Goal: Transaction & Acquisition: Purchase product/service

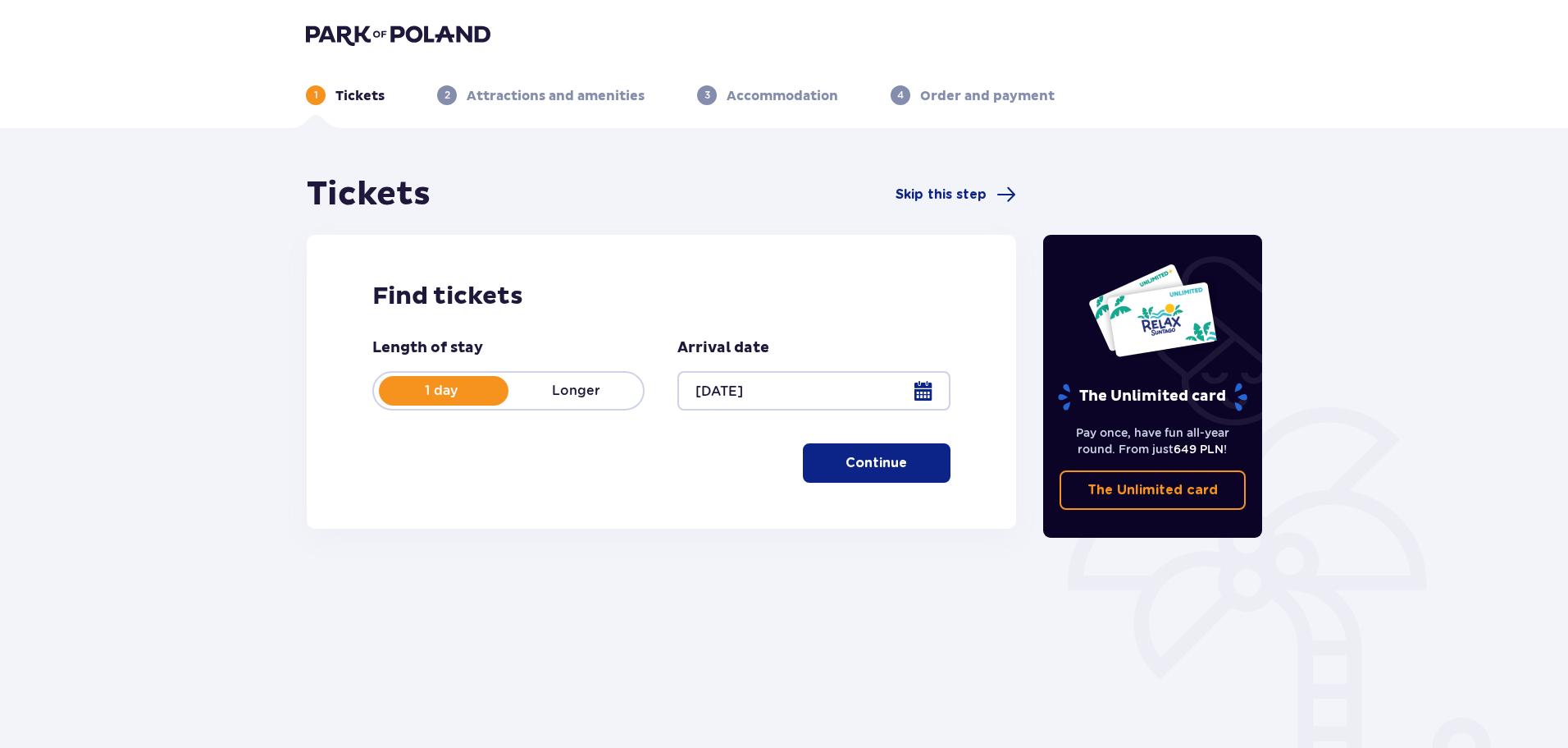
click at [892, 470] on p "Continue" at bounding box center [876, 463] width 62 height 18
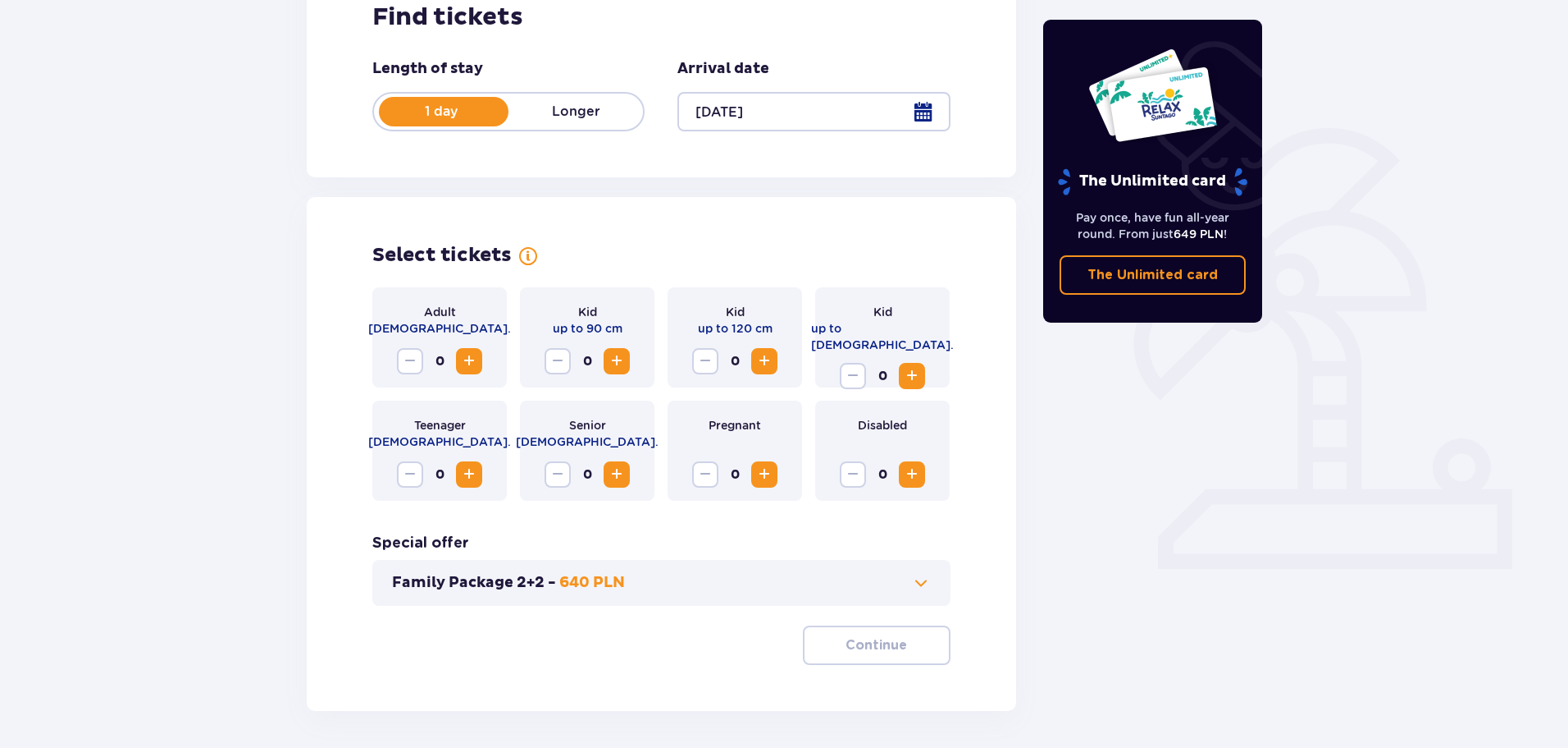
scroll to position [340, 0]
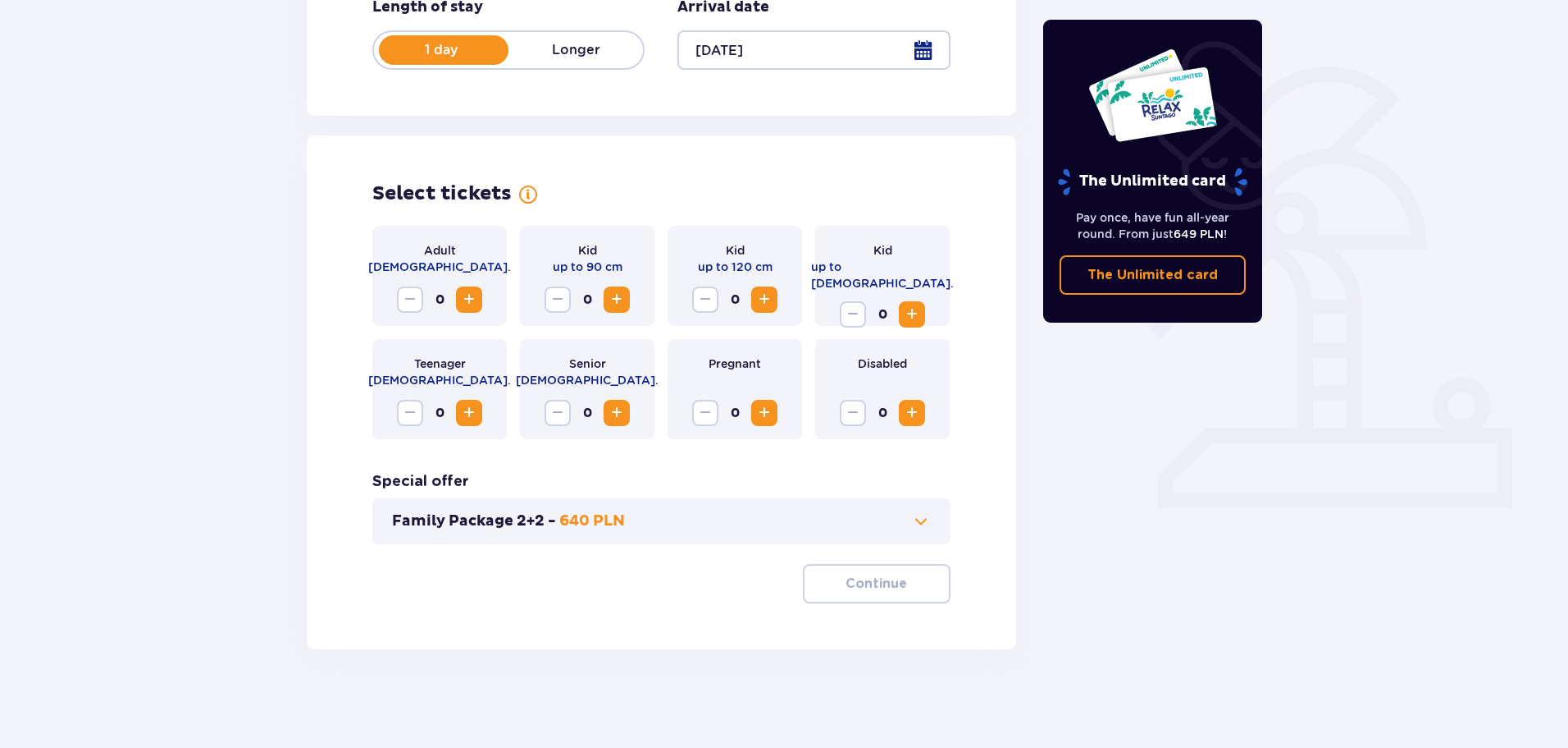
click at [470, 299] on span "Increase" at bounding box center [468, 299] width 19 height 19
click at [765, 298] on span "Increase" at bounding box center [764, 299] width 19 height 19
click at [924, 301] on button "Increase" at bounding box center [912, 314] width 26 height 26
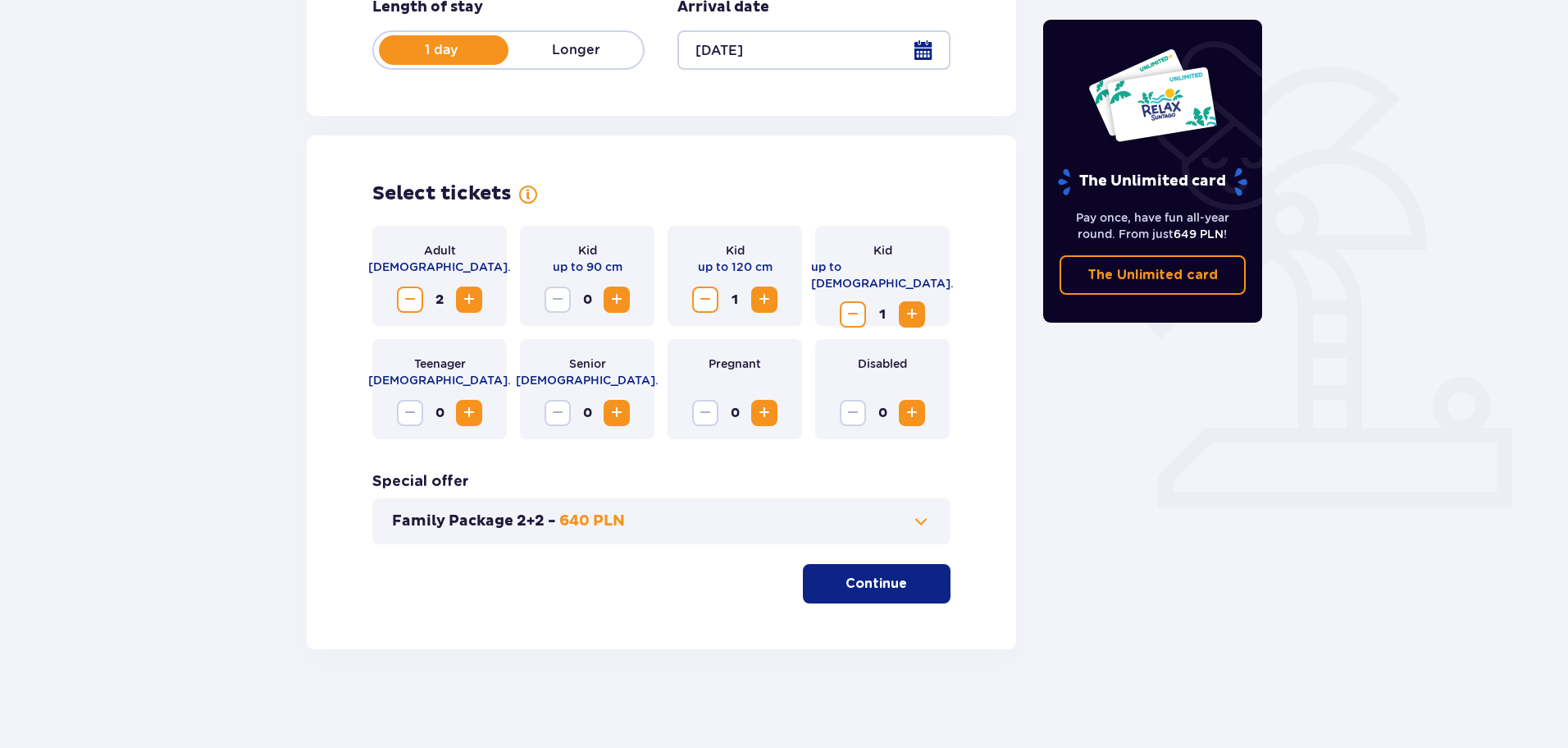
click at [918, 516] on span at bounding box center [920, 521] width 19 height 19
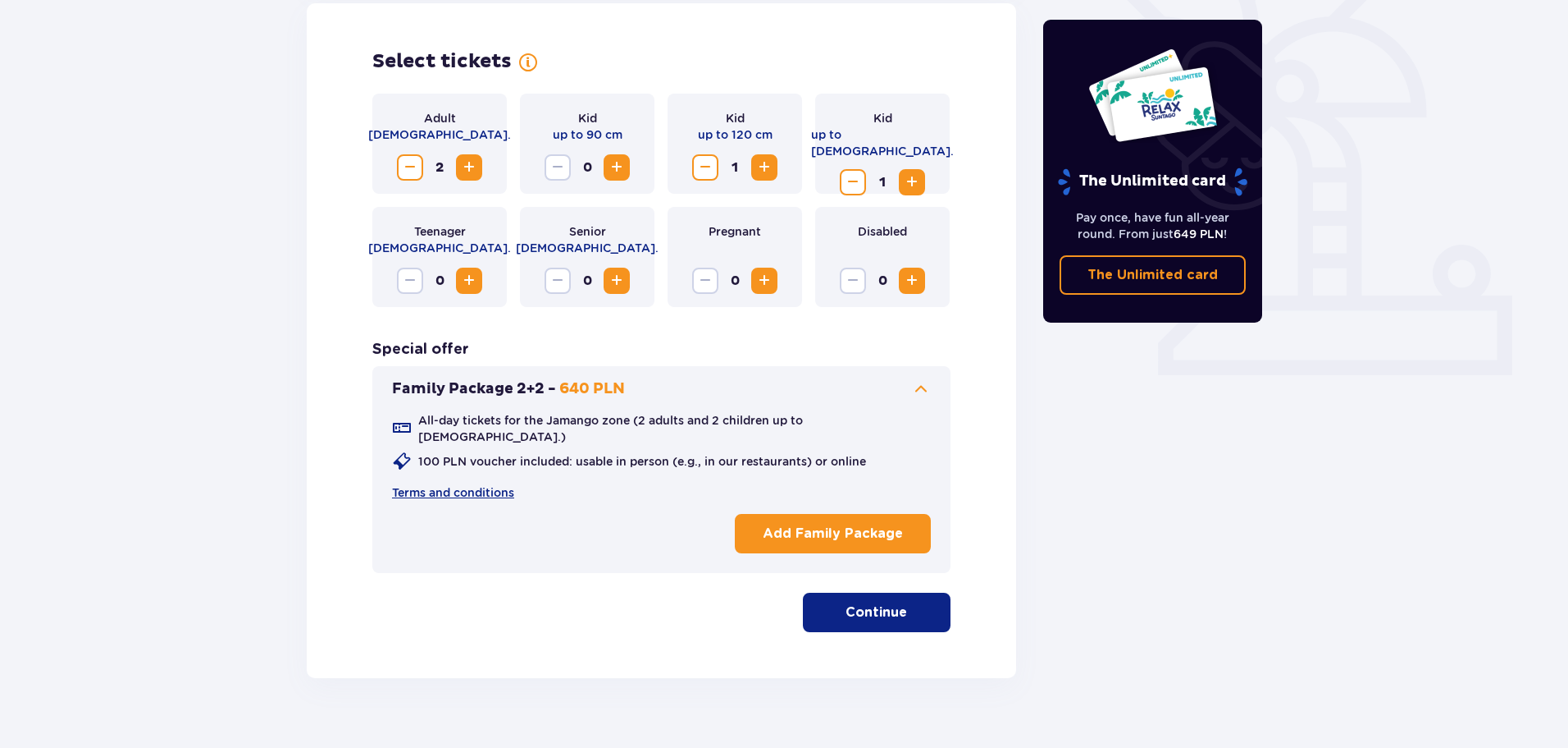
scroll to position [488, 0]
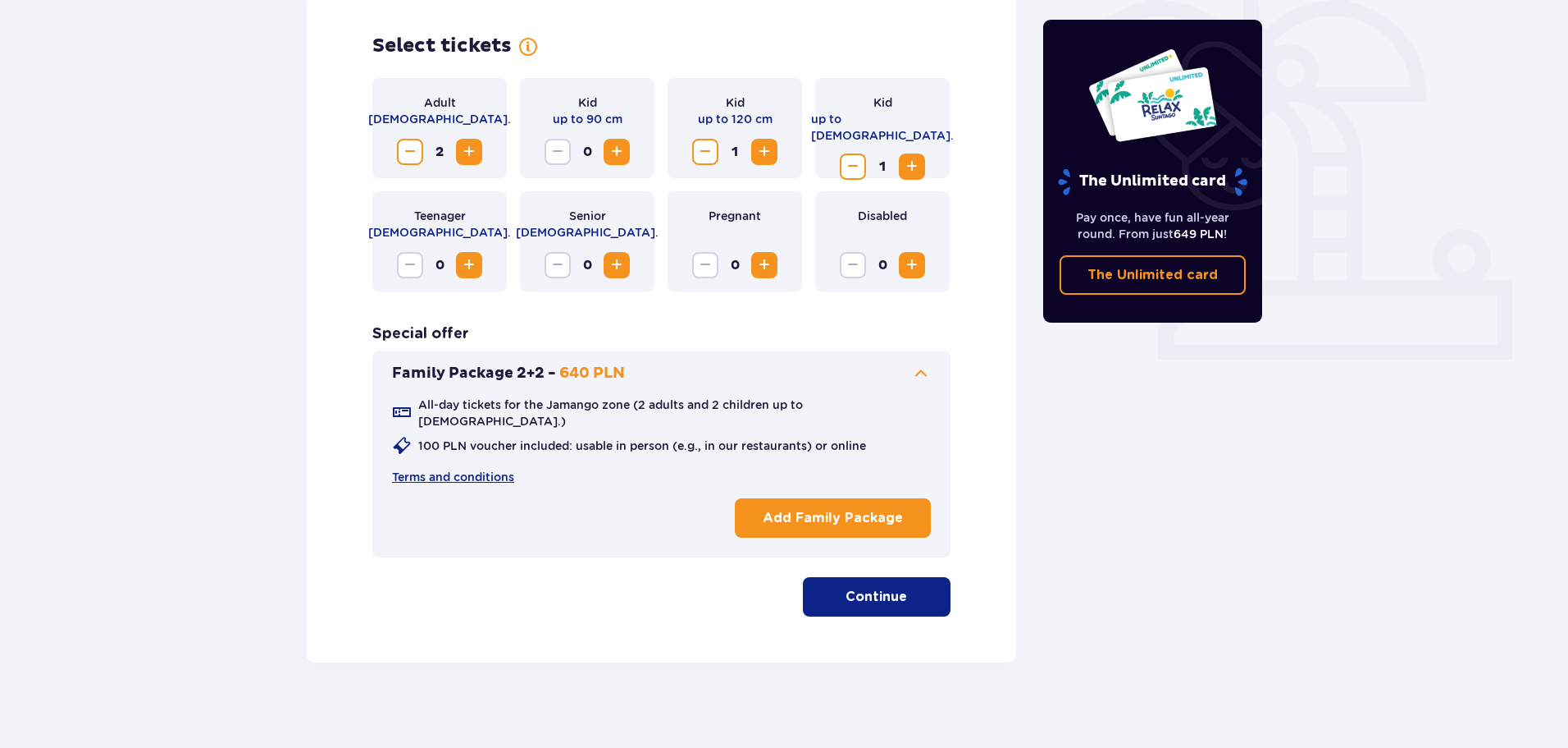
click at [910, 587] on span "button" at bounding box center [910, 596] width 19 height 19
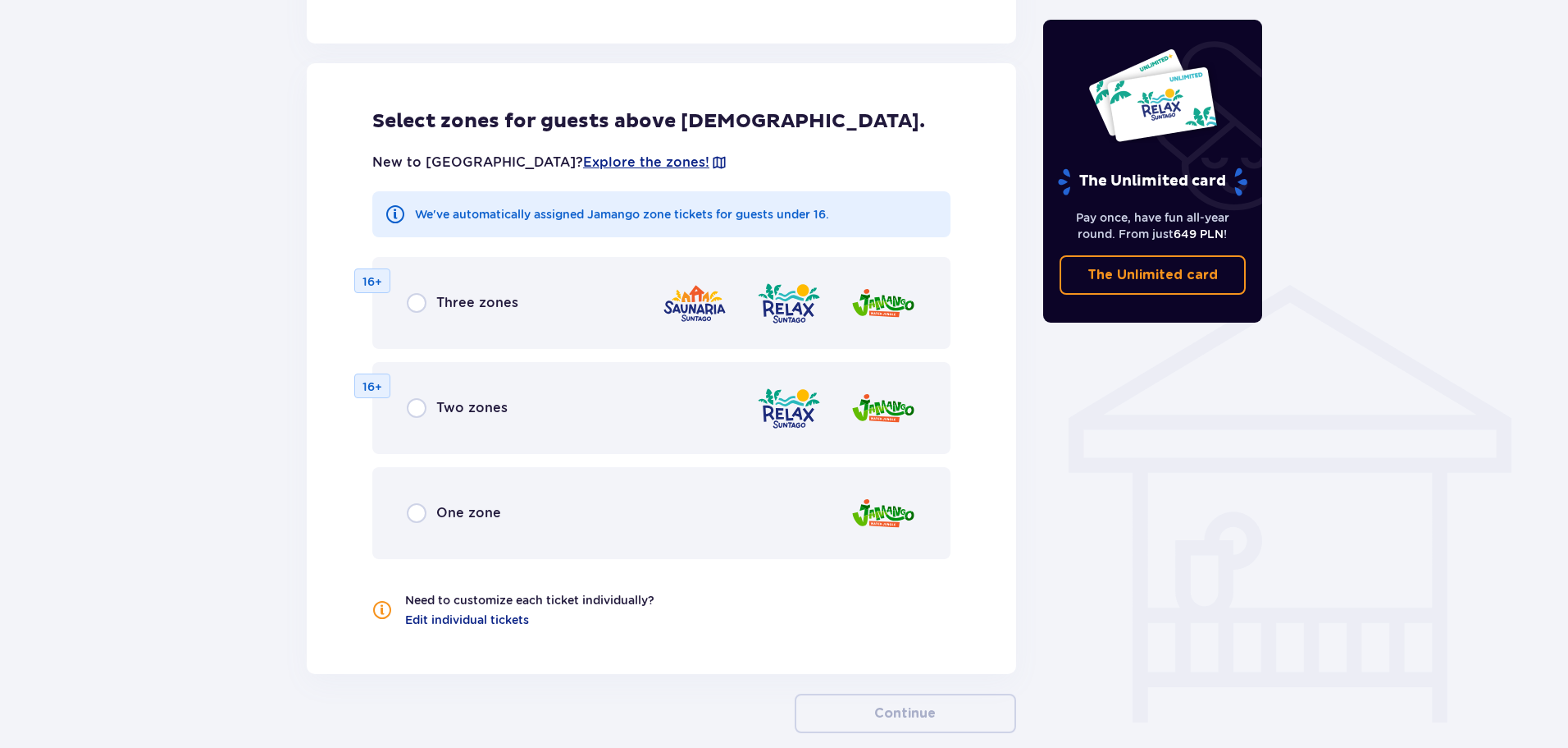
scroll to position [1059, 0]
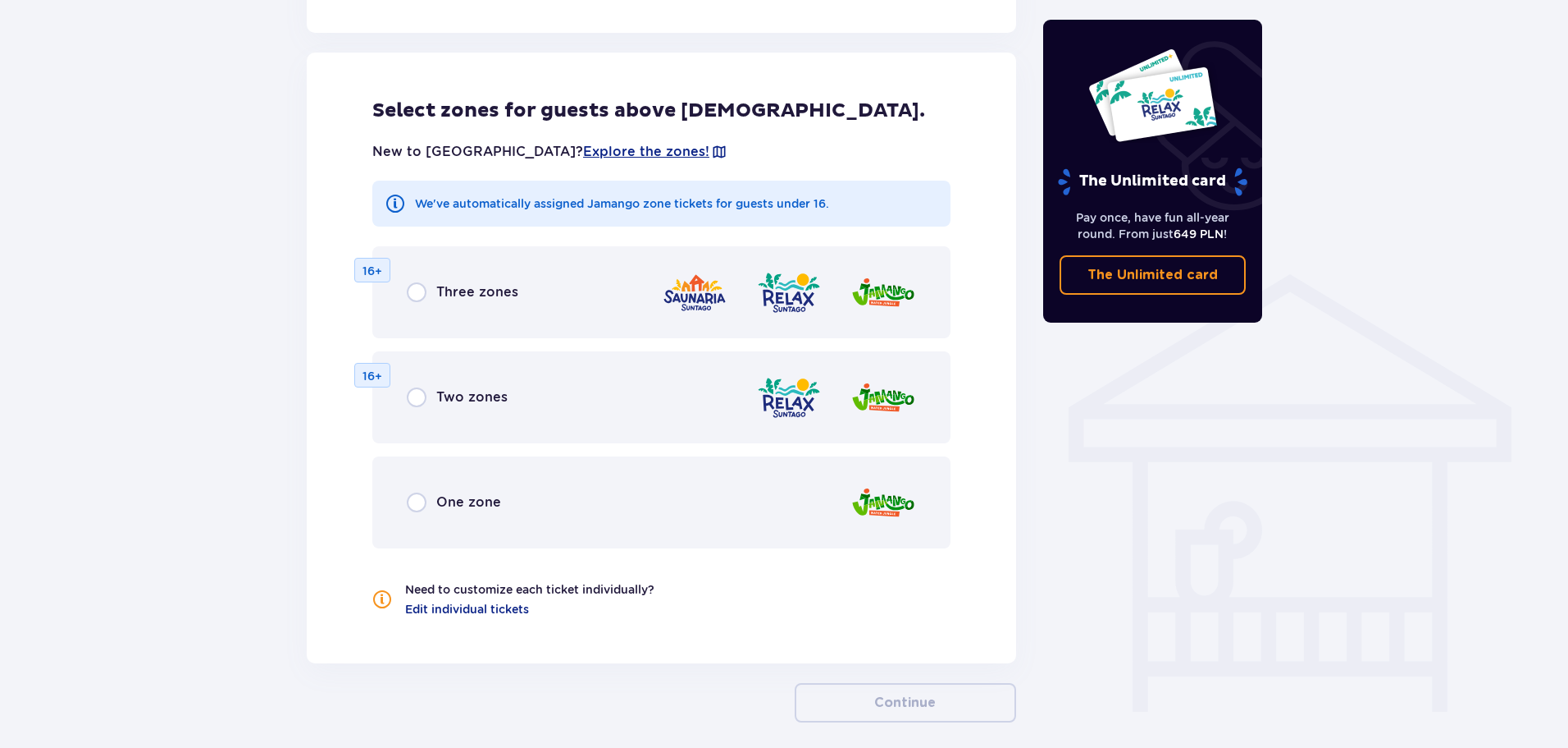
click at [414, 288] on input "radio" at bounding box center [416, 291] width 19 height 19
radio input "true"
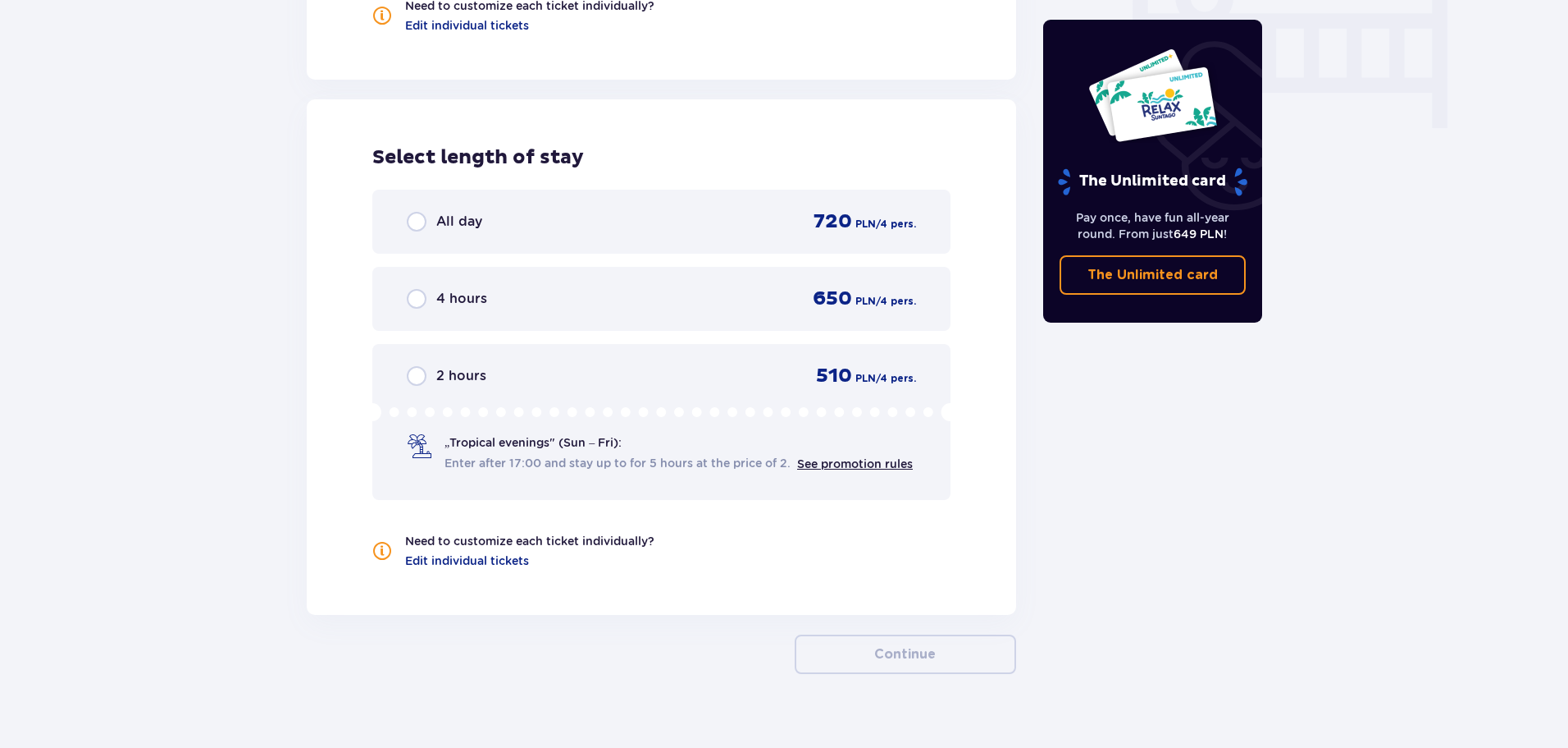
scroll to position [1654, 0]
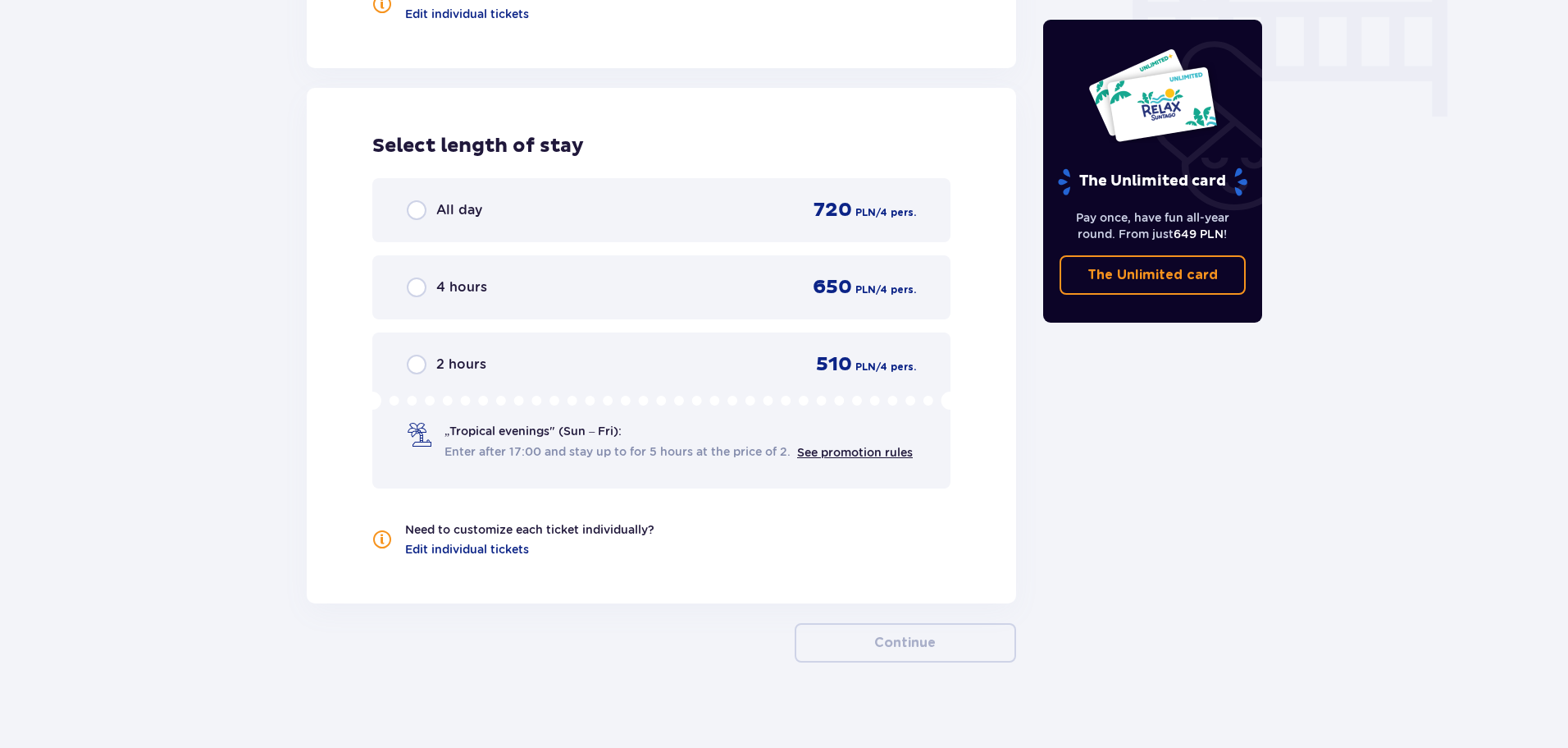
click at [417, 201] on input "radio" at bounding box center [416, 210] width 19 height 19
radio input "true"
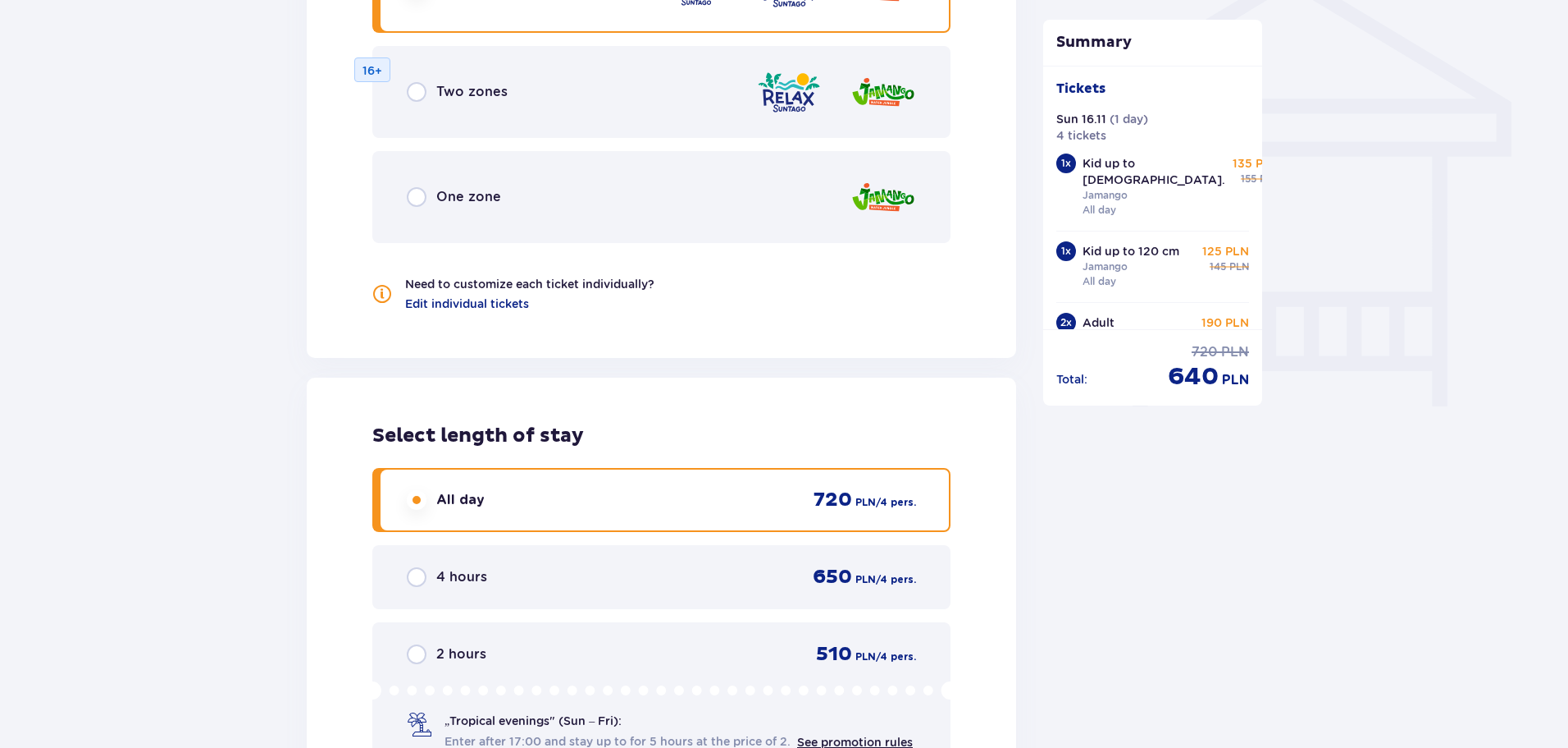
scroll to position [1335, 0]
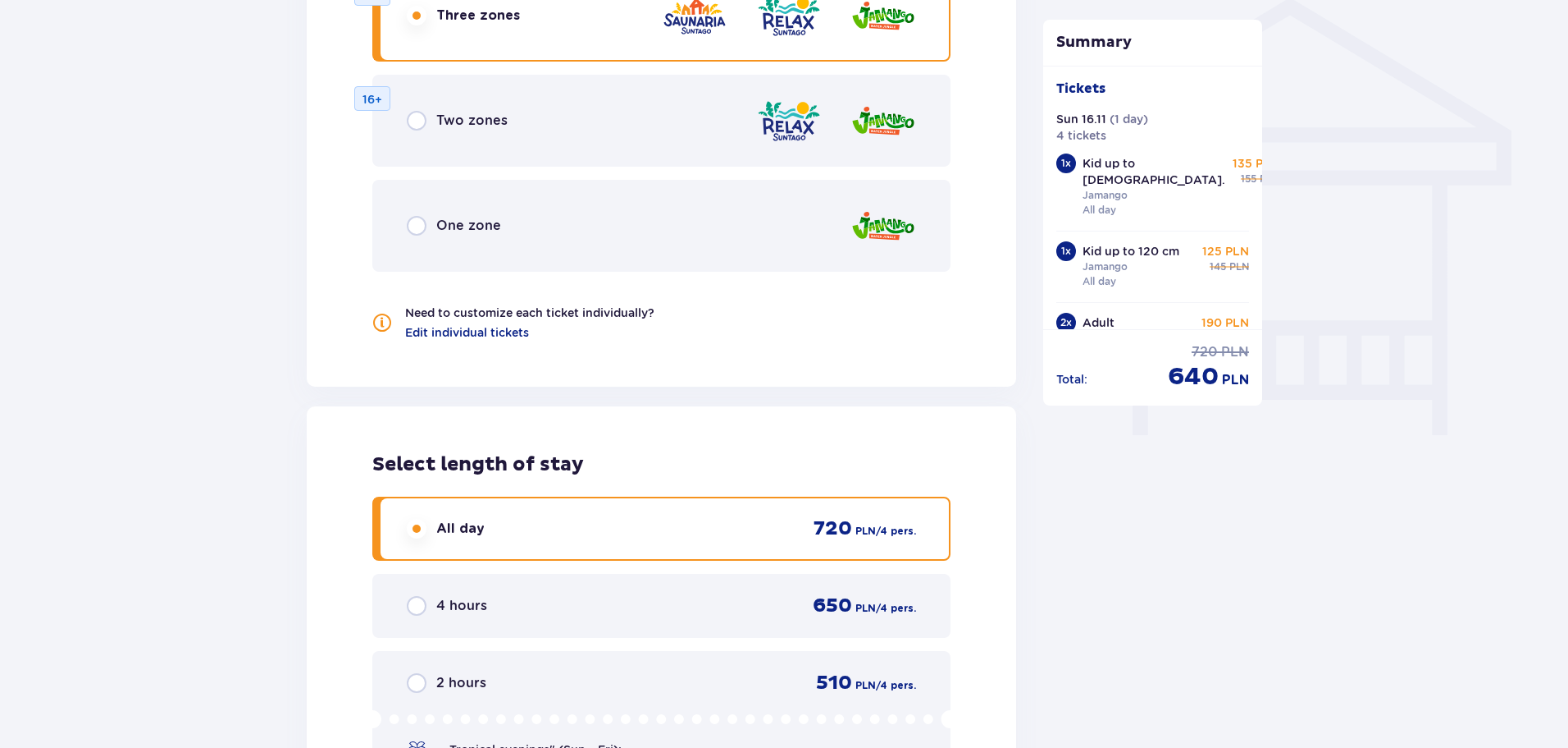
click at [413, 215] on input "radio" at bounding box center [416, 225] width 19 height 19
radio input "true"
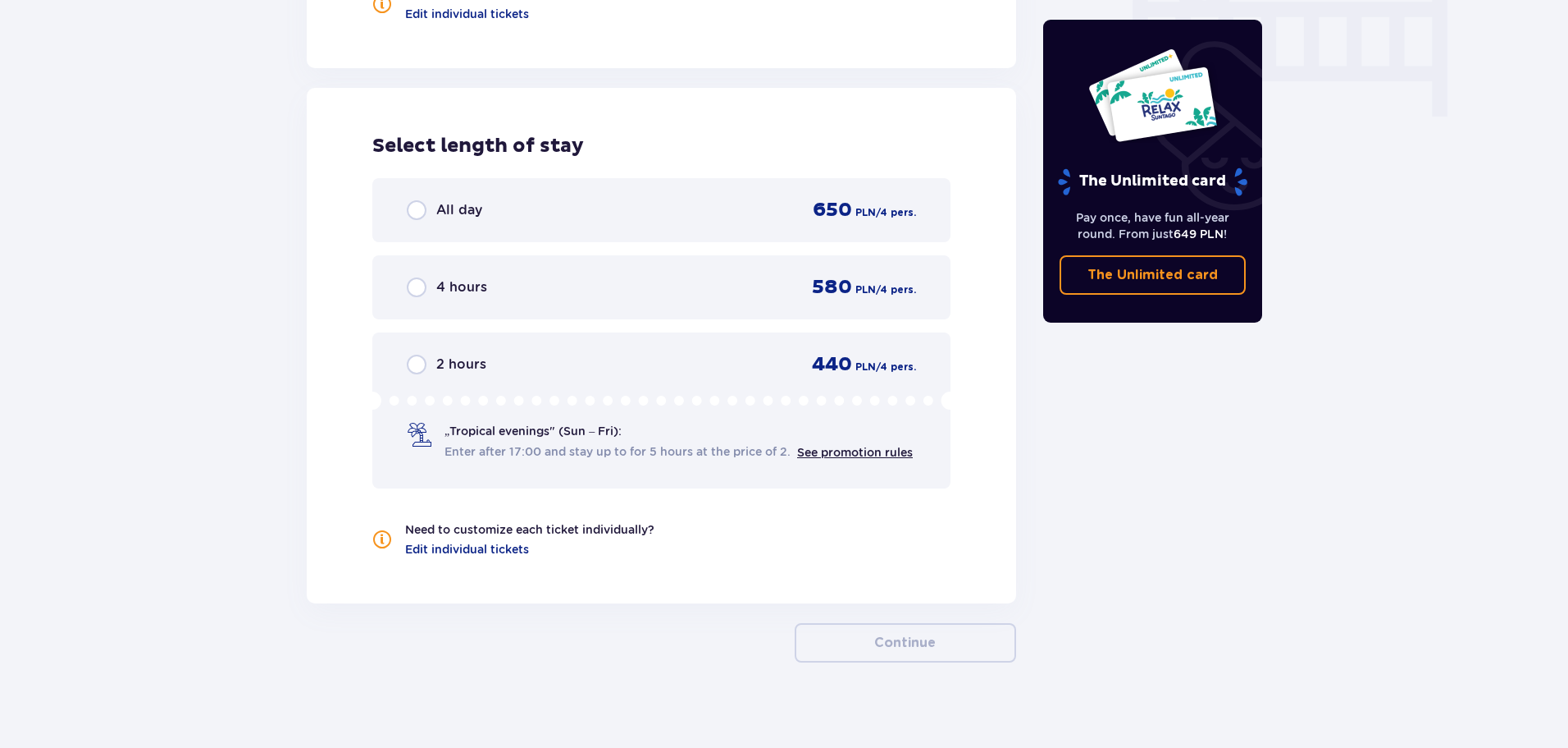
scroll to position [1161, 0]
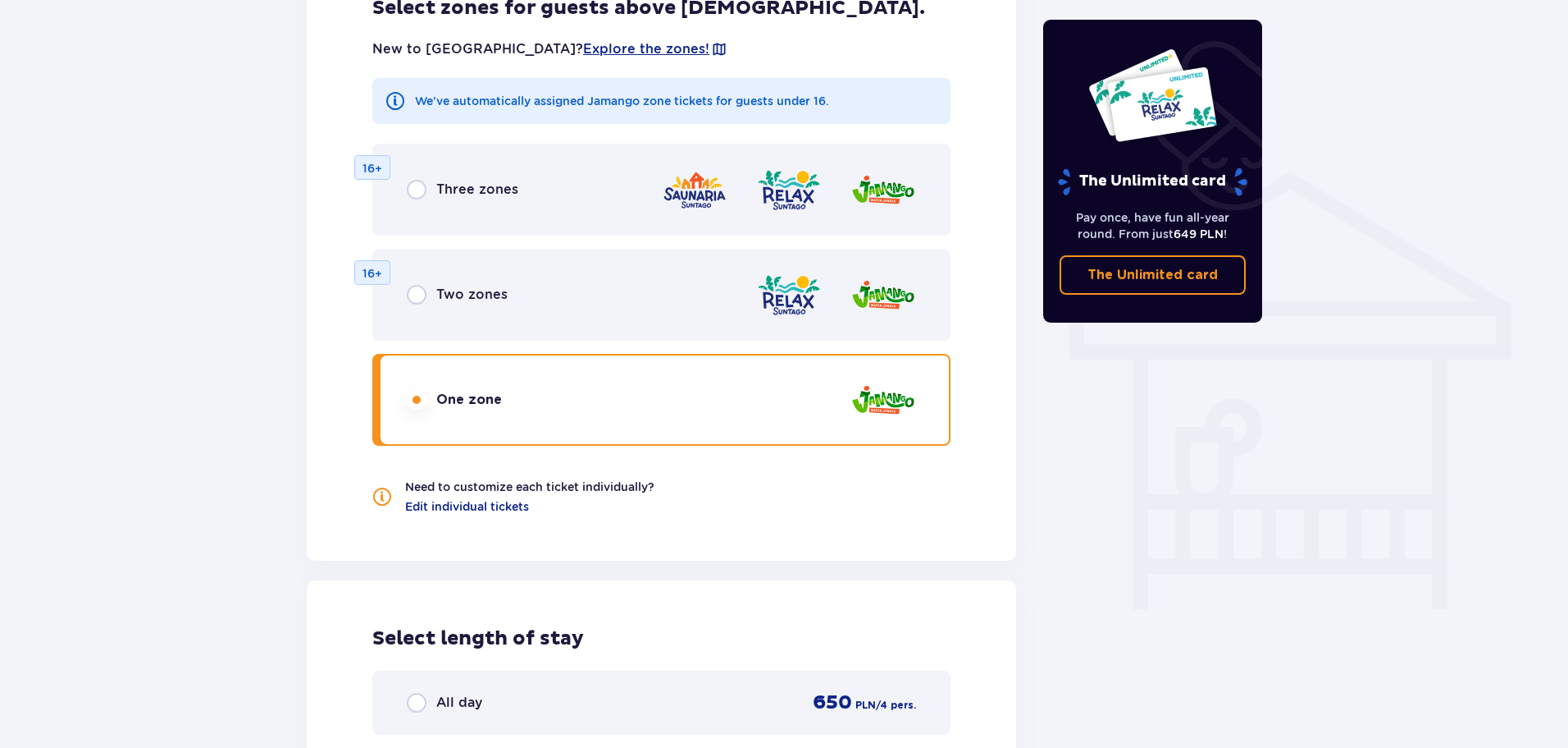
click at [427, 181] on div "Three zones" at bounding box center [462, 189] width 112 height 19
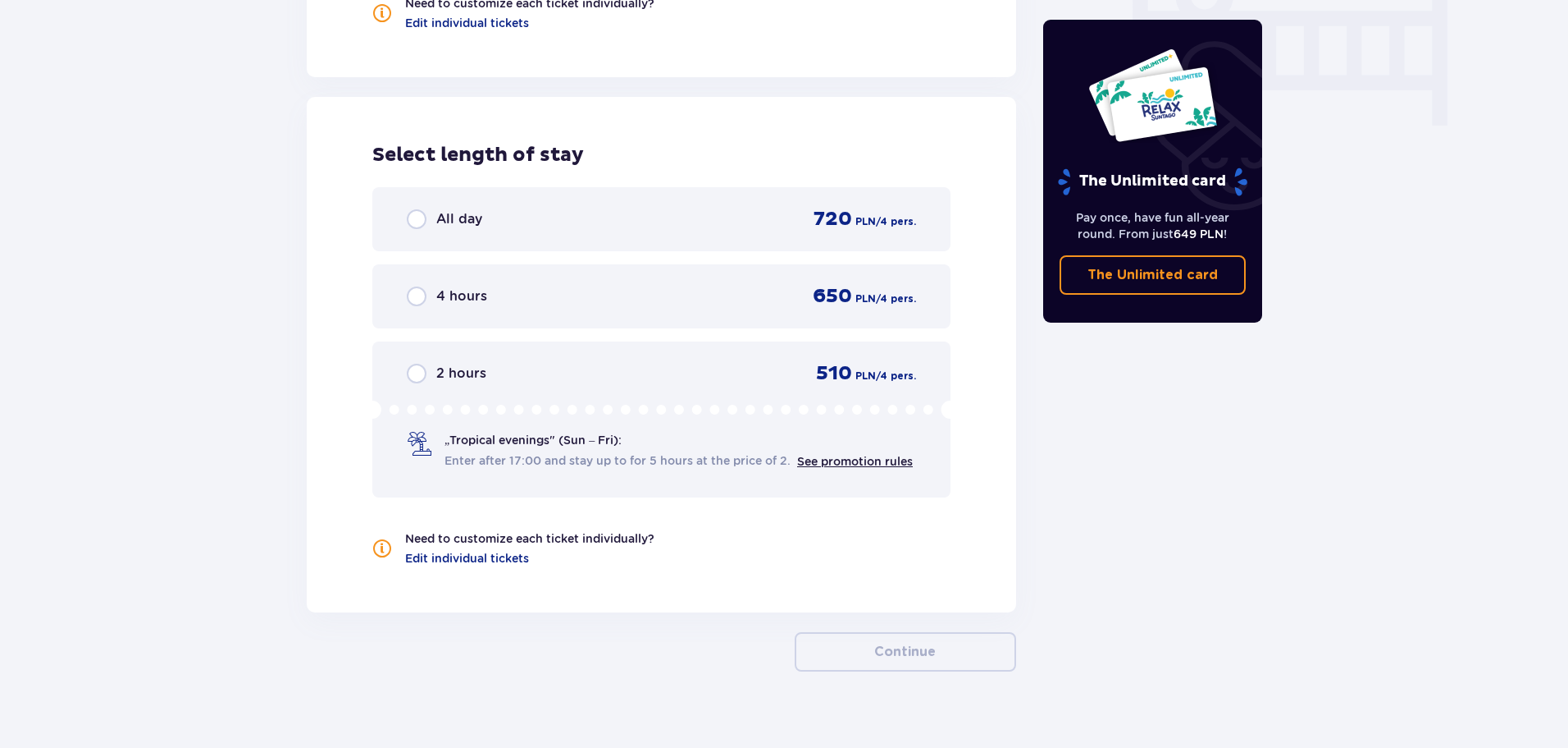
scroll to position [1654, 0]
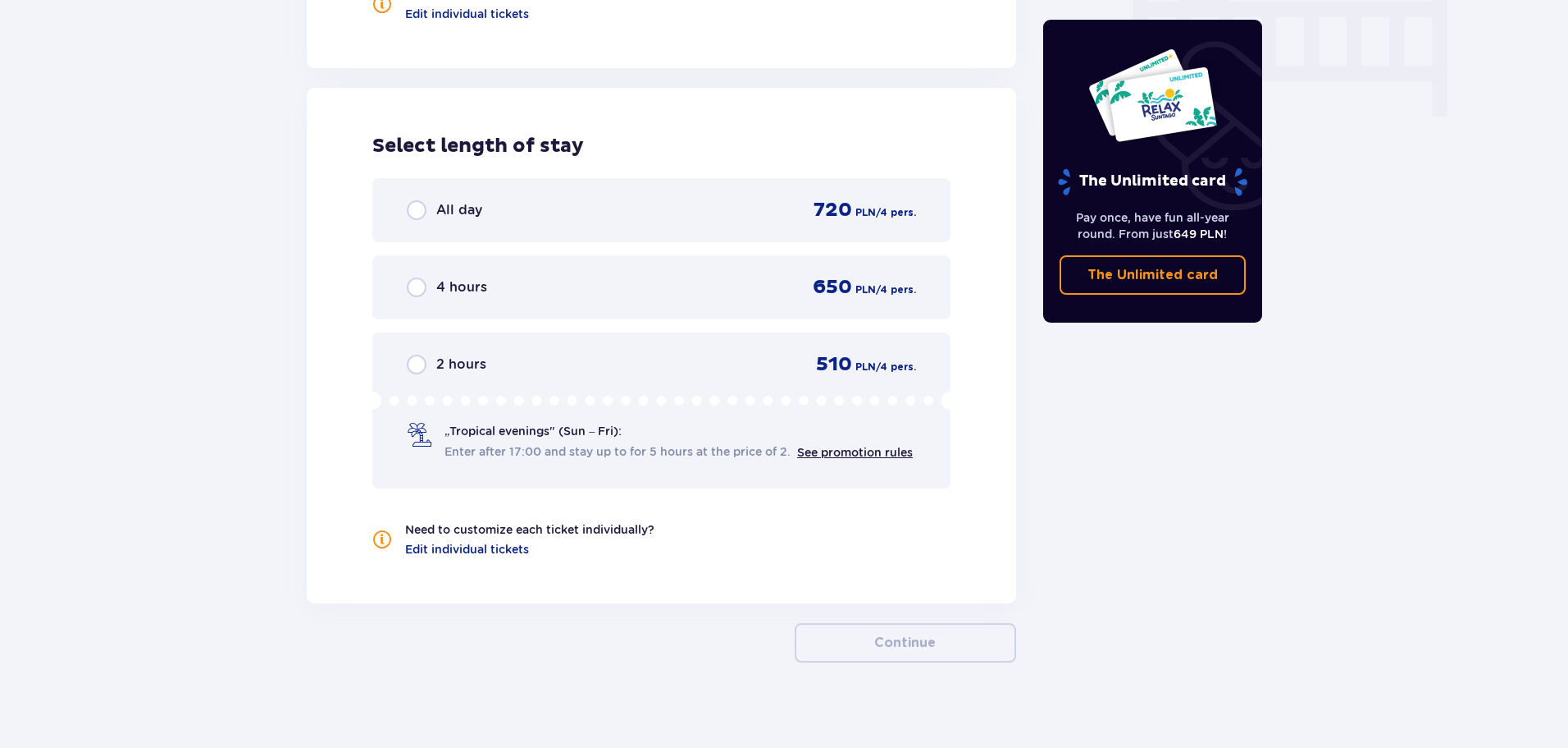
click at [415, 201] on input "radio" at bounding box center [416, 210] width 19 height 19
radio input "true"
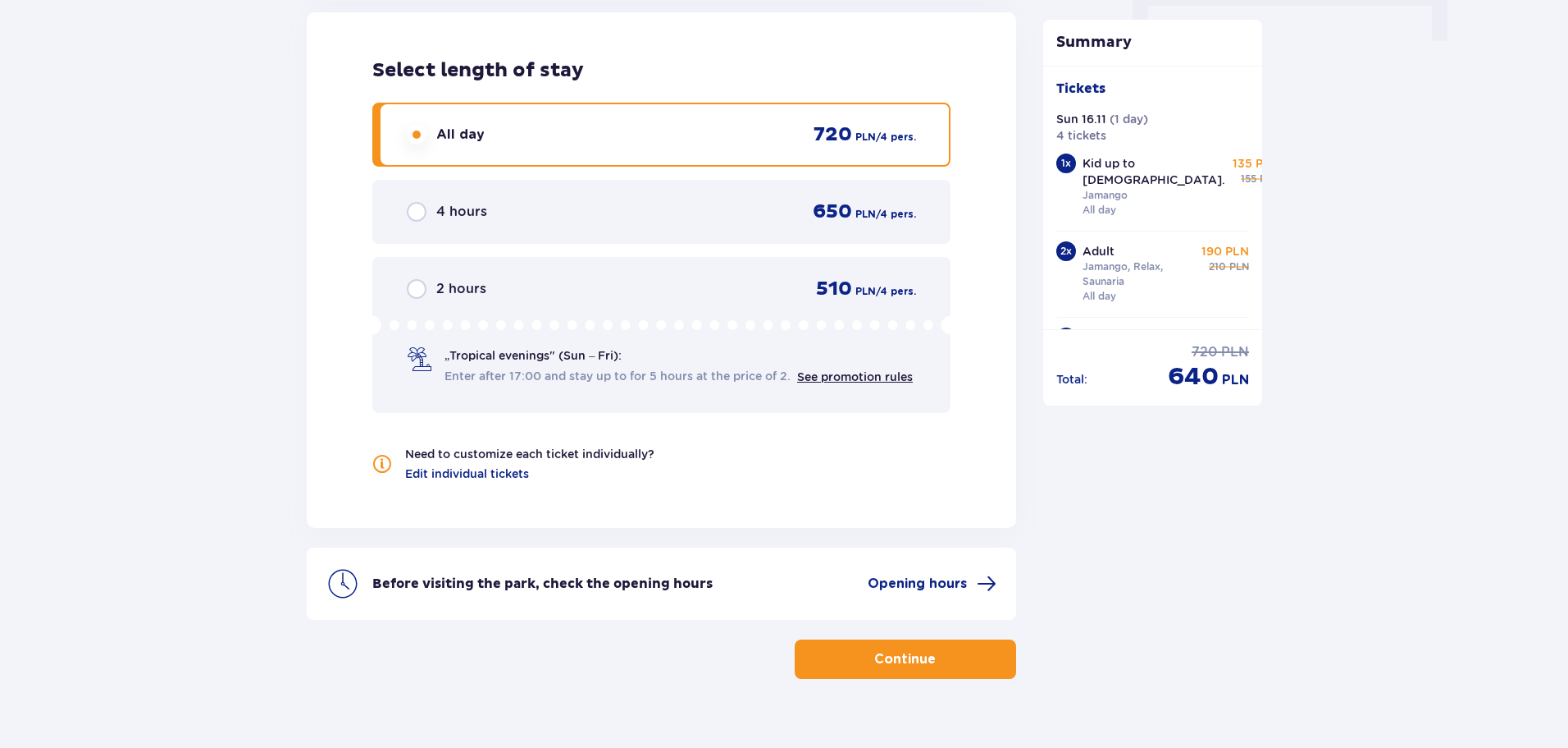
scroll to position [1746, 0]
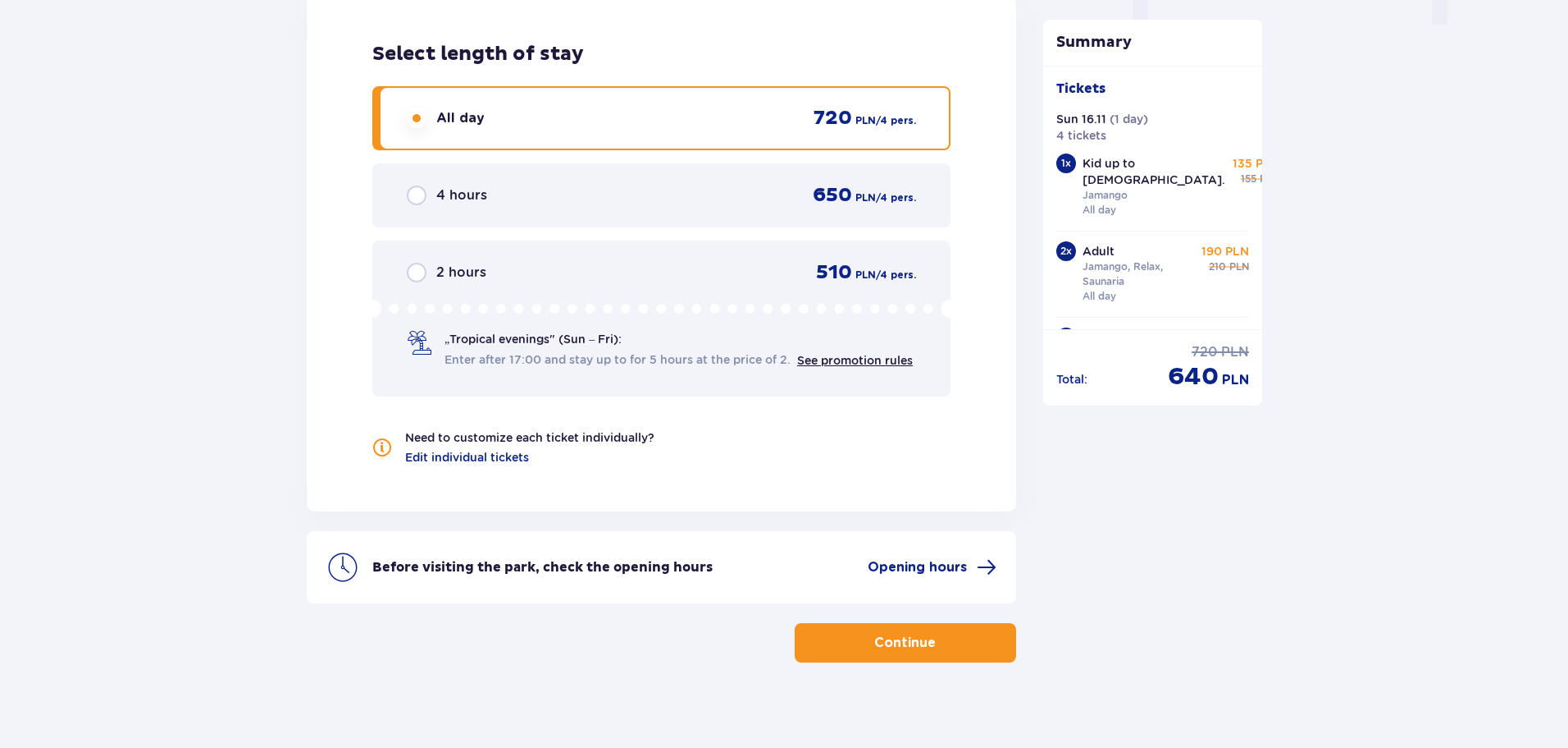
click at [959, 632] on button "Continue" at bounding box center [906, 643] width 222 height 40
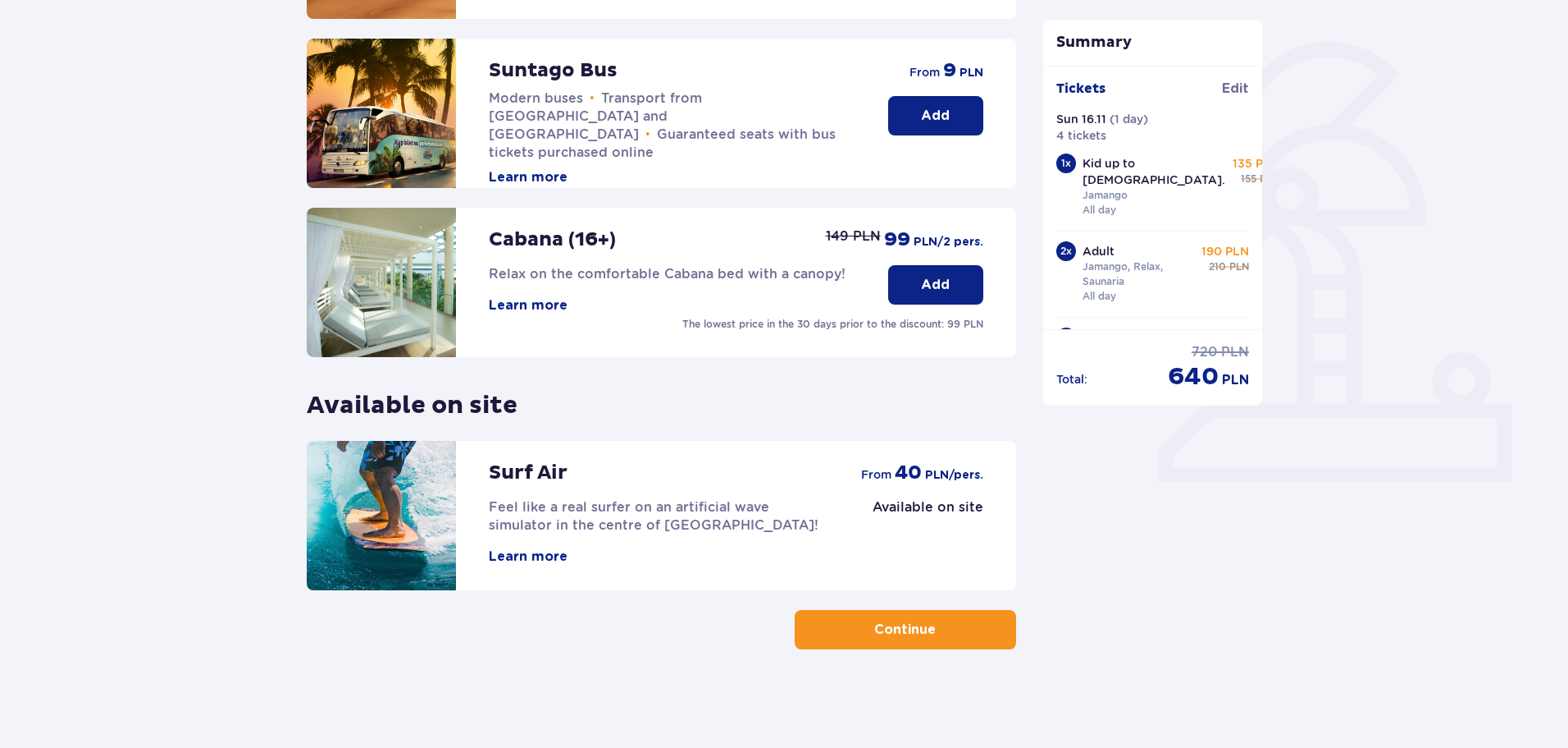
click at [874, 635] on p "Continue" at bounding box center [905, 630] width 62 height 18
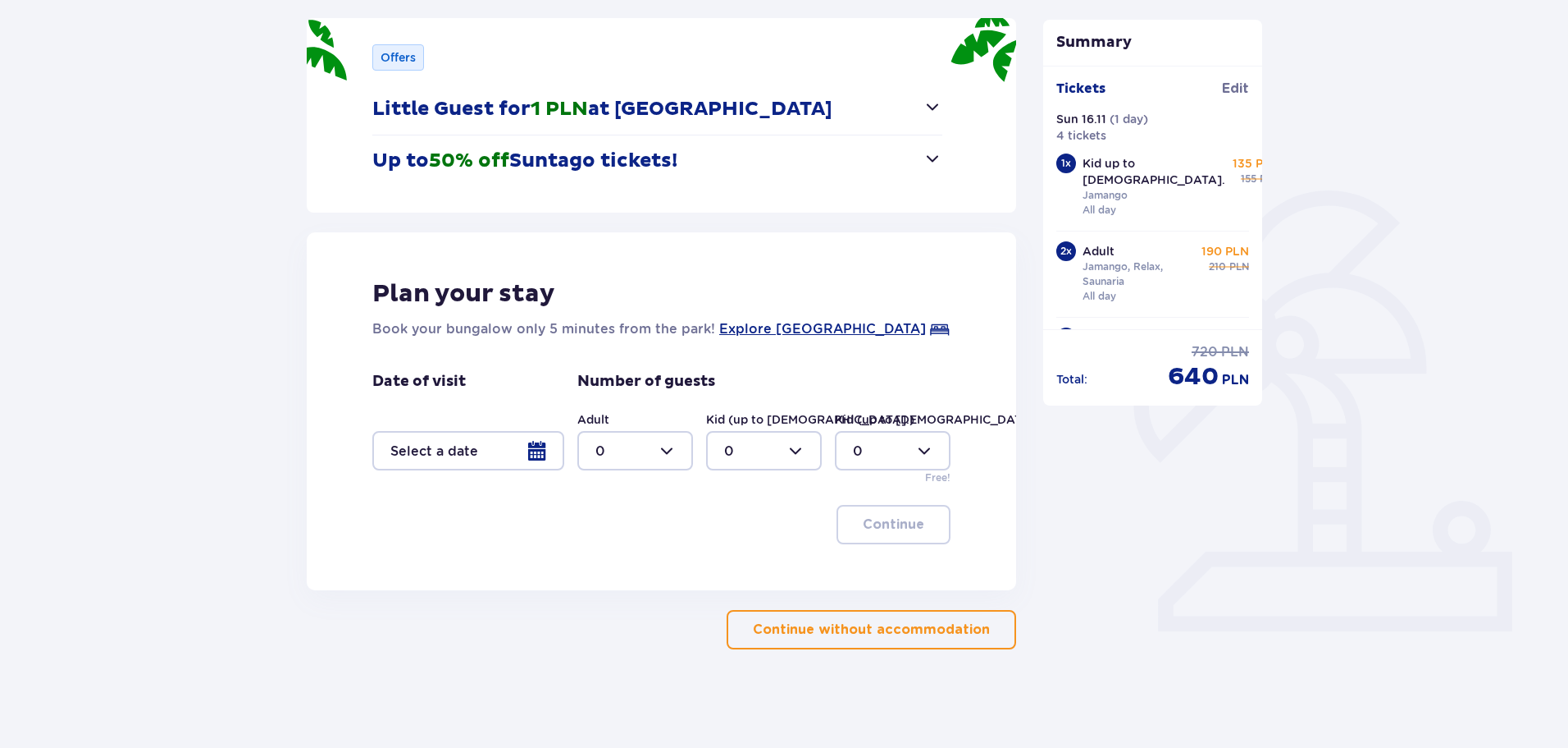
click at [824, 637] on p "Continue without accommodation" at bounding box center [871, 630] width 237 height 18
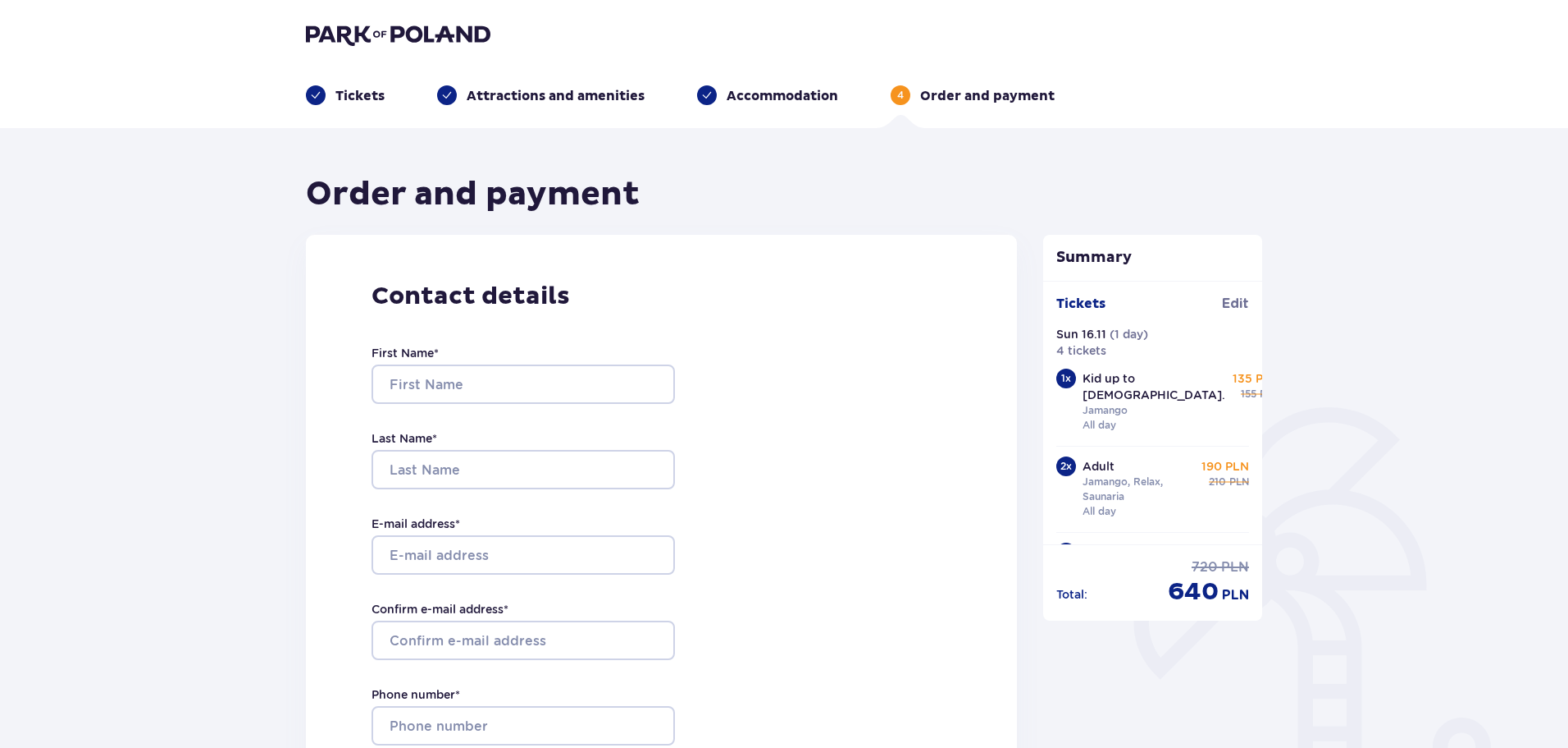
click at [343, 86] on div "Tickets" at bounding box center [345, 94] width 79 height 19
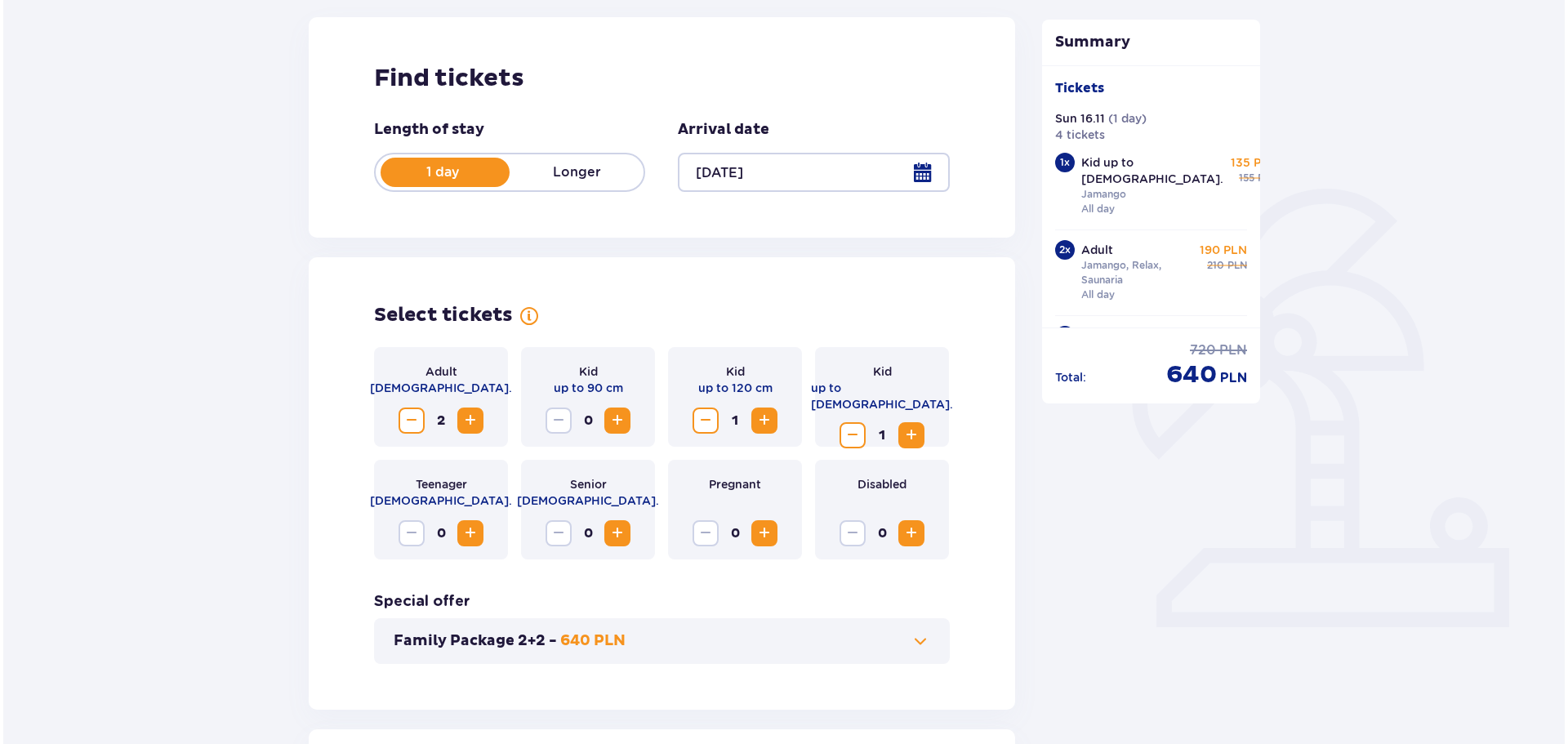
scroll to position [245, 0]
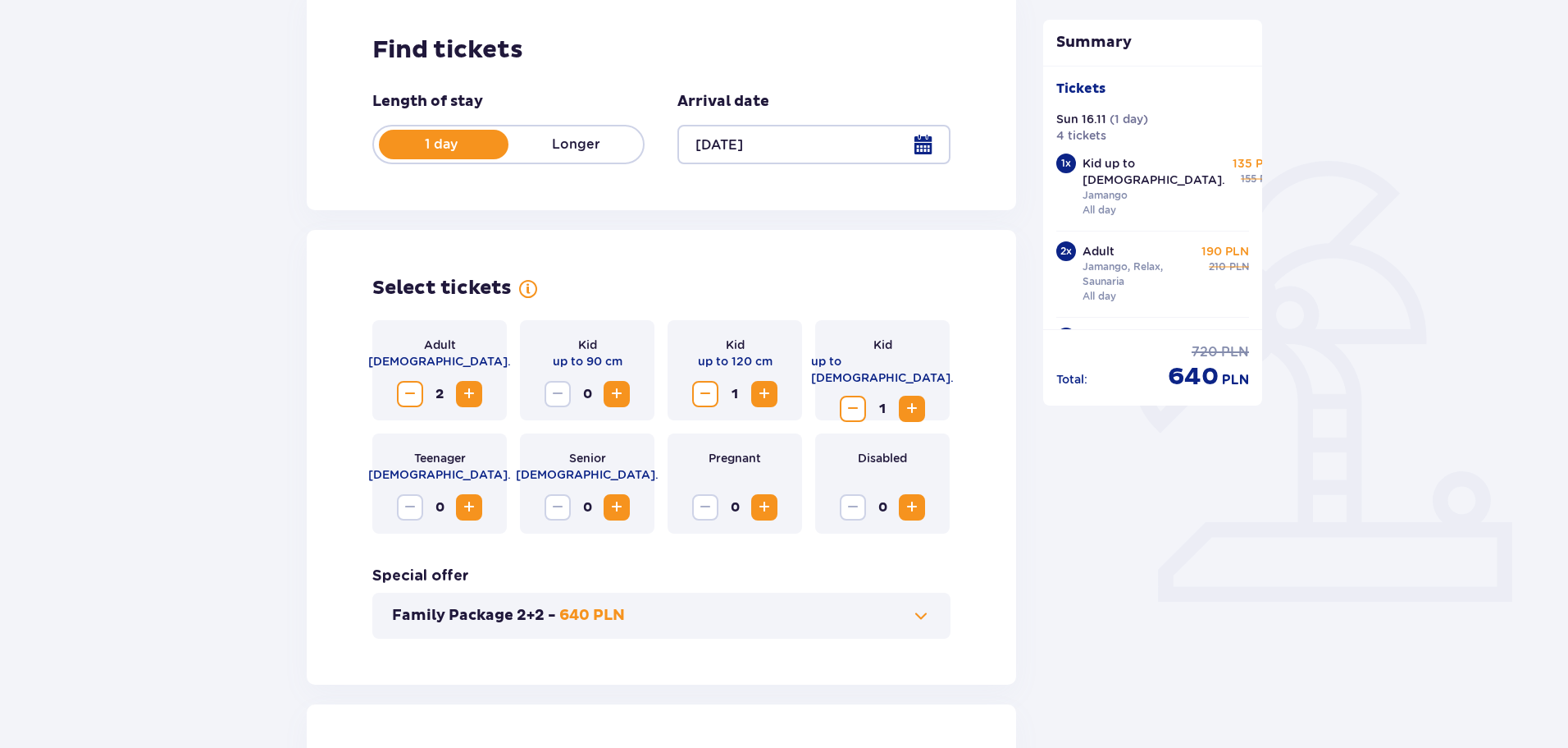
click at [930, 142] on div at bounding box center [813, 144] width 273 height 40
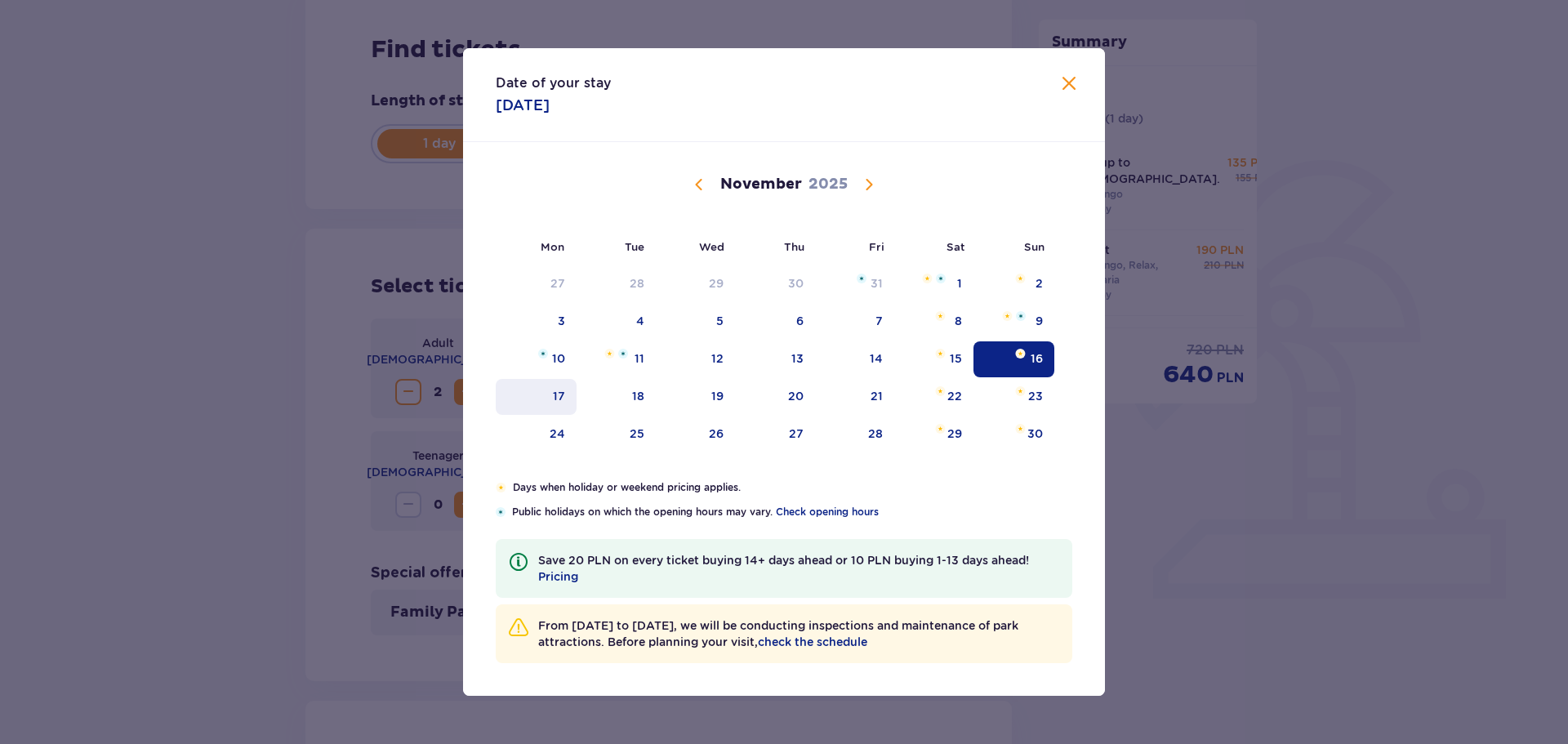
click at [563, 396] on div "17" at bounding box center [559, 396] width 12 height 17
type input "[DATE]"
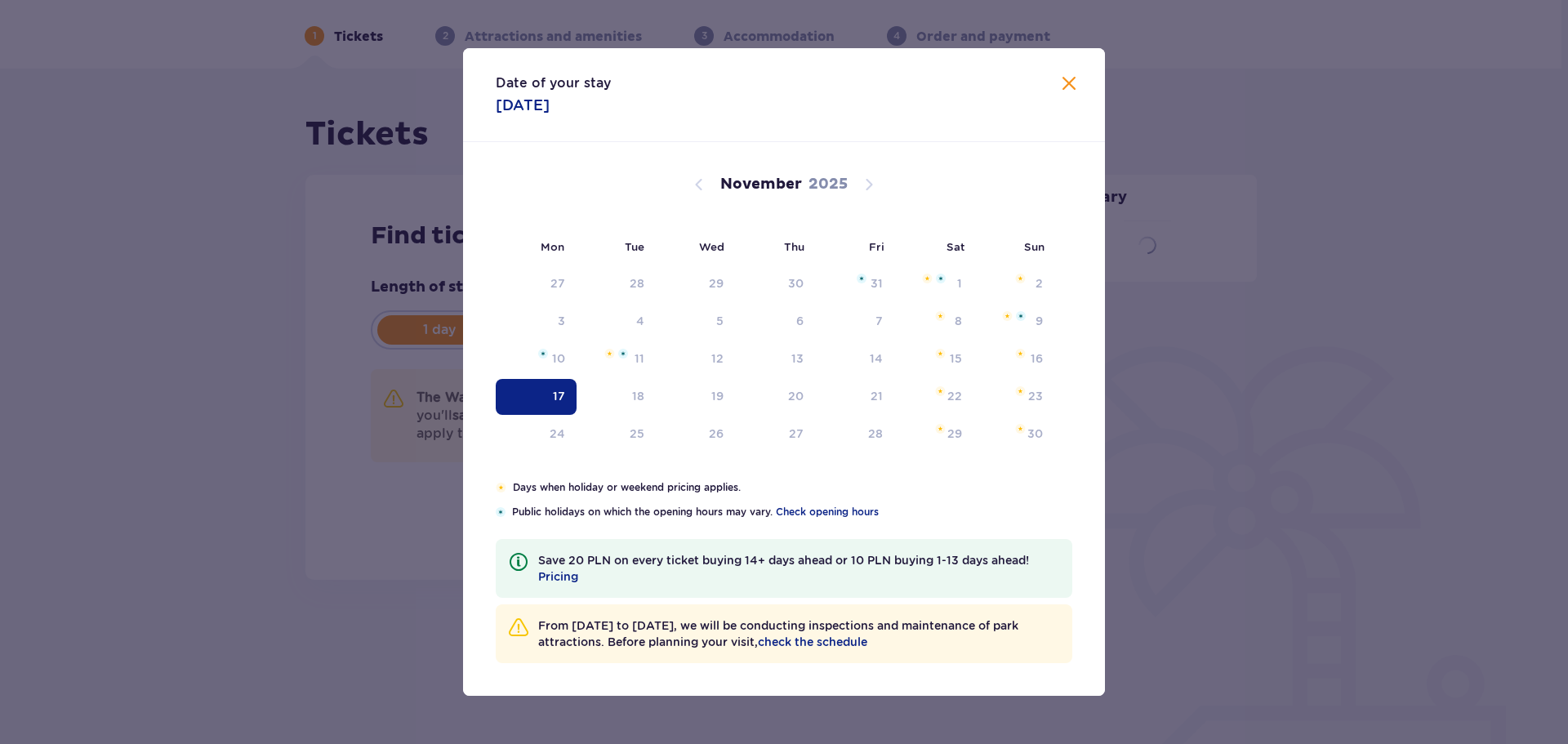
click at [277, 399] on div "Tickets Skip this step Find tickets Length of stay 1 day Longer Arrival date [D…" at bounding box center [780, 383] width 1562 height 629
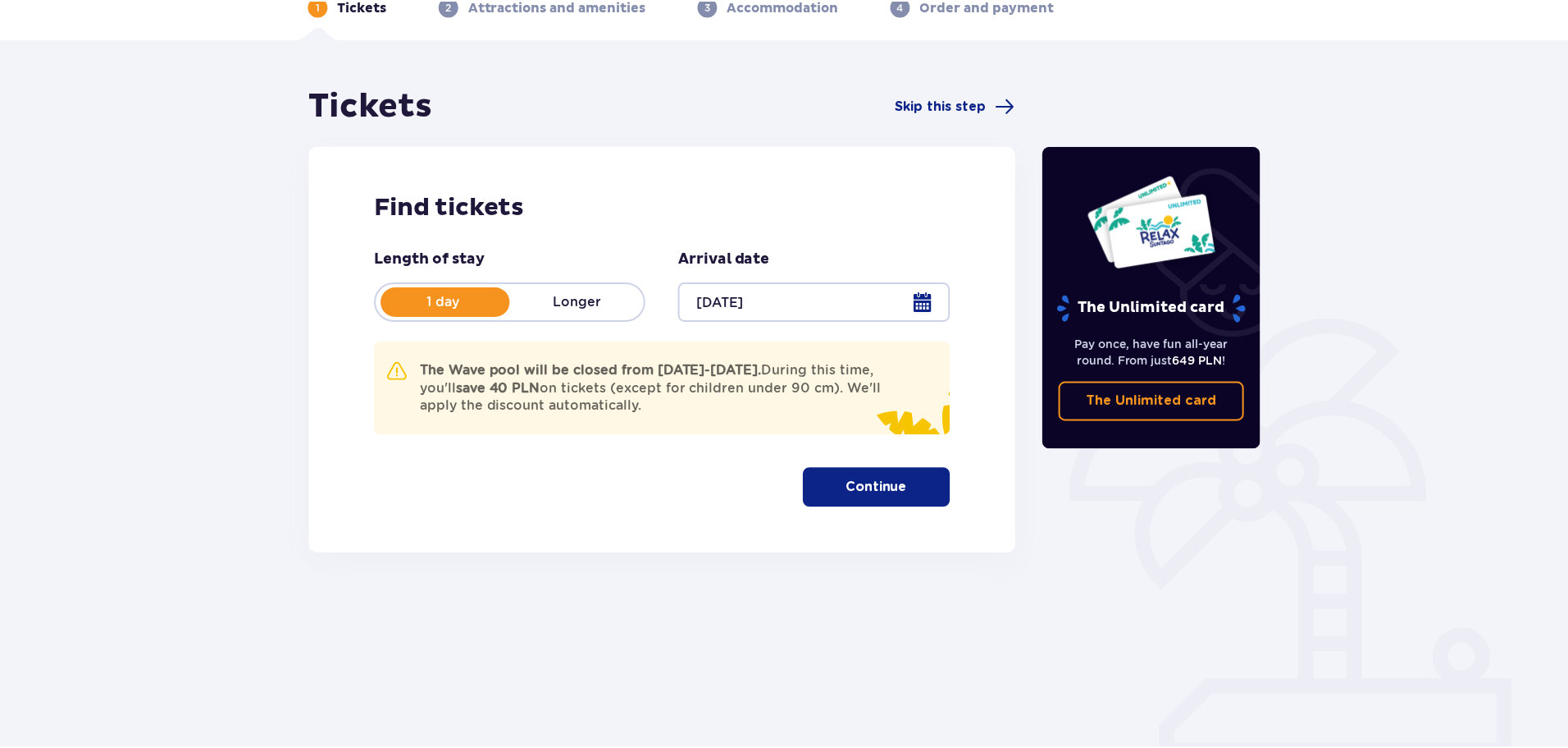
scroll to position [59, 0]
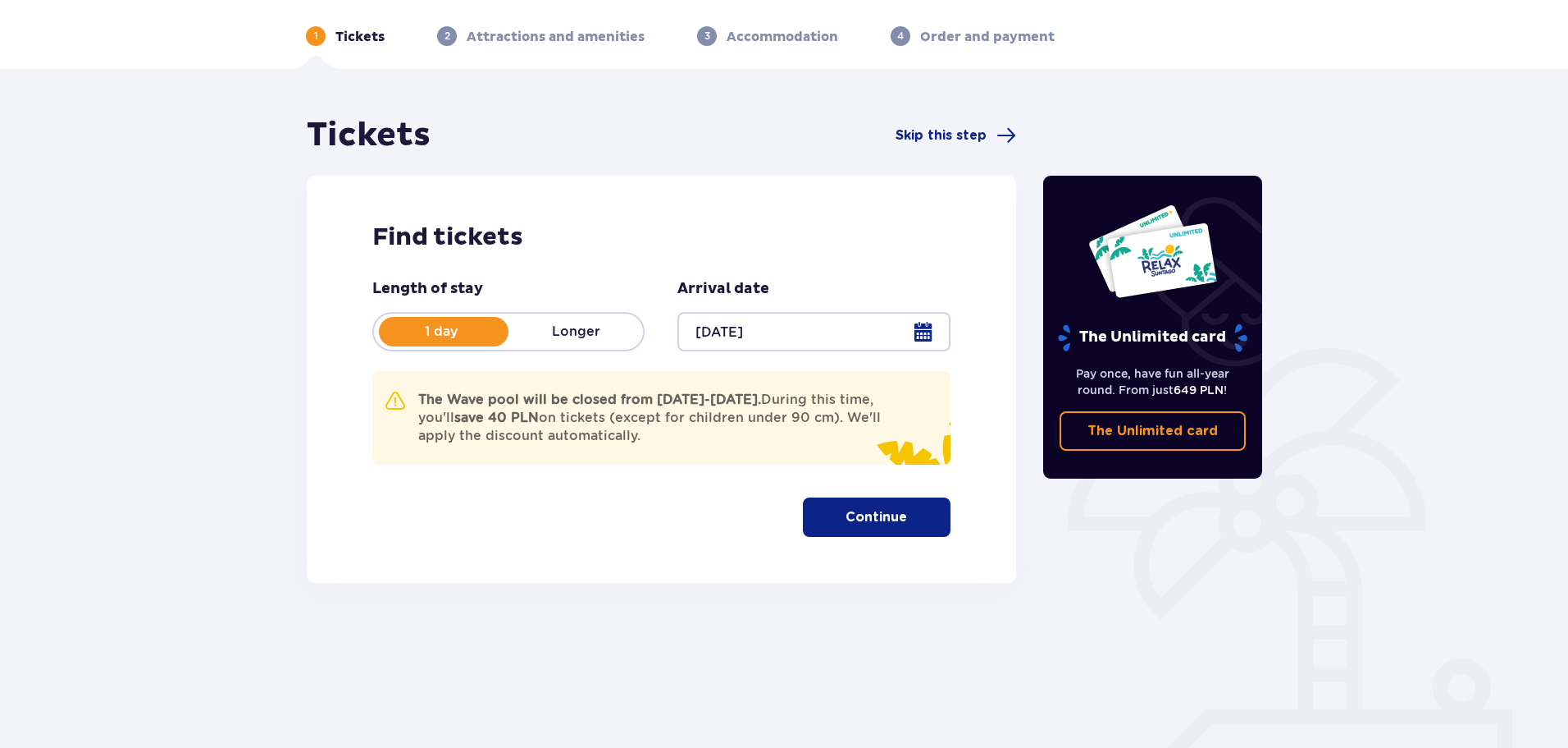
click at [845, 523] on p "Continue" at bounding box center [876, 517] width 62 height 18
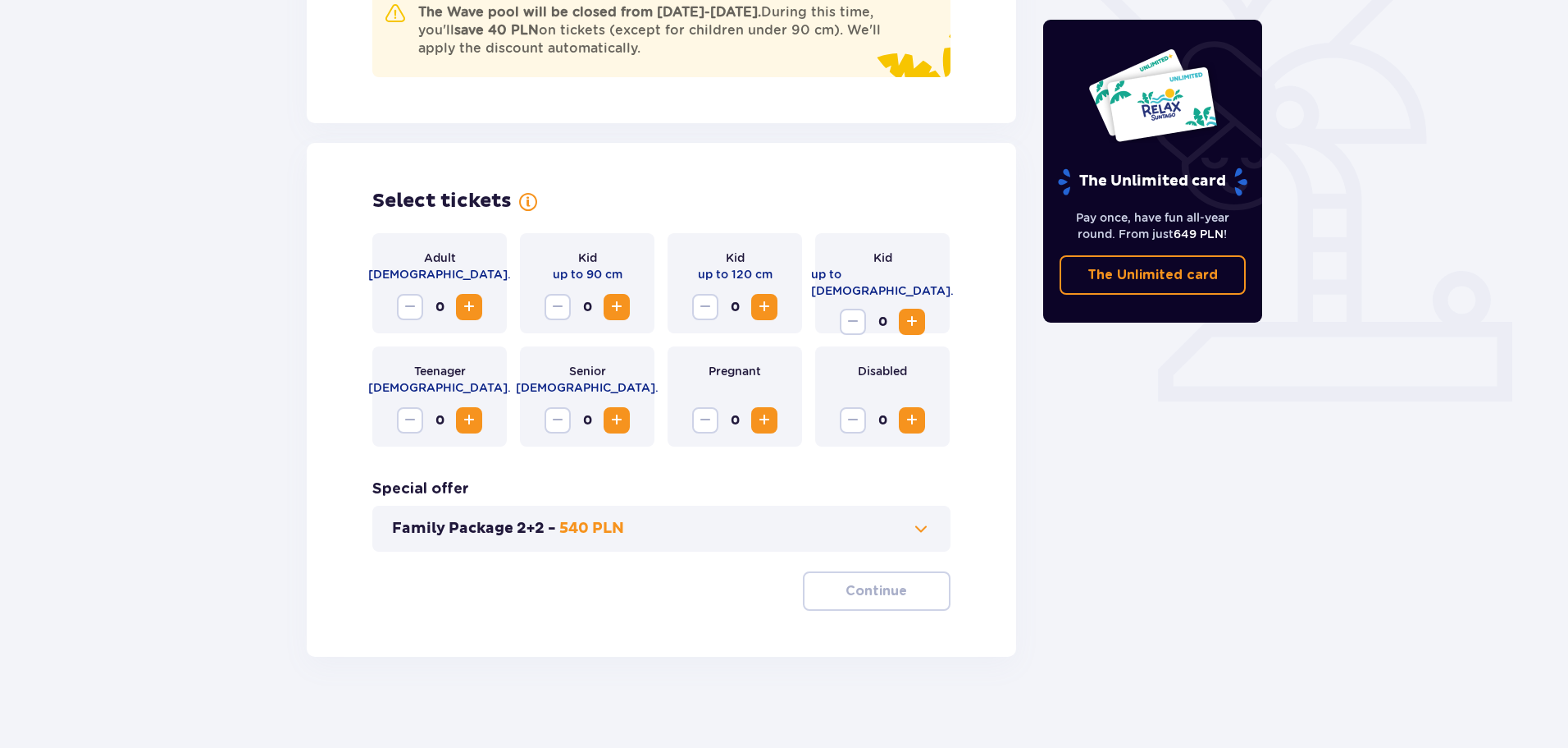
scroll to position [454, 0]
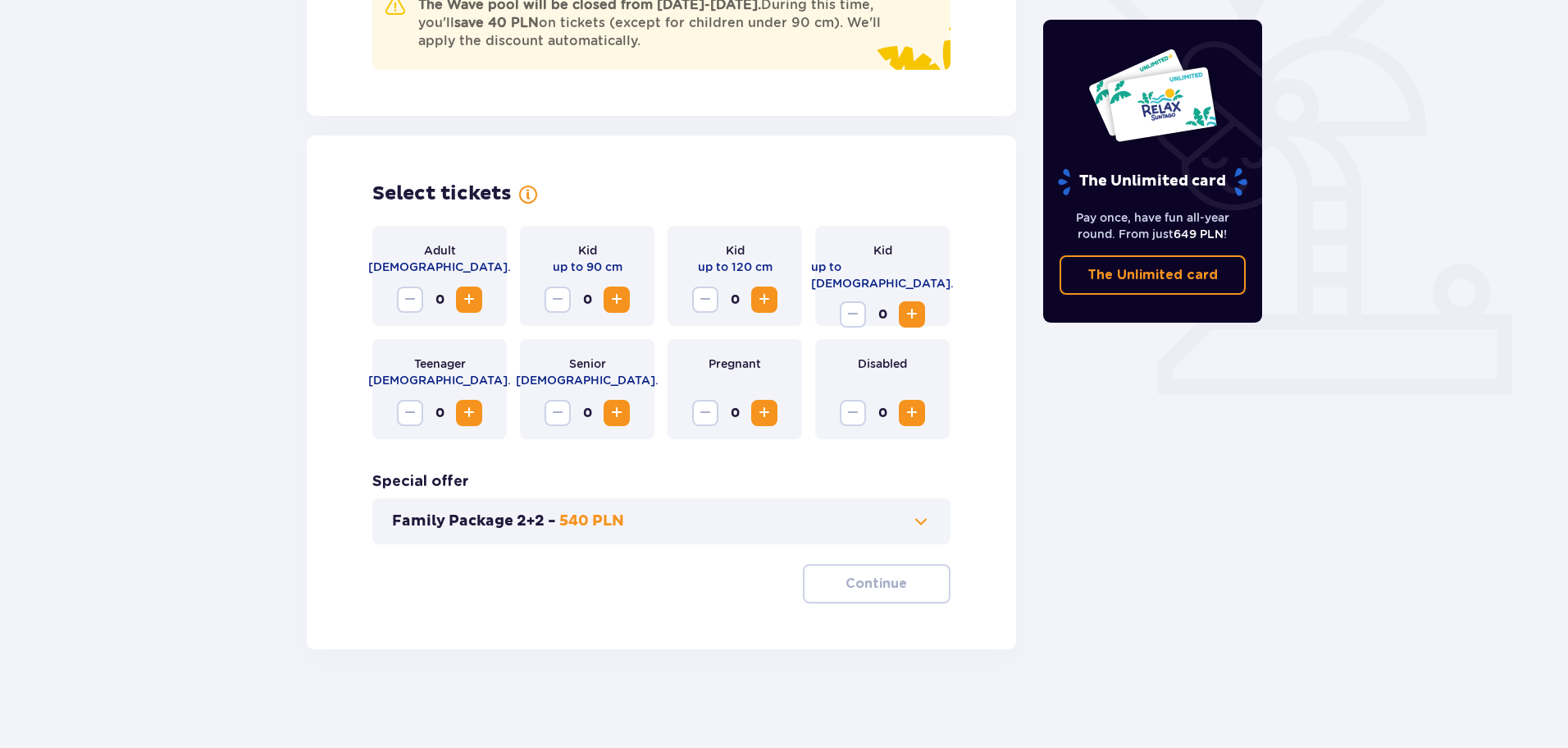
click at [465, 299] on span "Increase" at bounding box center [468, 299] width 19 height 19
click at [407, 300] on span "Decrease" at bounding box center [409, 299] width 19 height 19
click at [582, 522] on p "540 PLN" at bounding box center [591, 521] width 65 height 19
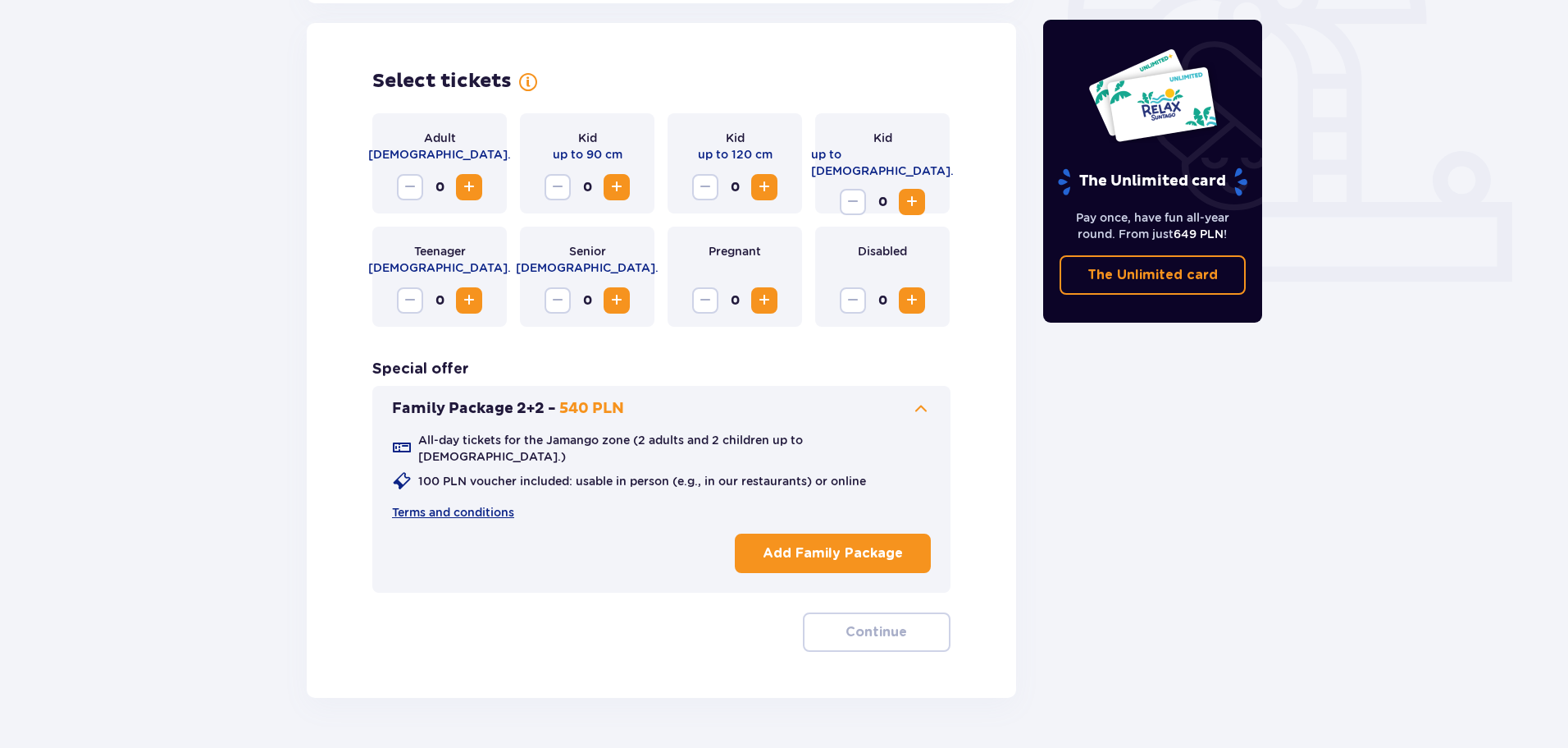
scroll to position [570, 0]
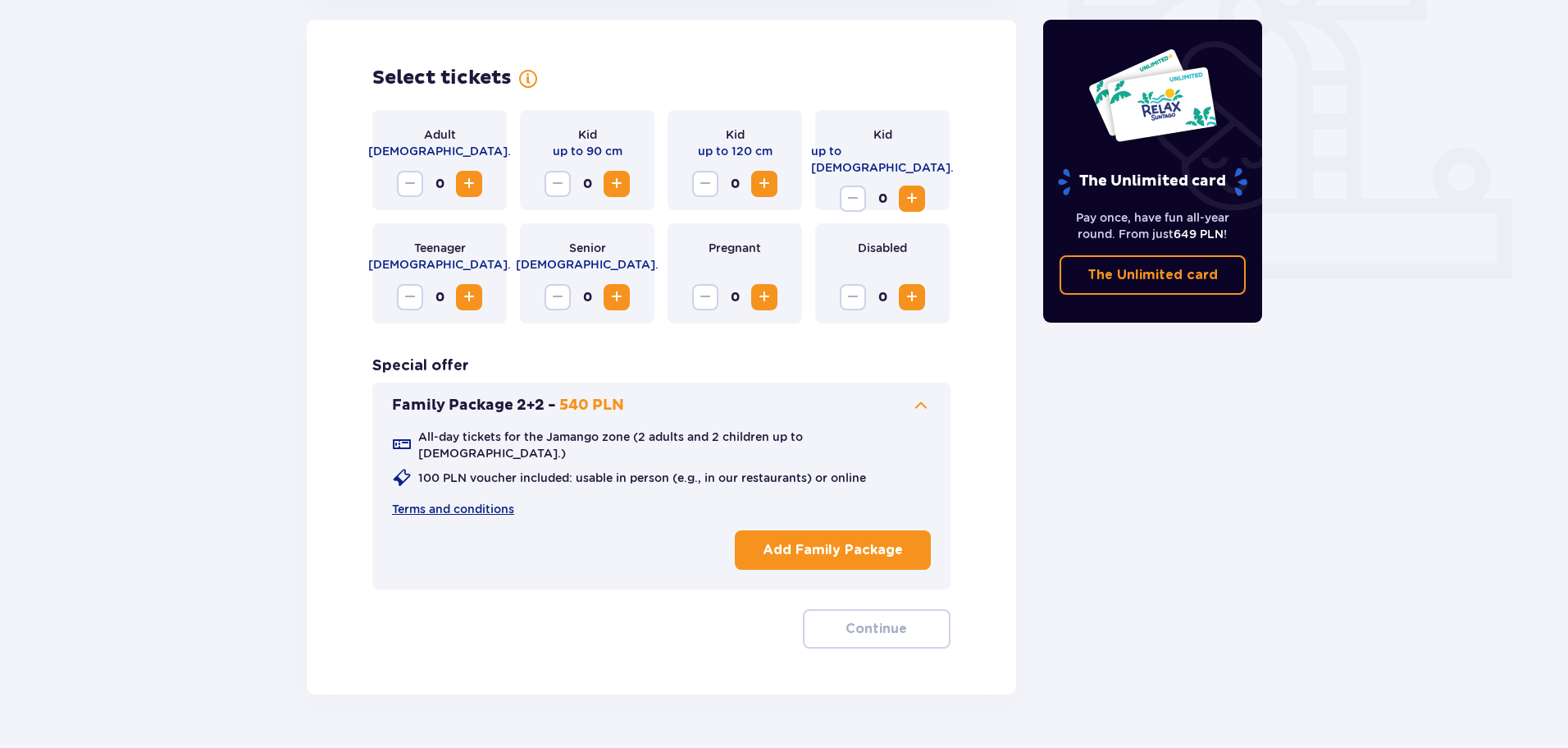
click at [796, 541] on p "Add Family Package" at bounding box center [833, 550] width 140 height 18
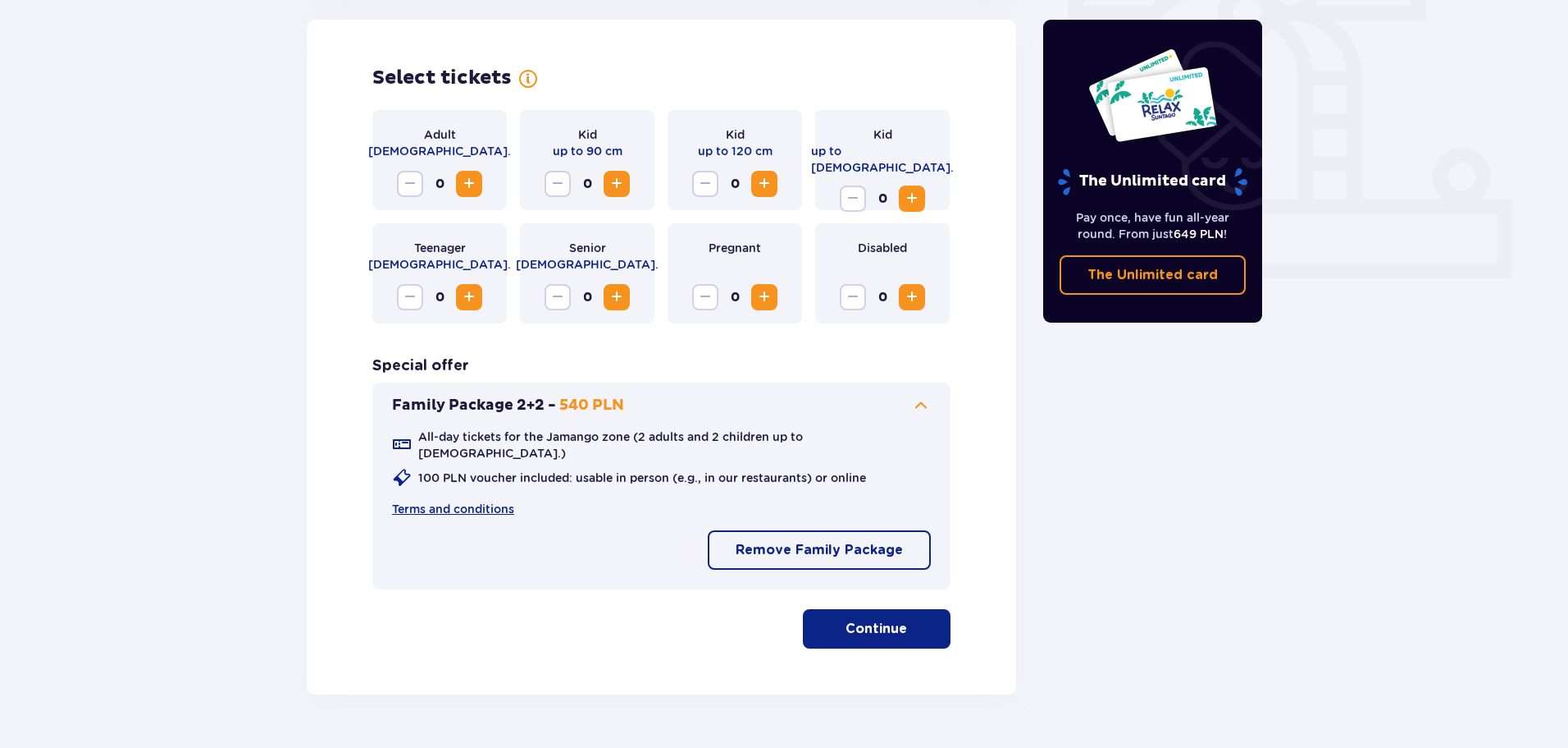
click at [877, 621] on p "Continue" at bounding box center [876, 629] width 62 height 18
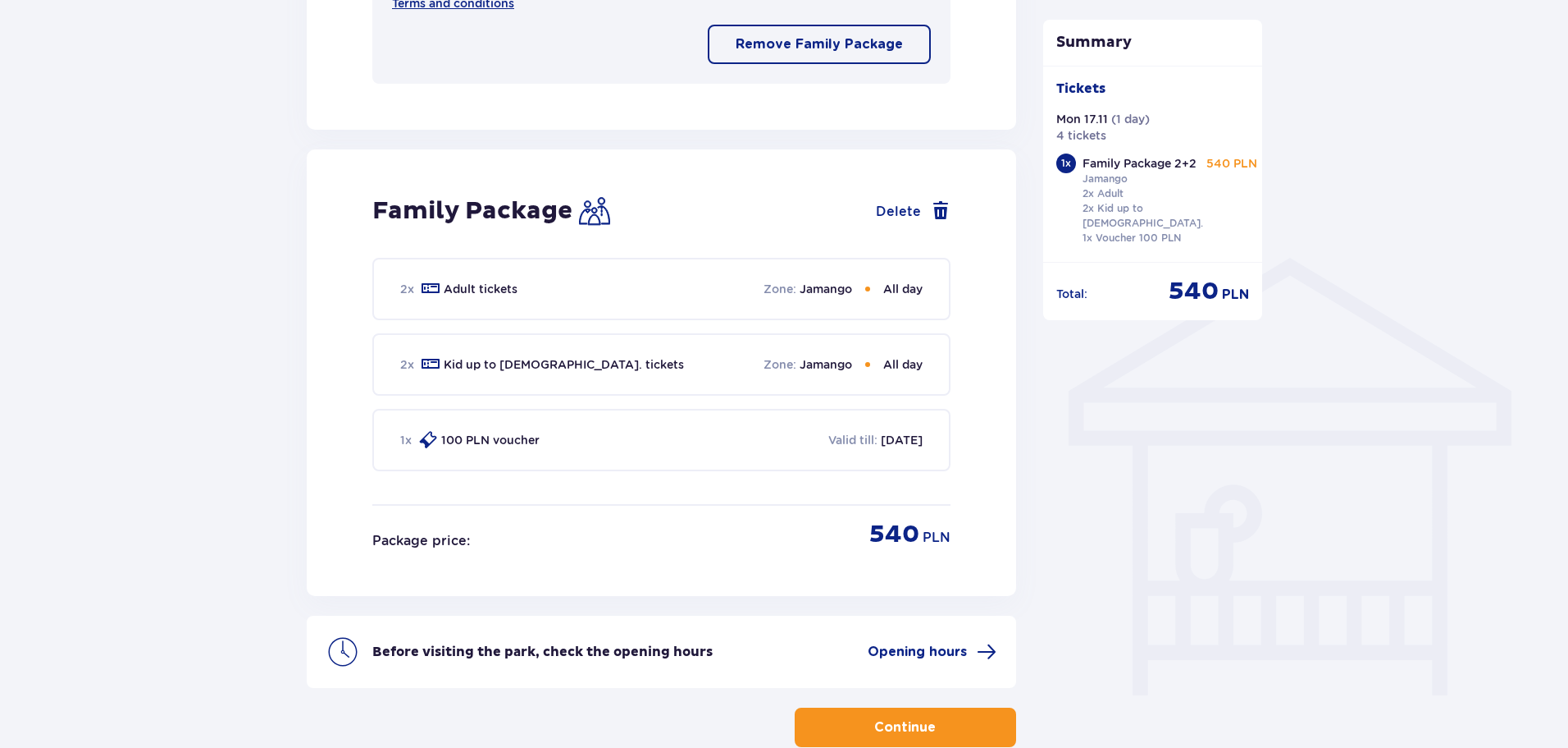
scroll to position [1159, 0]
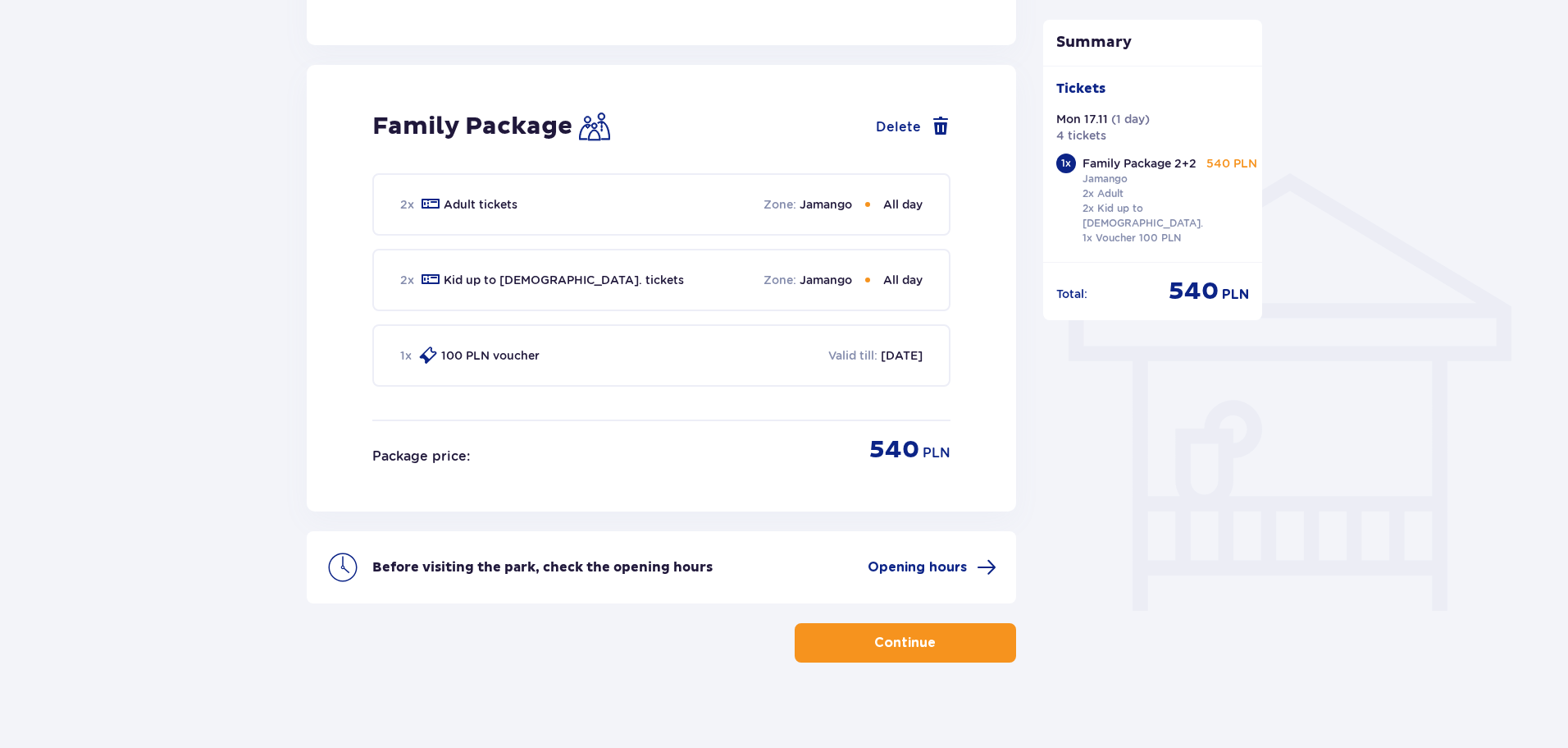
click at [974, 625] on button "Continue" at bounding box center [906, 643] width 222 height 40
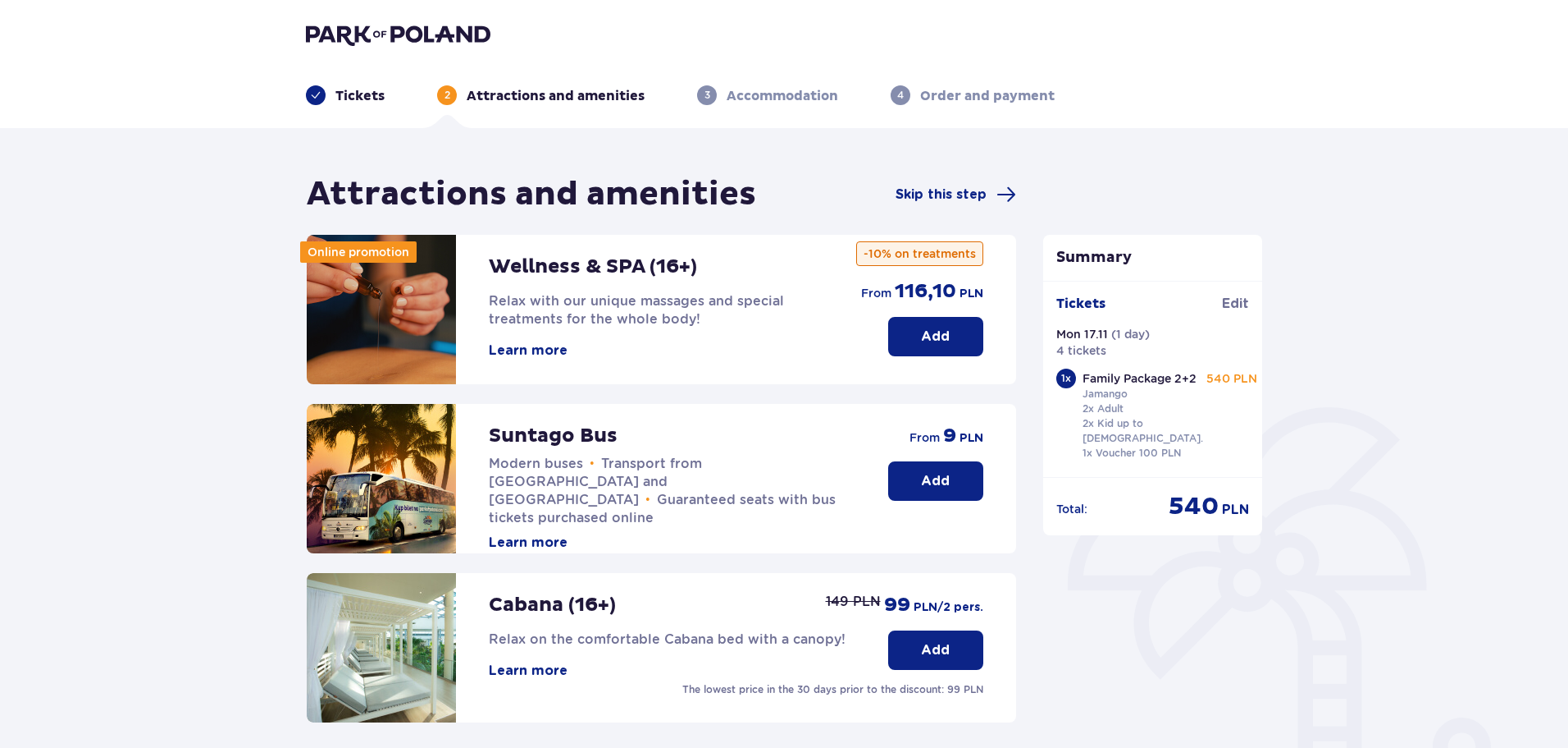
click at [332, 98] on div "Tickets" at bounding box center [345, 94] width 79 height 19
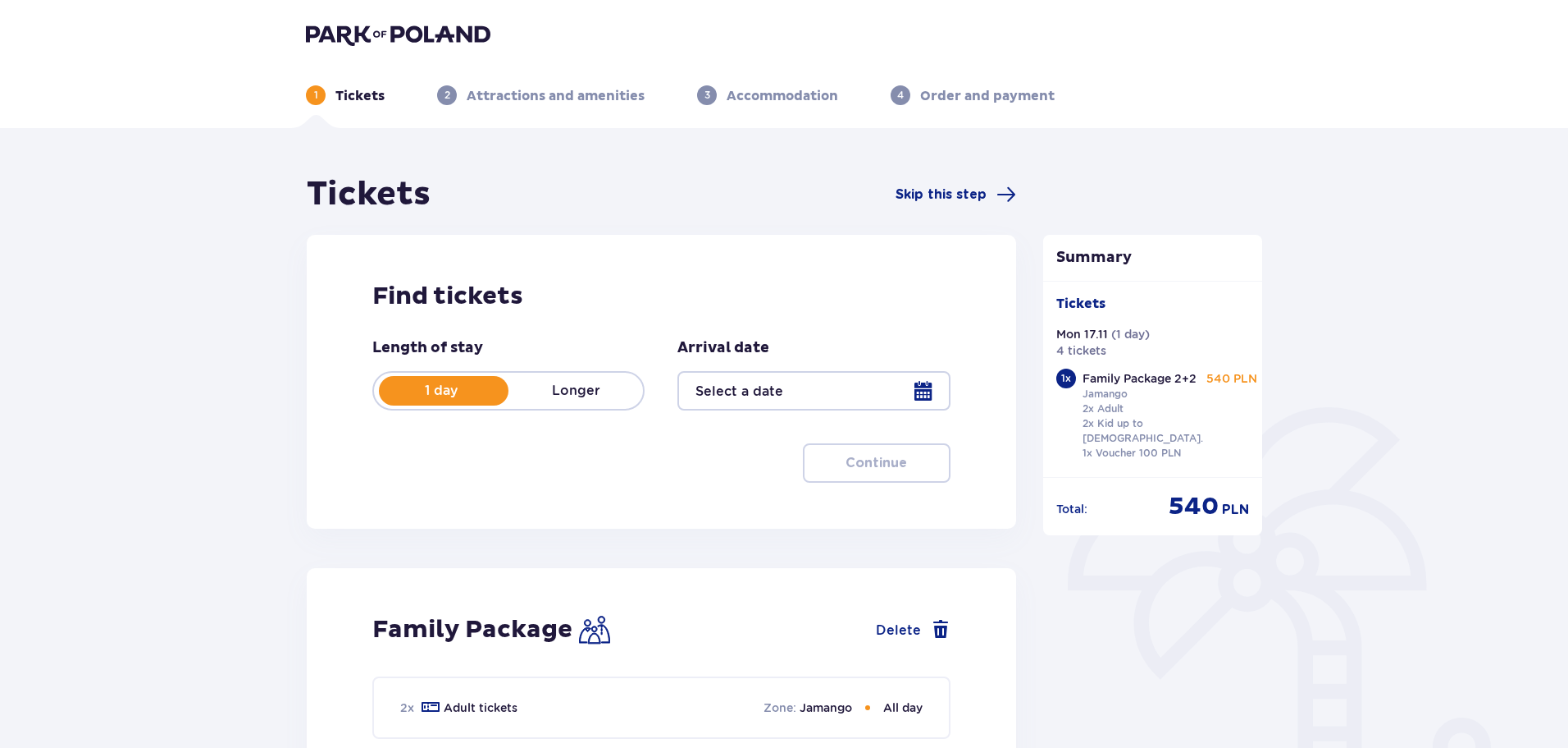
type input "[DATE]"
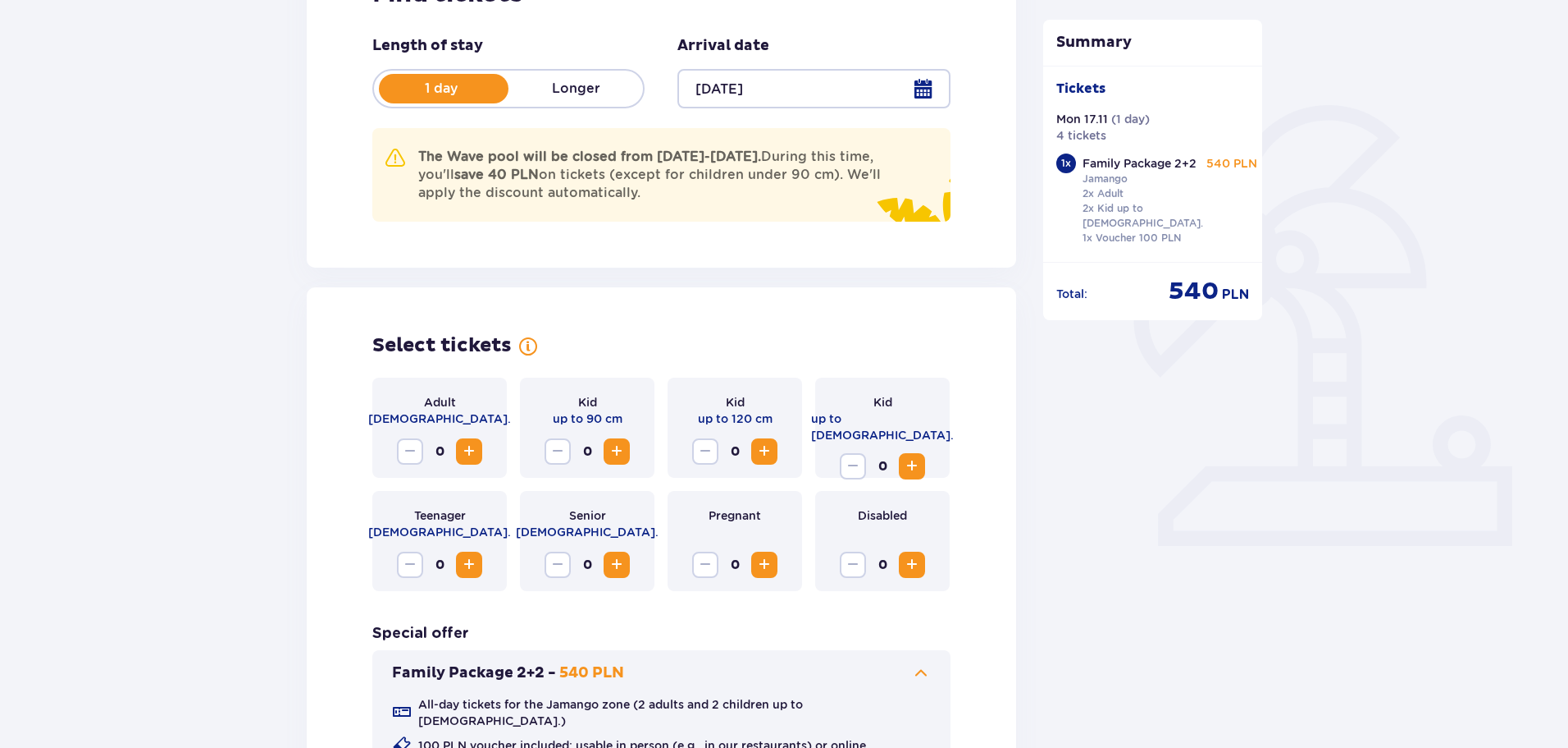
scroll to position [411, 0]
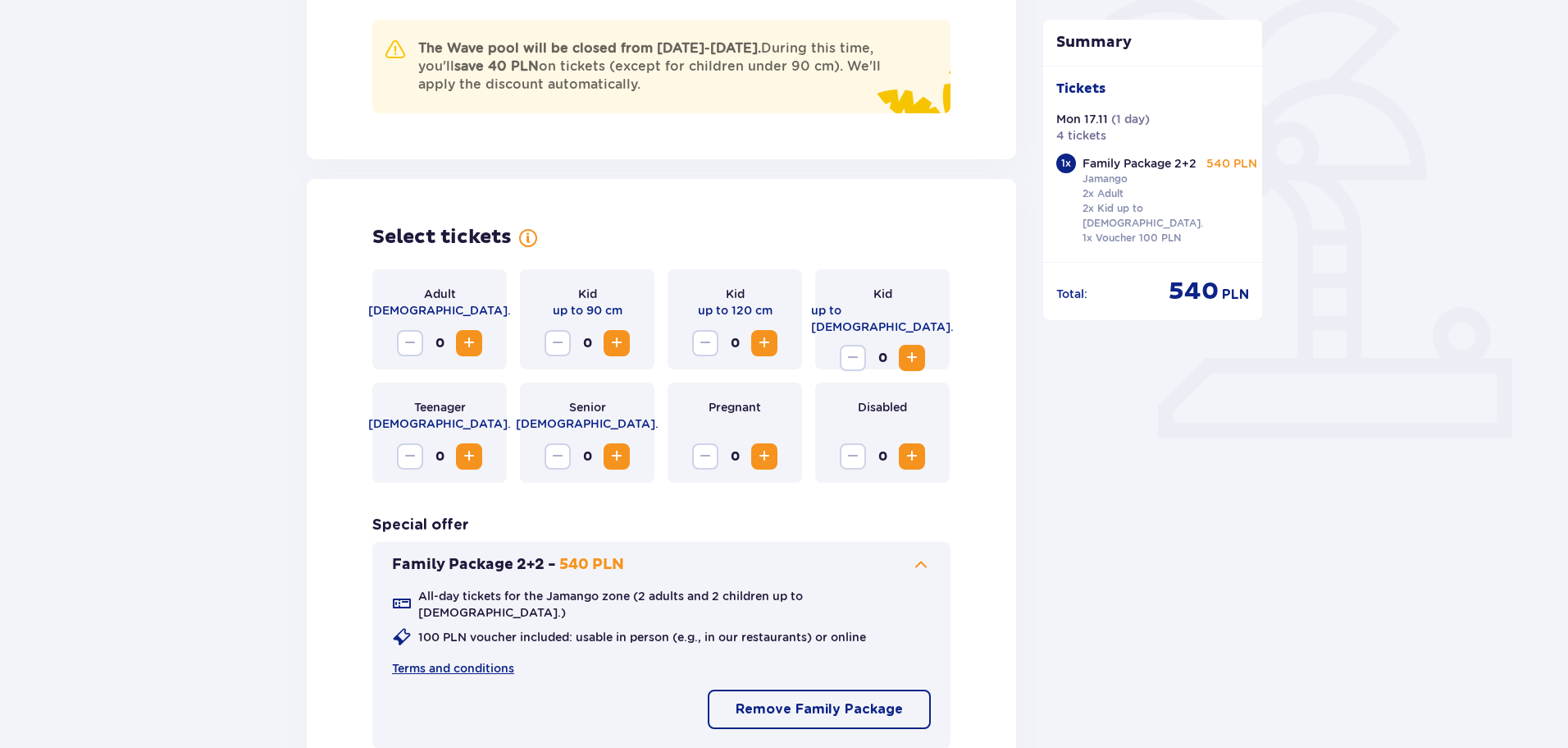
click at [464, 348] on span "Increase" at bounding box center [468, 342] width 19 height 19
click at [624, 348] on span "Increase" at bounding box center [616, 342] width 19 height 19
click at [550, 348] on span "Decrease" at bounding box center [557, 342] width 19 height 19
click at [759, 342] on span "Increase" at bounding box center [764, 342] width 19 height 19
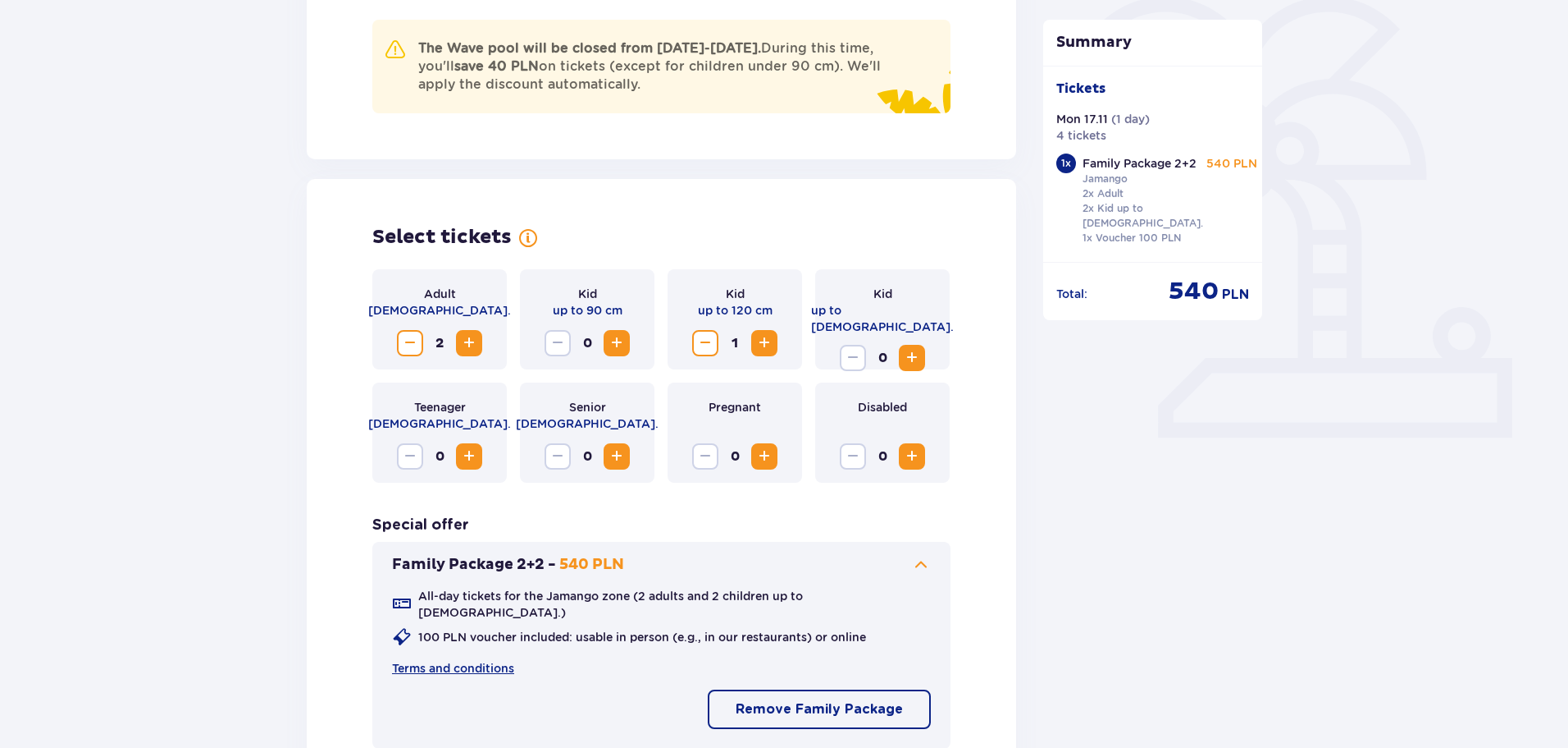
click at [915, 348] on span "Increase" at bounding box center [911, 357] width 19 height 19
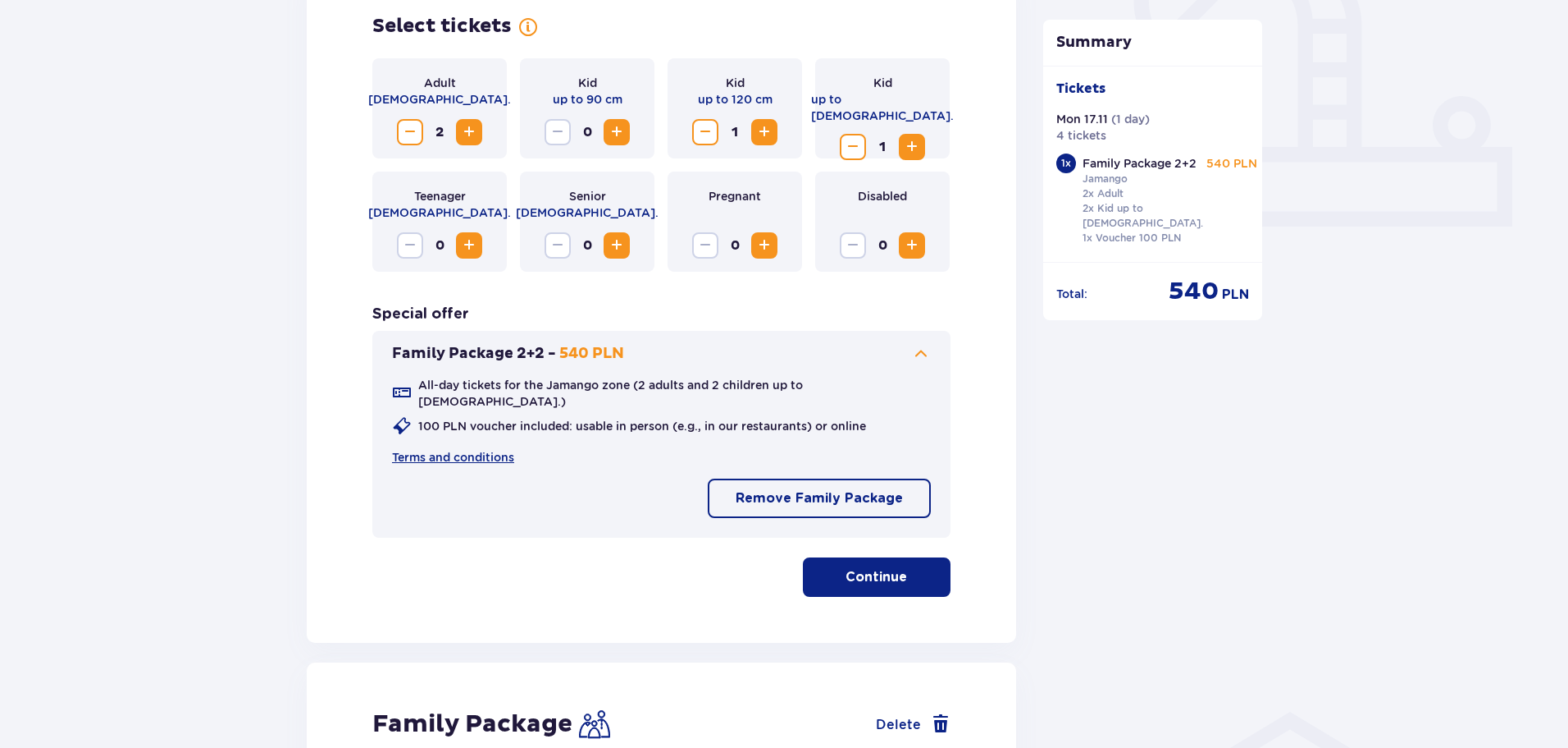
scroll to position [656, 0]
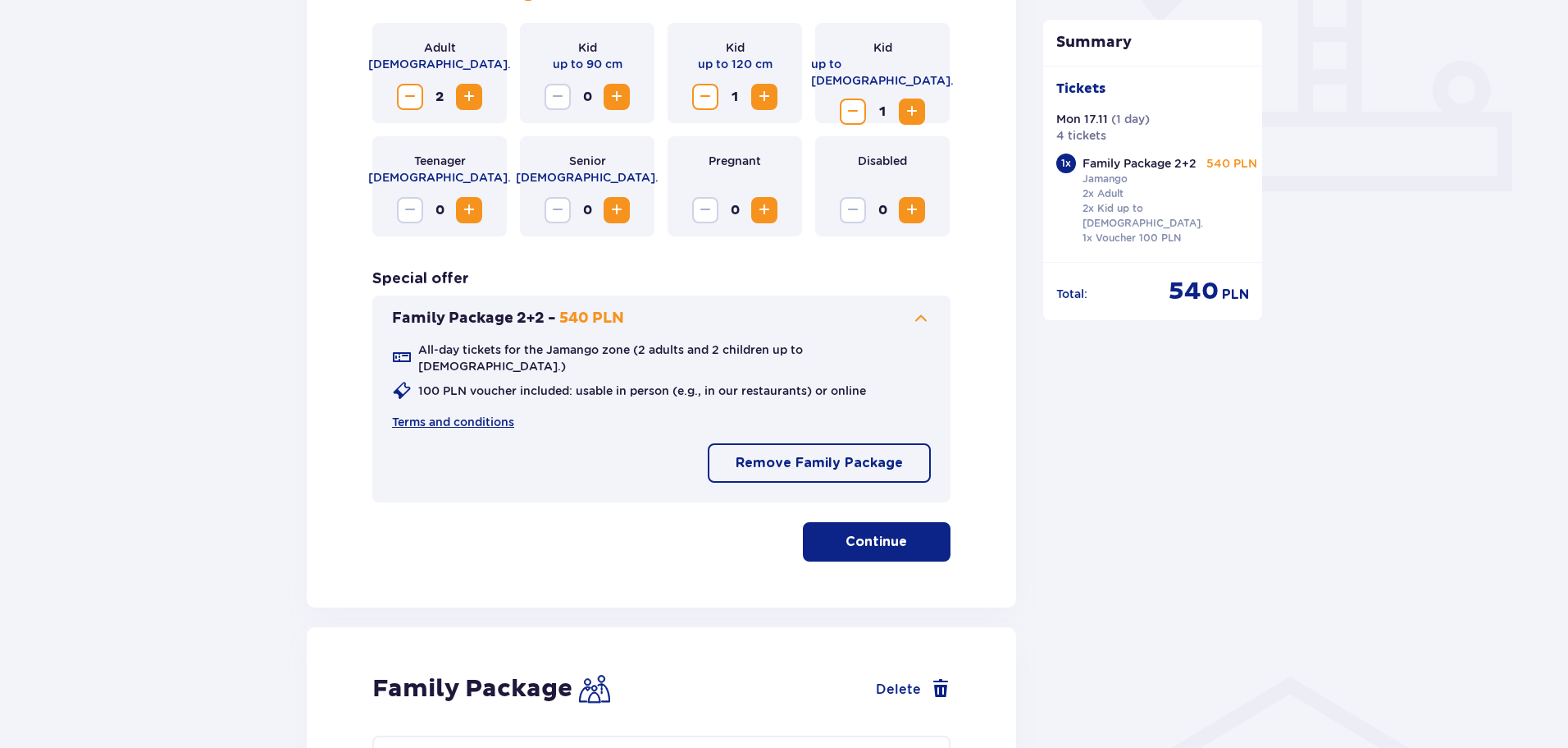
click at [908, 532] on span "button" at bounding box center [910, 541] width 19 height 19
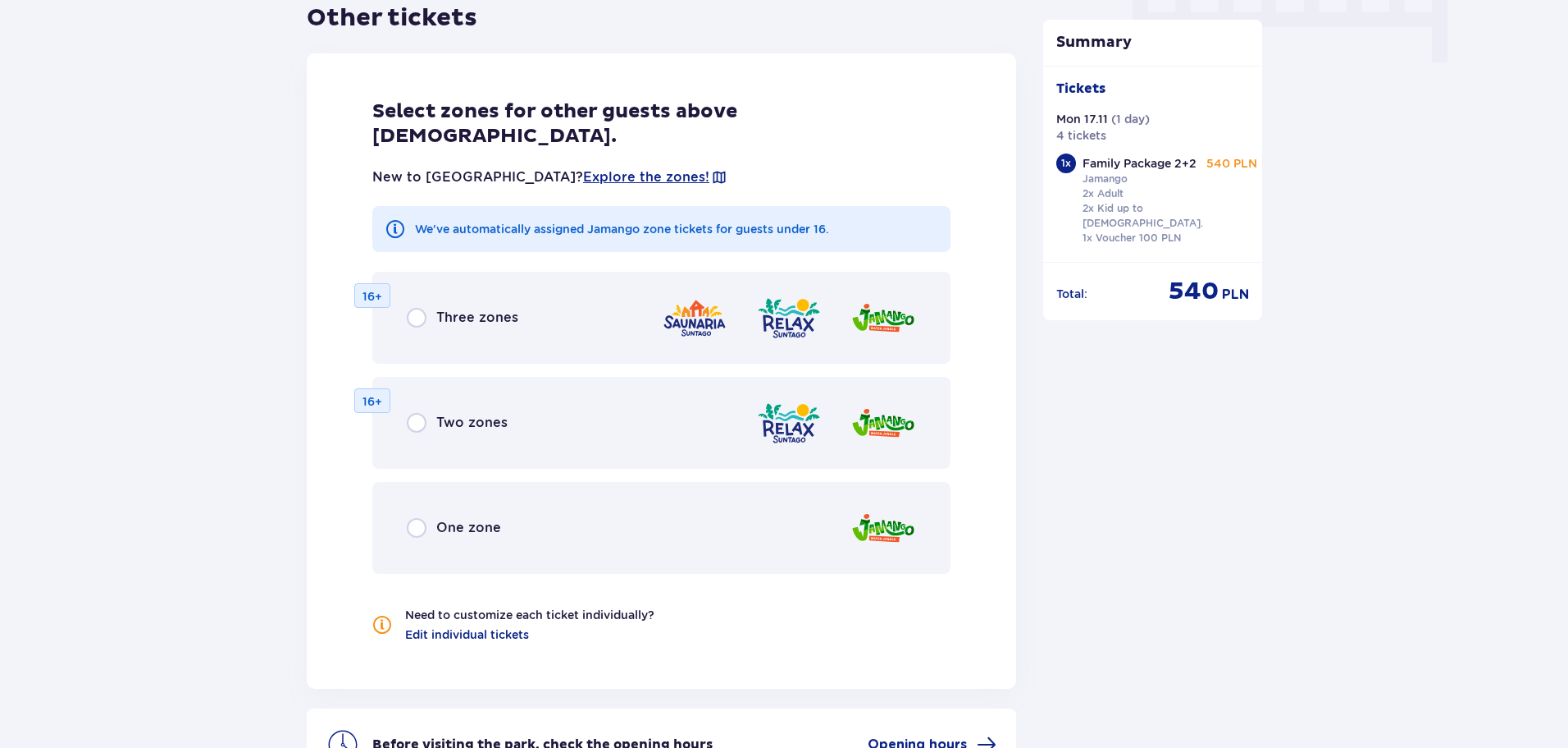
scroll to position [1709, 0]
click at [377, 288] on p "16+" at bounding box center [371, 296] width 19 height 17
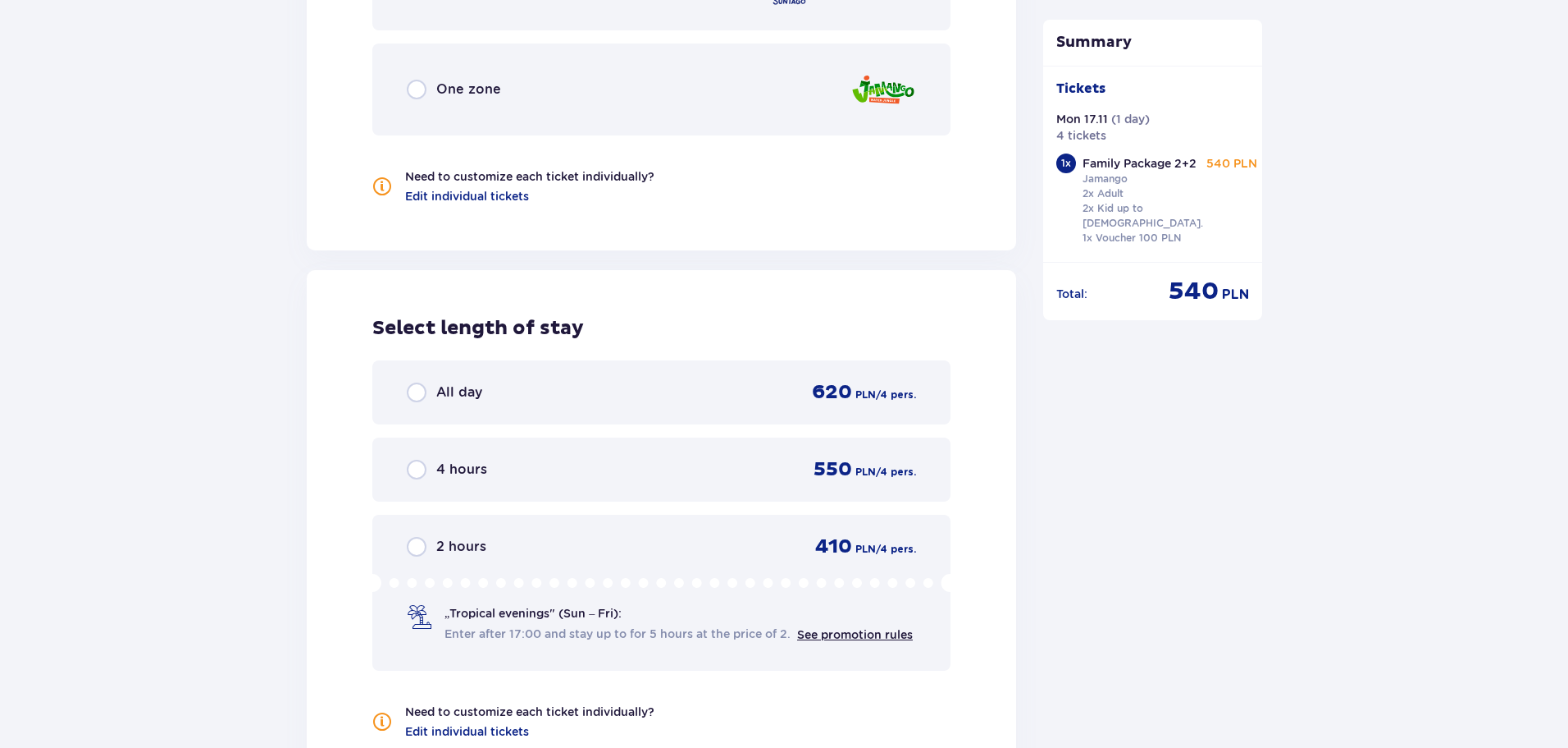
scroll to position [2140, 0]
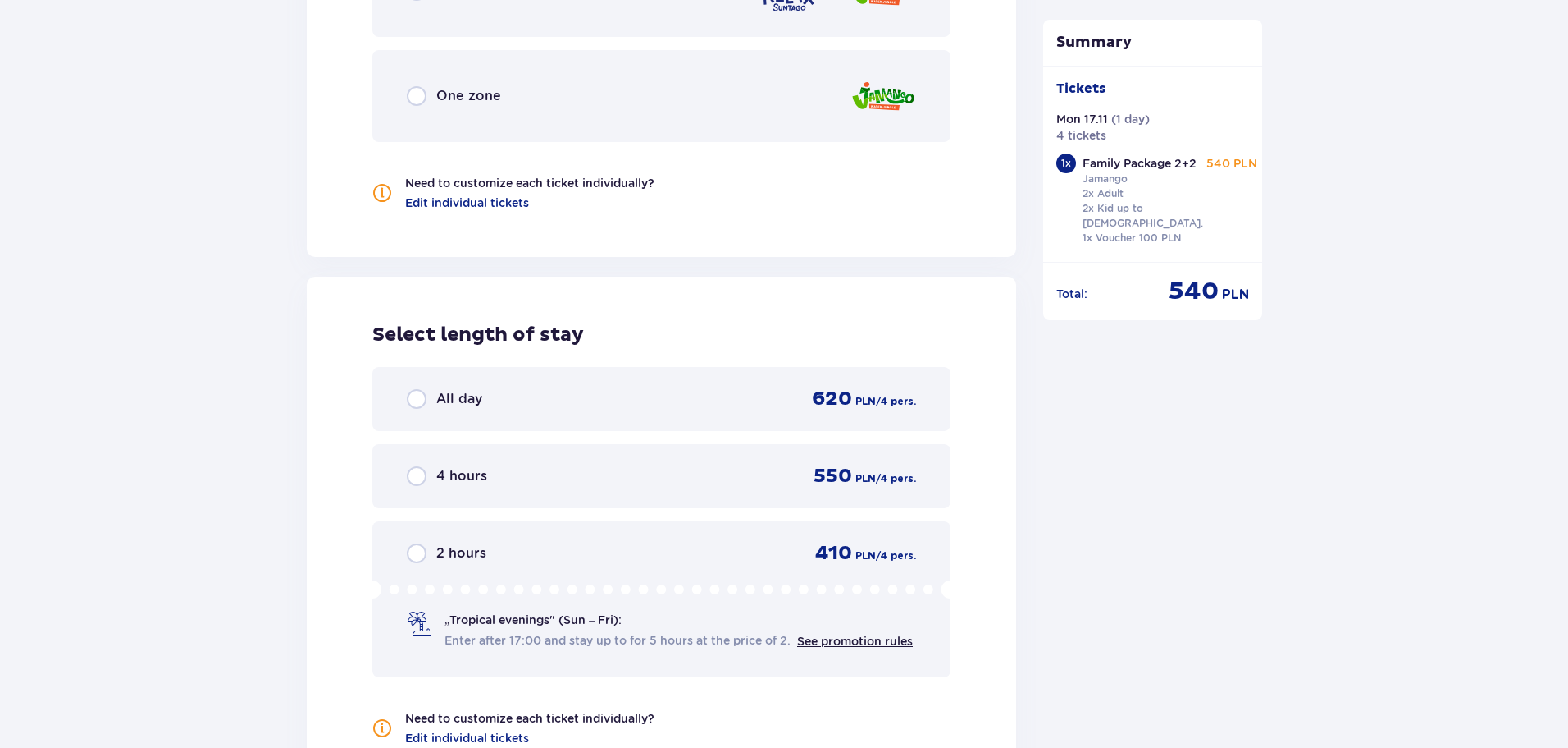
click at [421, 389] on input "radio" at bounding box center [416, 399] width 19 height 19
radio input "true"
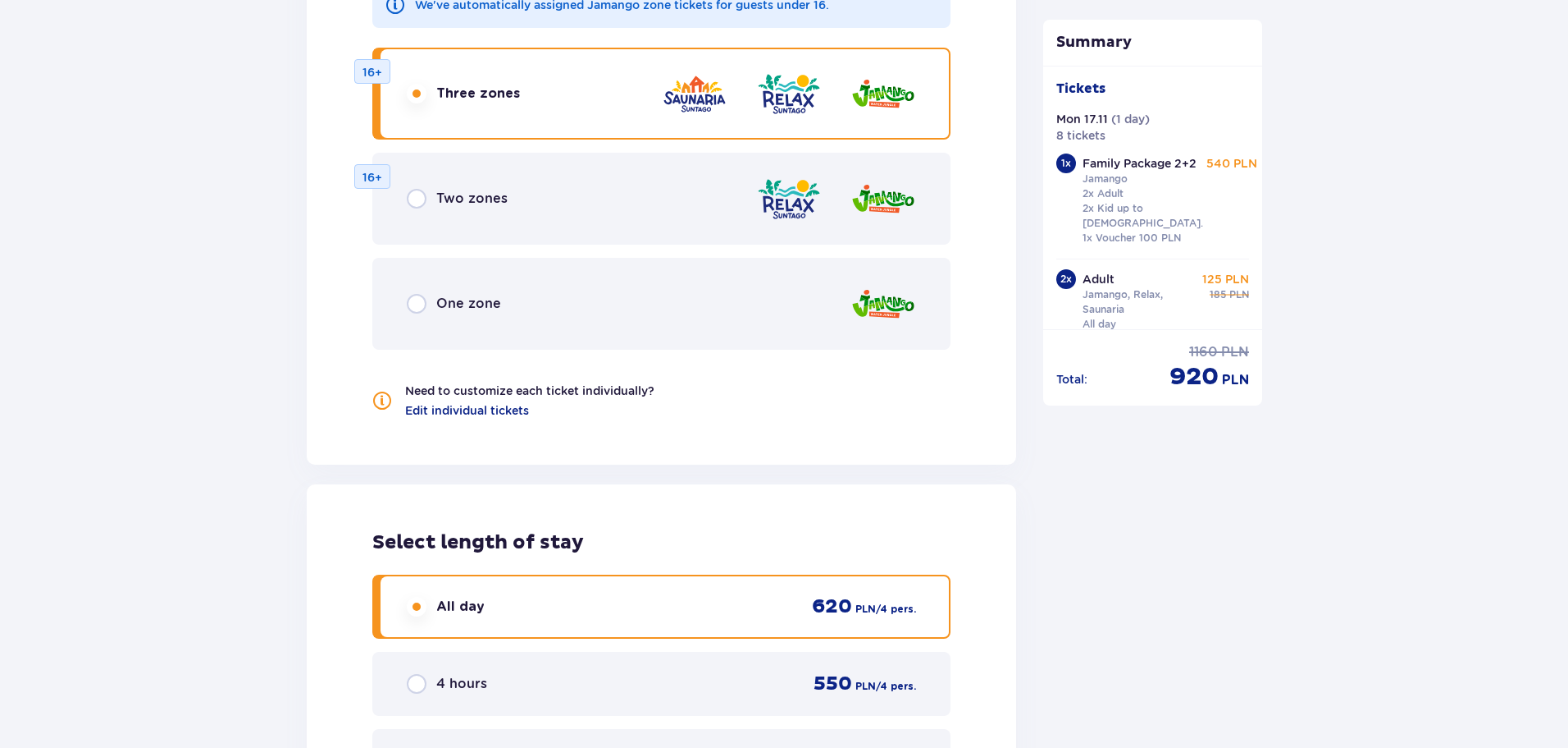
scroll to position [1904, 0]
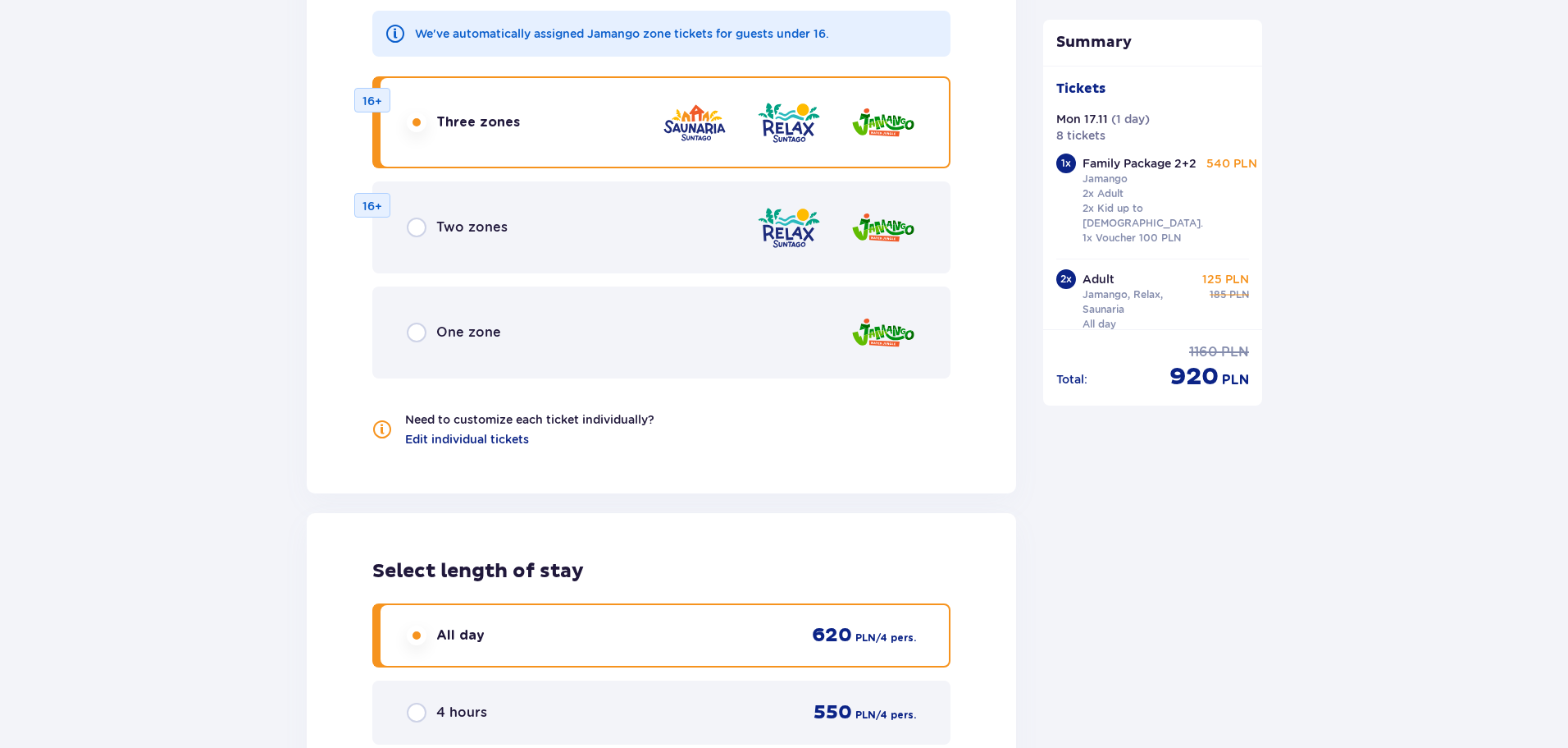
click at [1171, 171] on p "Family Package 2+2" at bounding box center [1139, 164] width 114 height 17
click at [1100, 172] on p "Family Package 2+2" at bounding box center [1139, 164] width 114 height 17
click at [1057, 157] on div "1 x" at bounding box center [1065, 163] width 19 height 19
drag, startPoint x: 1063, startPoint y: 160, endPoint x: 1045, endPoint y: 179, distance: 26.2
click at [1045, 179] on div "Tickets Mon 17.11 ( 1 day ) 8 tickets 1 x Family Package 2+2 Jamango 2x Adult 2…" at bounding box center [1153, 197] width 220 height 264
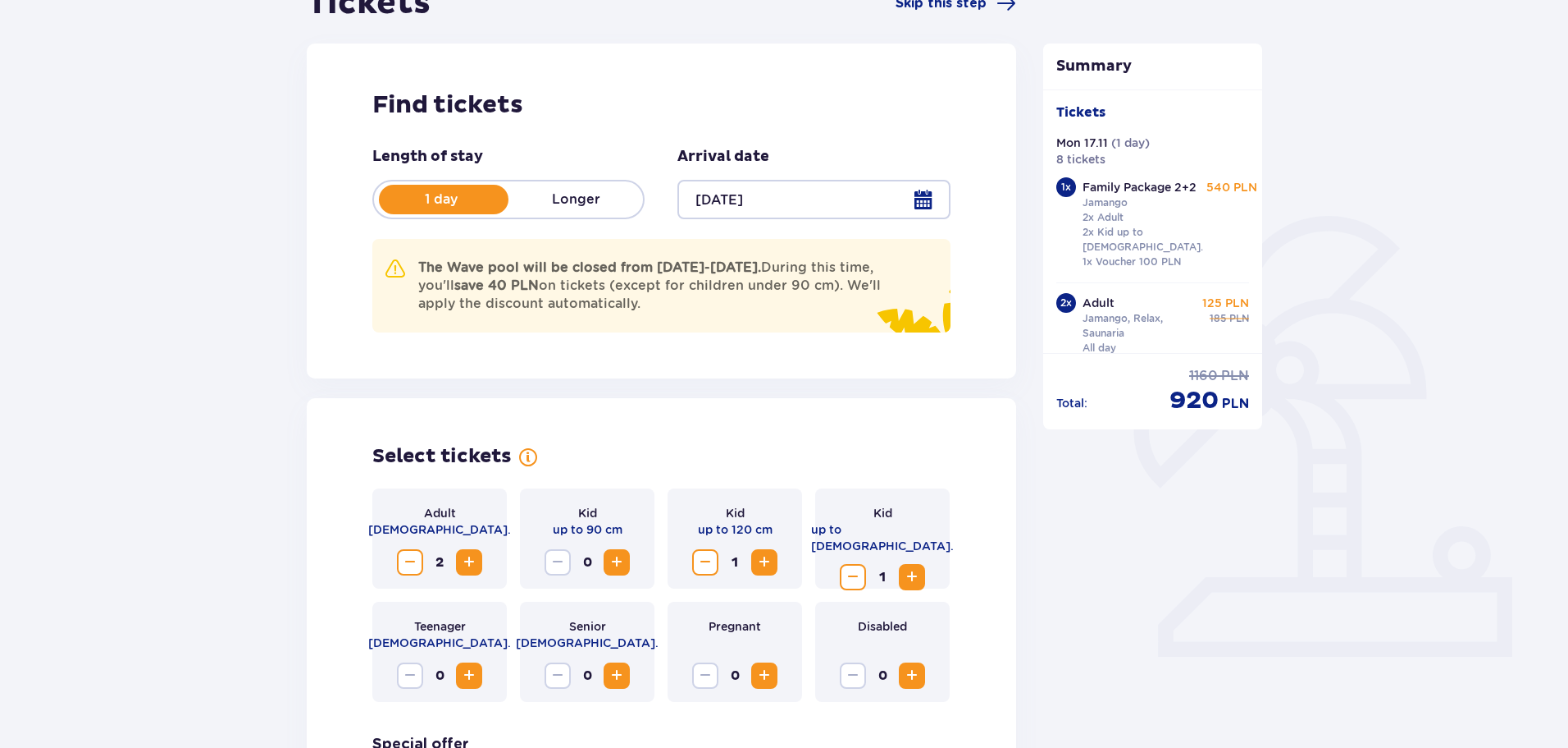
scroll to position [16, 0]
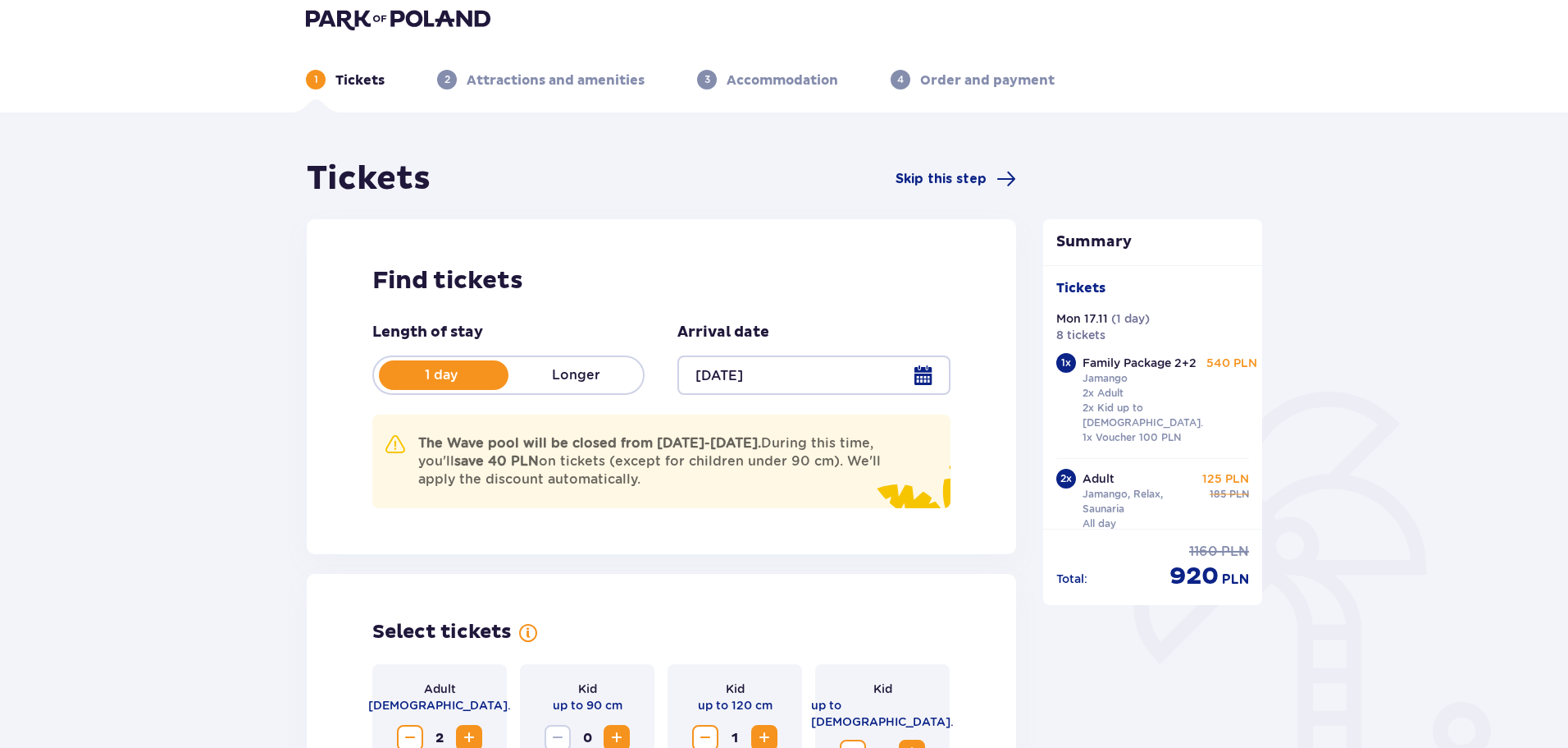
click at [378, 92] on header "1 Tickets 2 Attractions and amenities 3 Accommodation 4 Order and payment" at bounding box center [784, 48] width 1568 height 128
click at [376, 80] on p "Tickets" at bounding box center [359, 80] width 49 height 18
click at [316, 79] on p "1" at bounding box center [316, 80] width 4 height 15
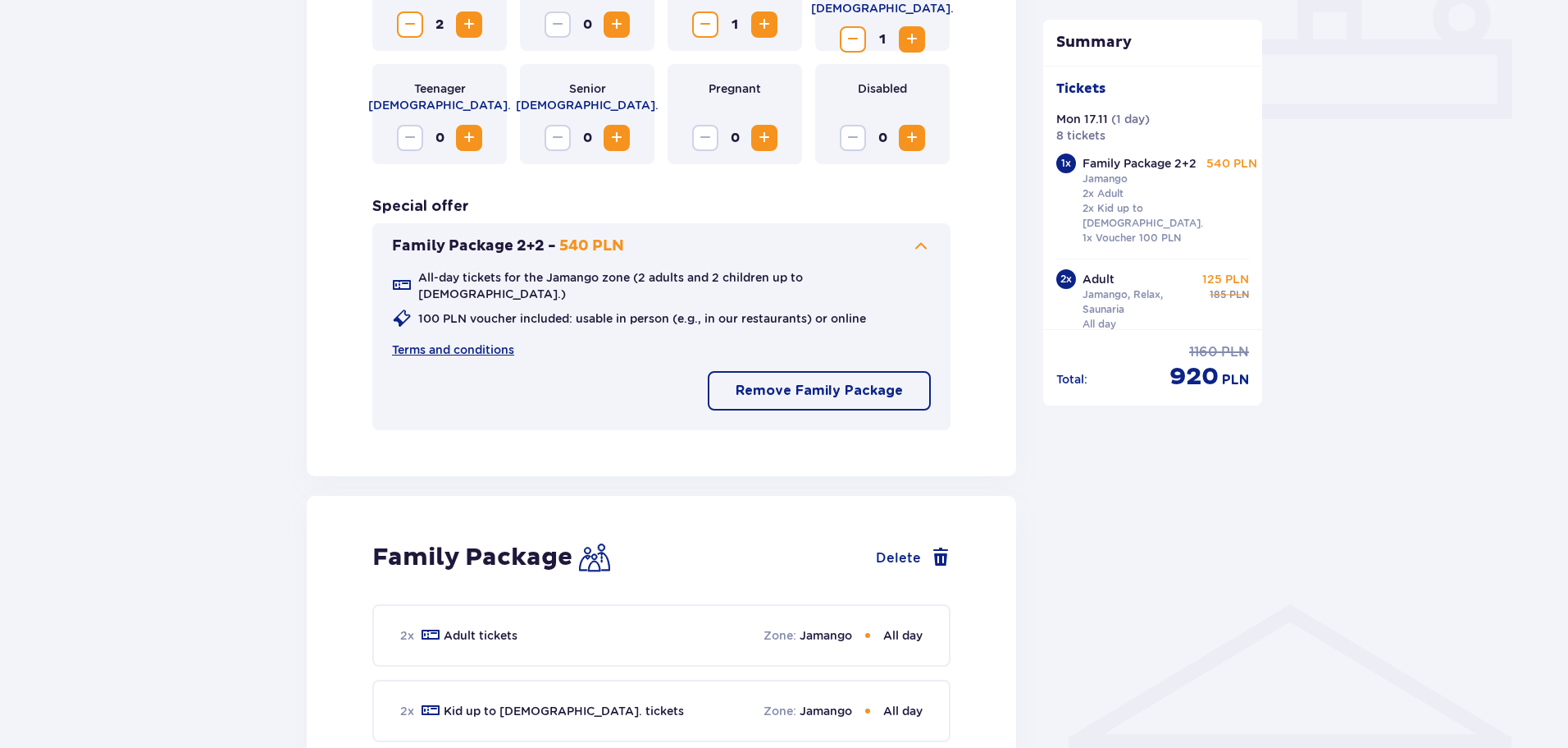
scroll to position [754, 0]
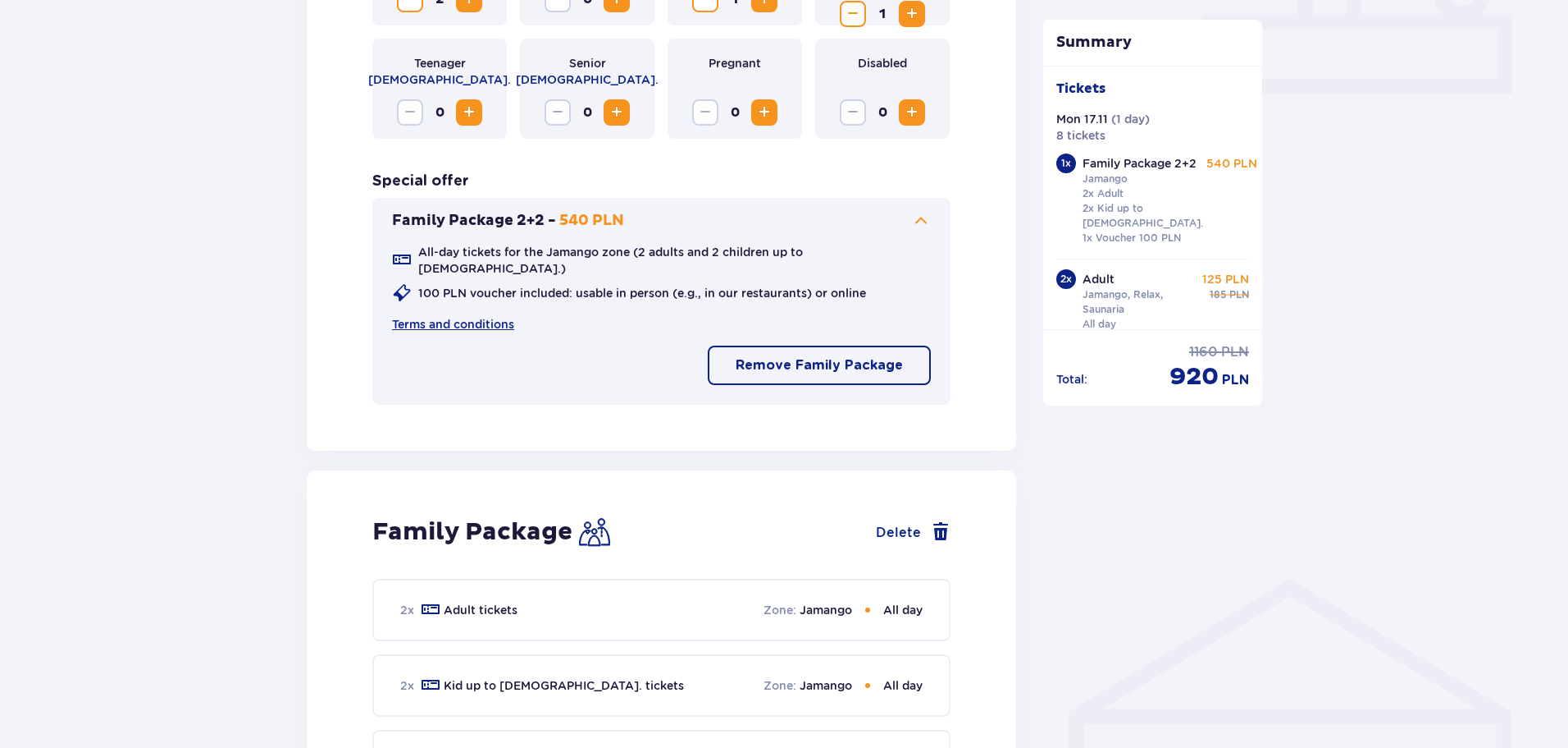
click at [829, 356] on p "Remove Family Package" at bounding box center [819, 365] width 167 height 18
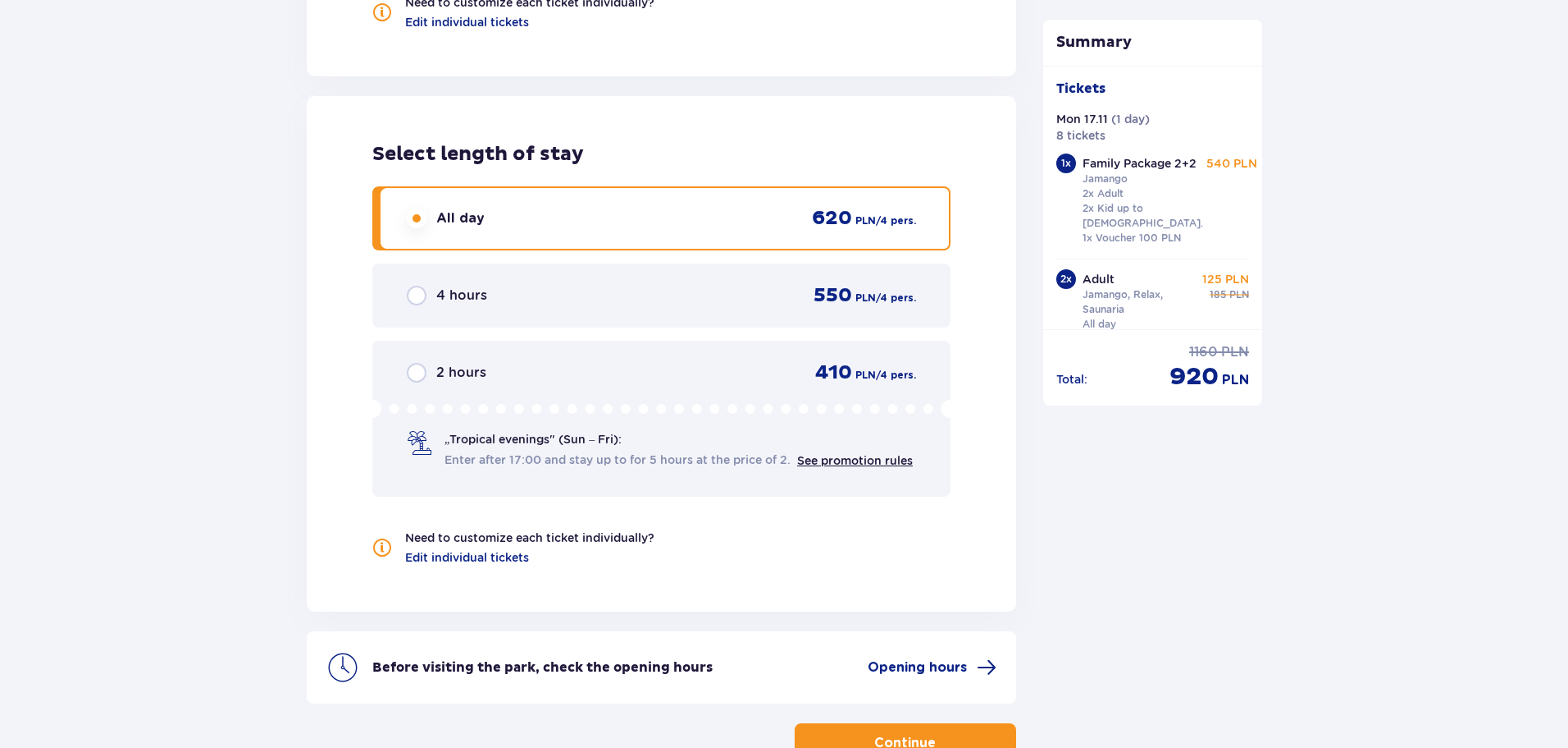
scroll to position [2396, 0]
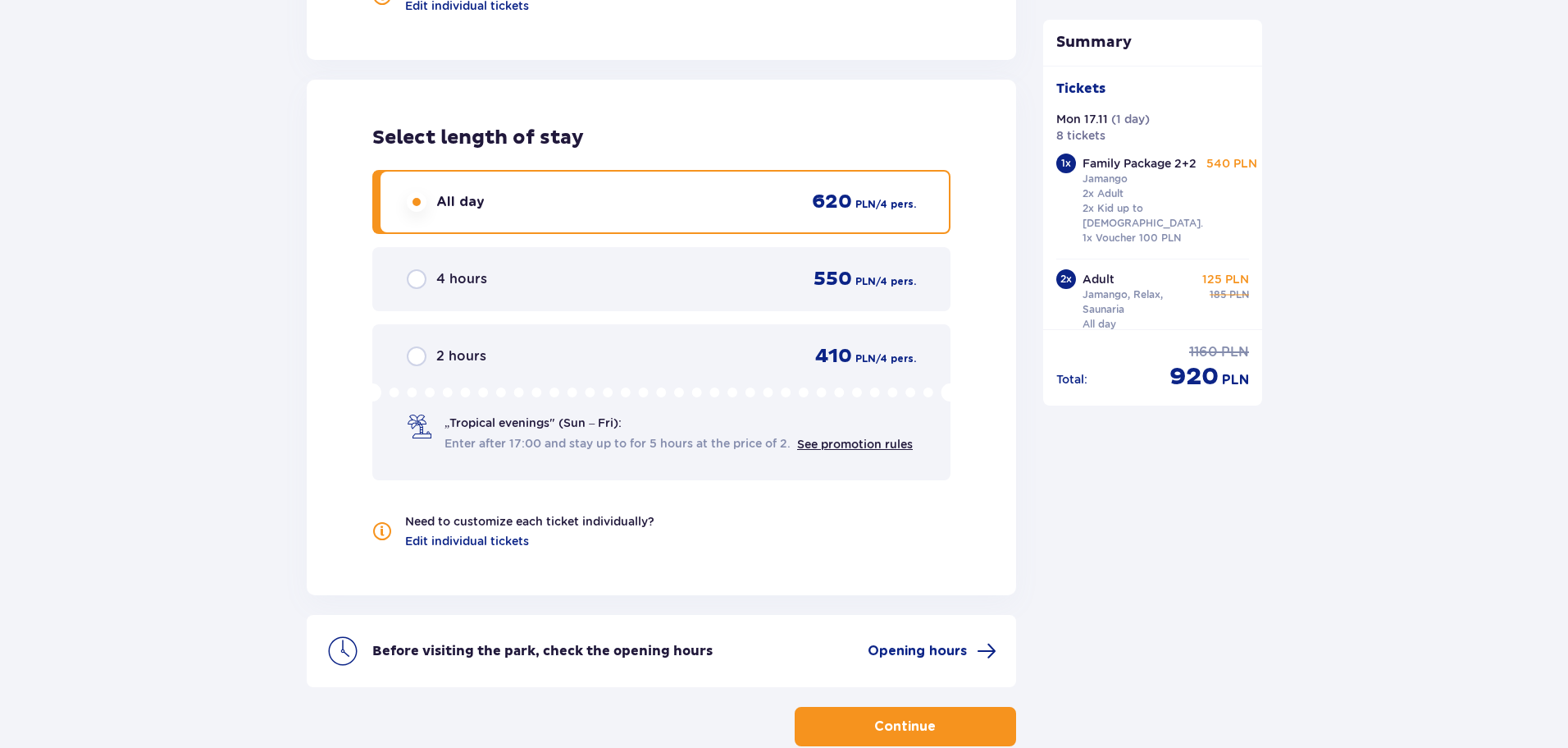
click at [938, 706] on button "Continue" at bounding box center [906, 726] width 222 height 40
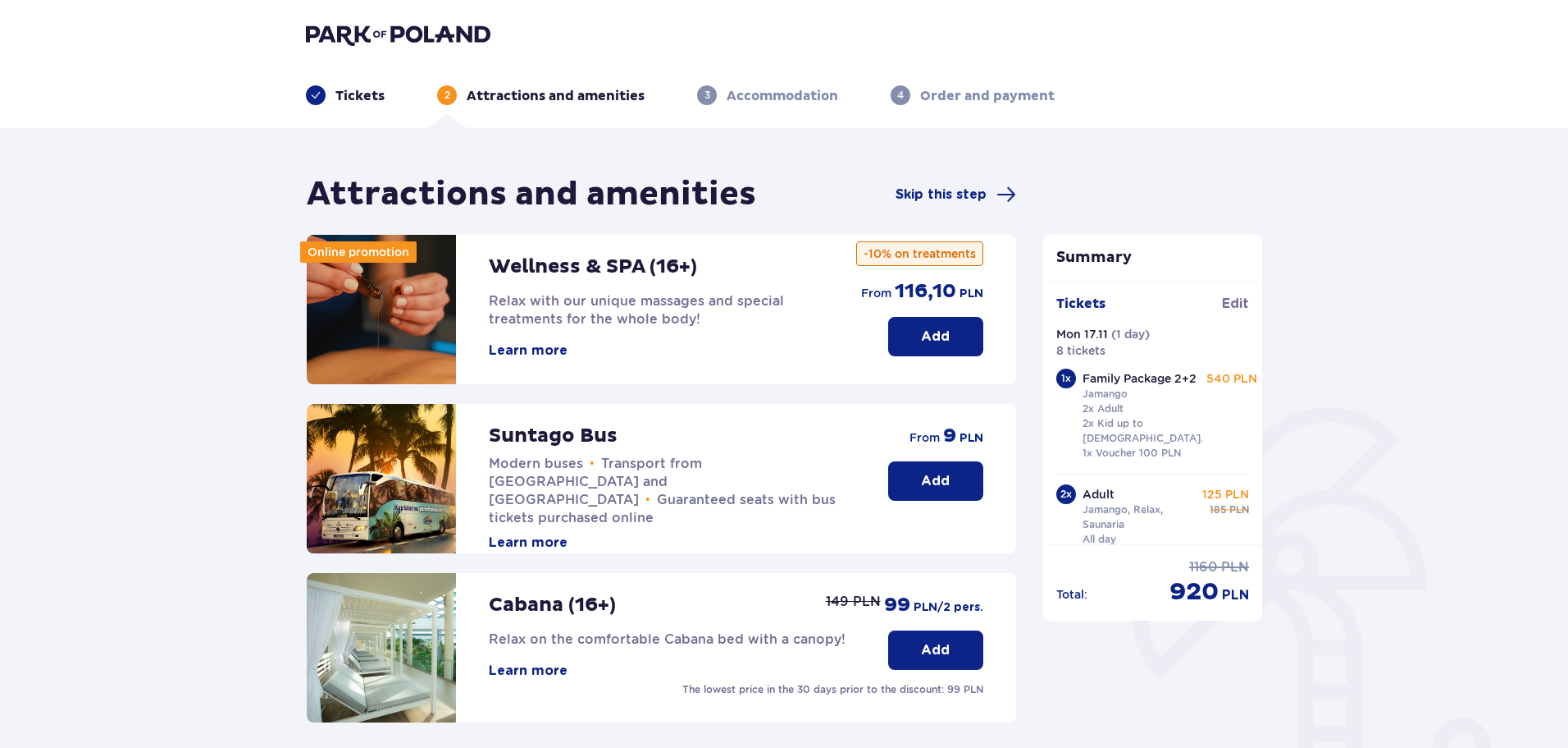
click at [339, 98] on p "Tickets" at bounding box center [359, 96] width 49 height 18
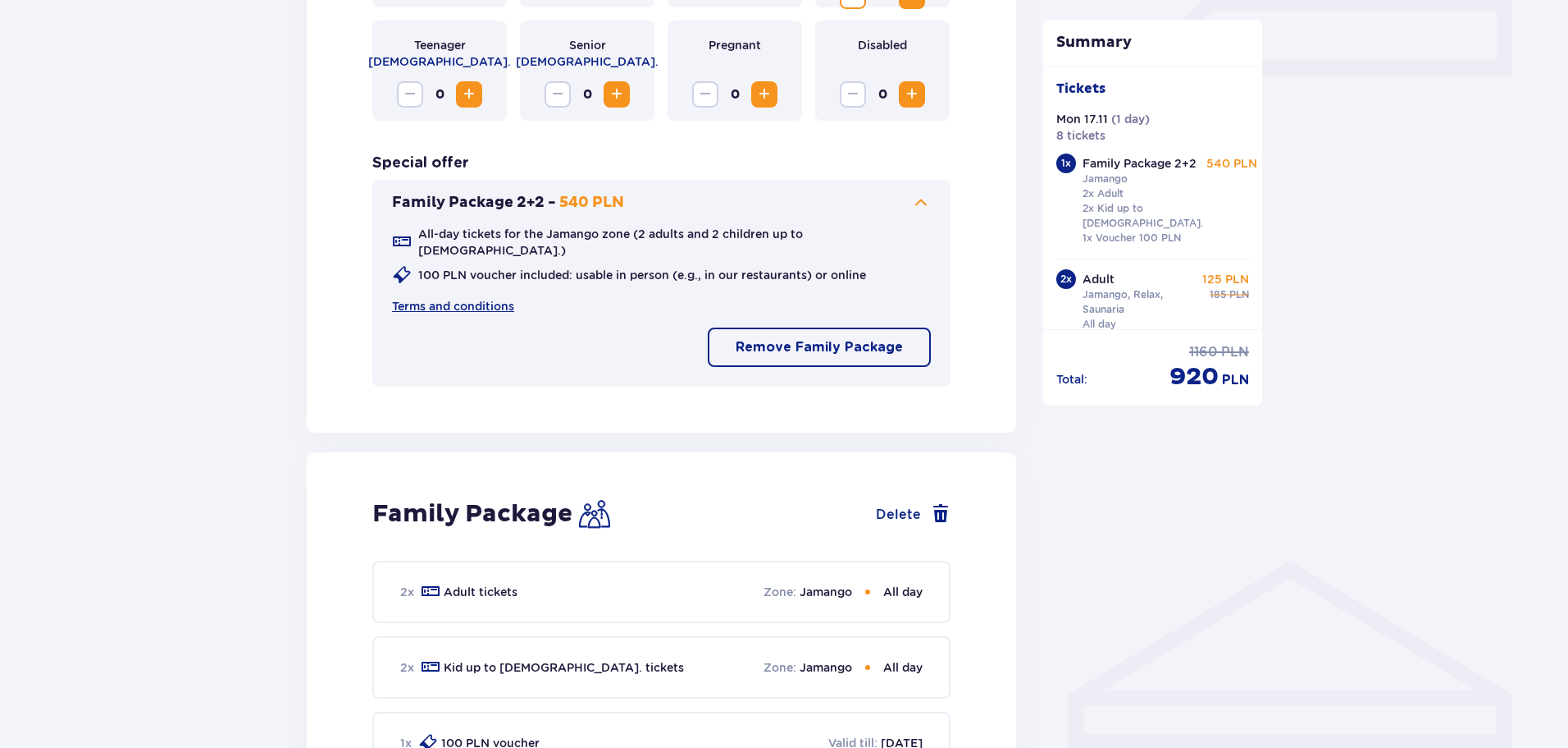
scroll to position [739, 0]
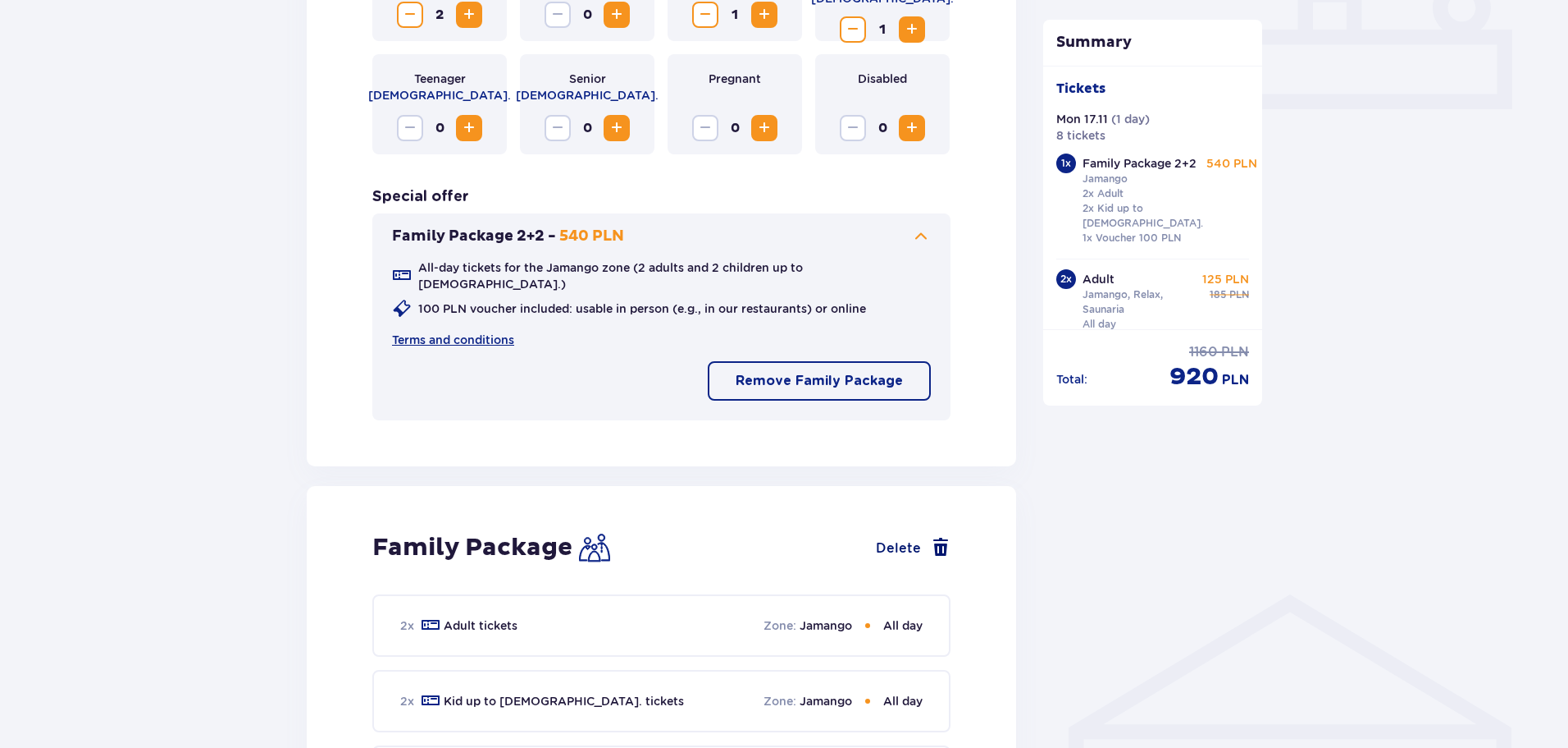
click at [936, 537] on span at bounding box center [941, 546] width 19 height 19
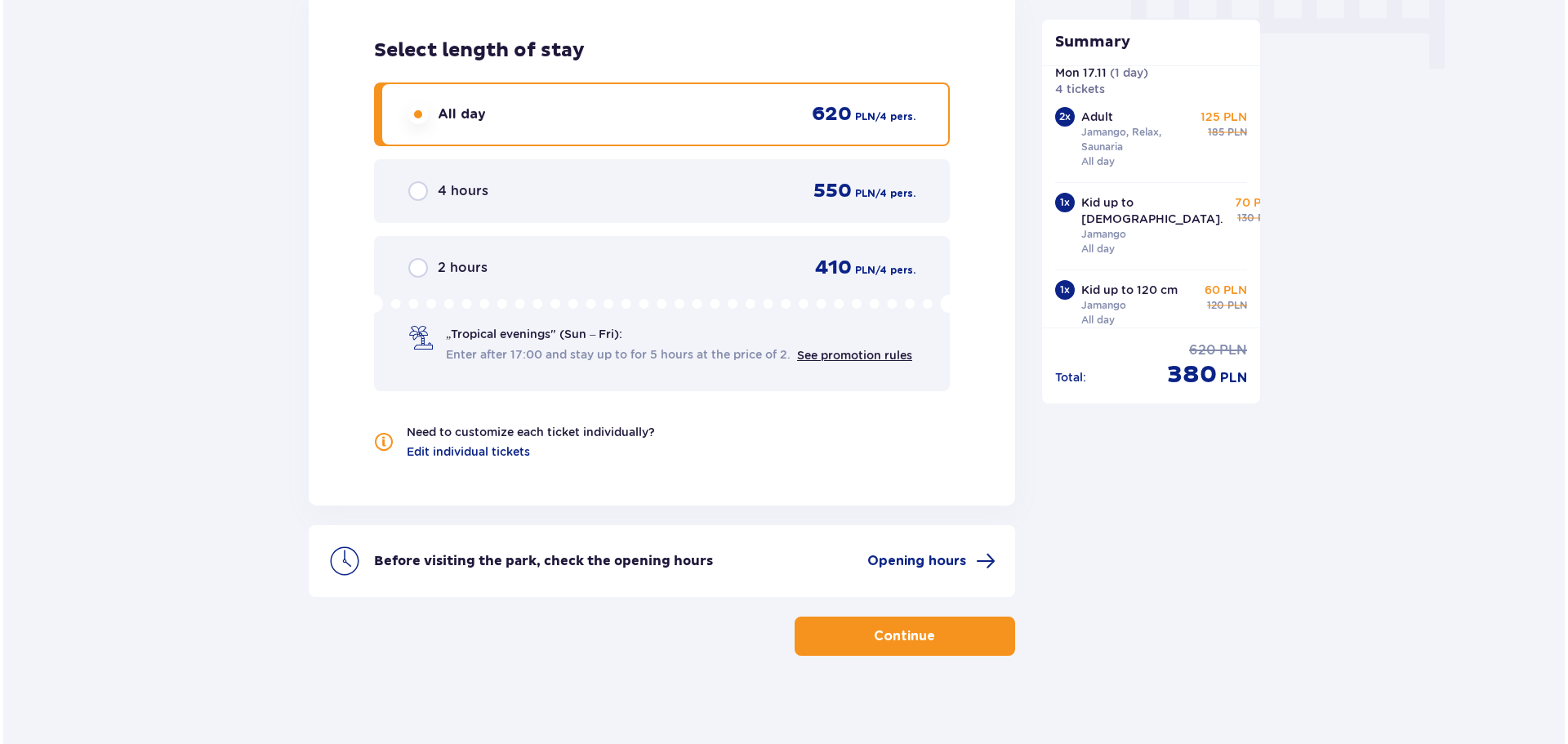
scroll to position [1702, 0]
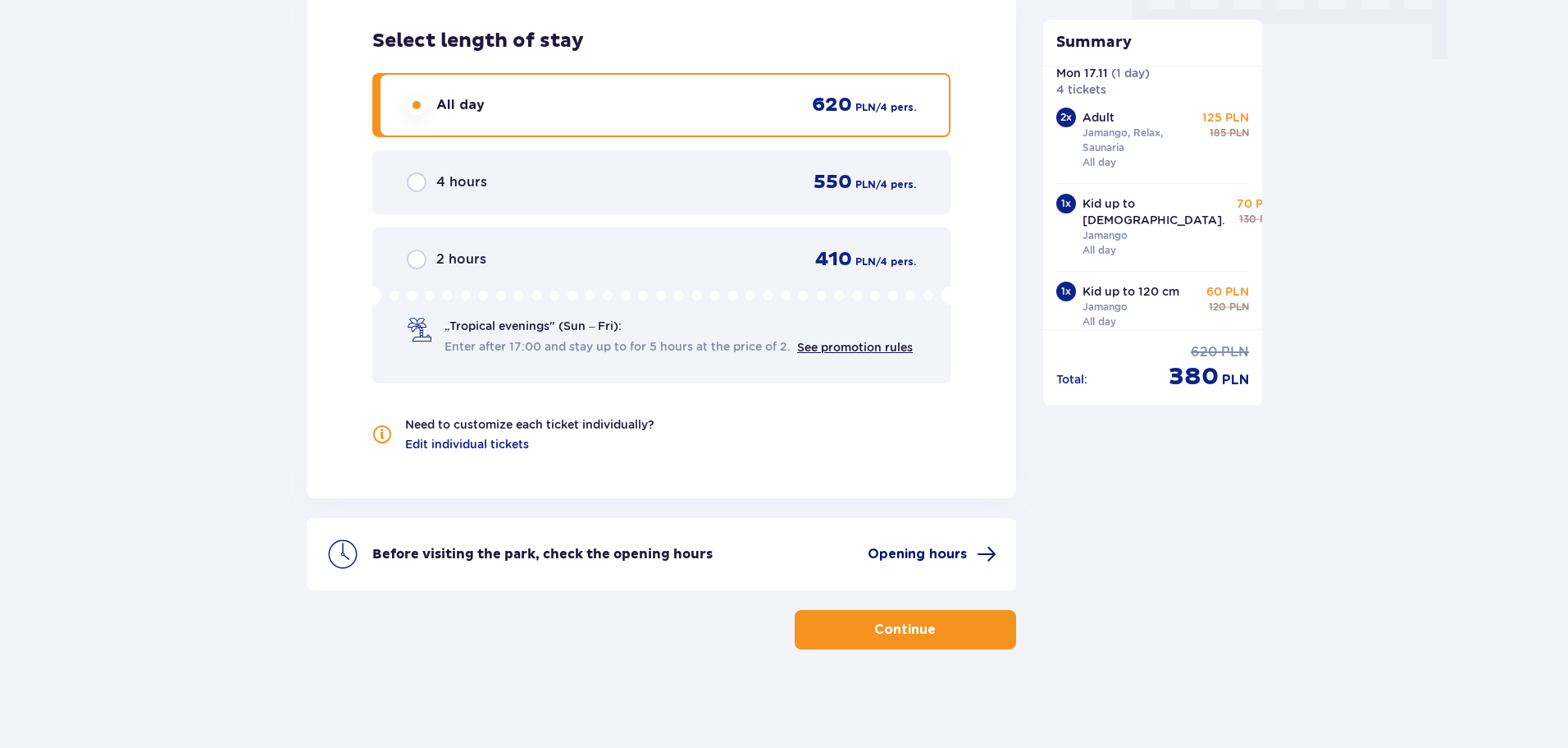
click at [894, 546] on span "Opening hours" at bounding box center [917, 554] width 99 height 18
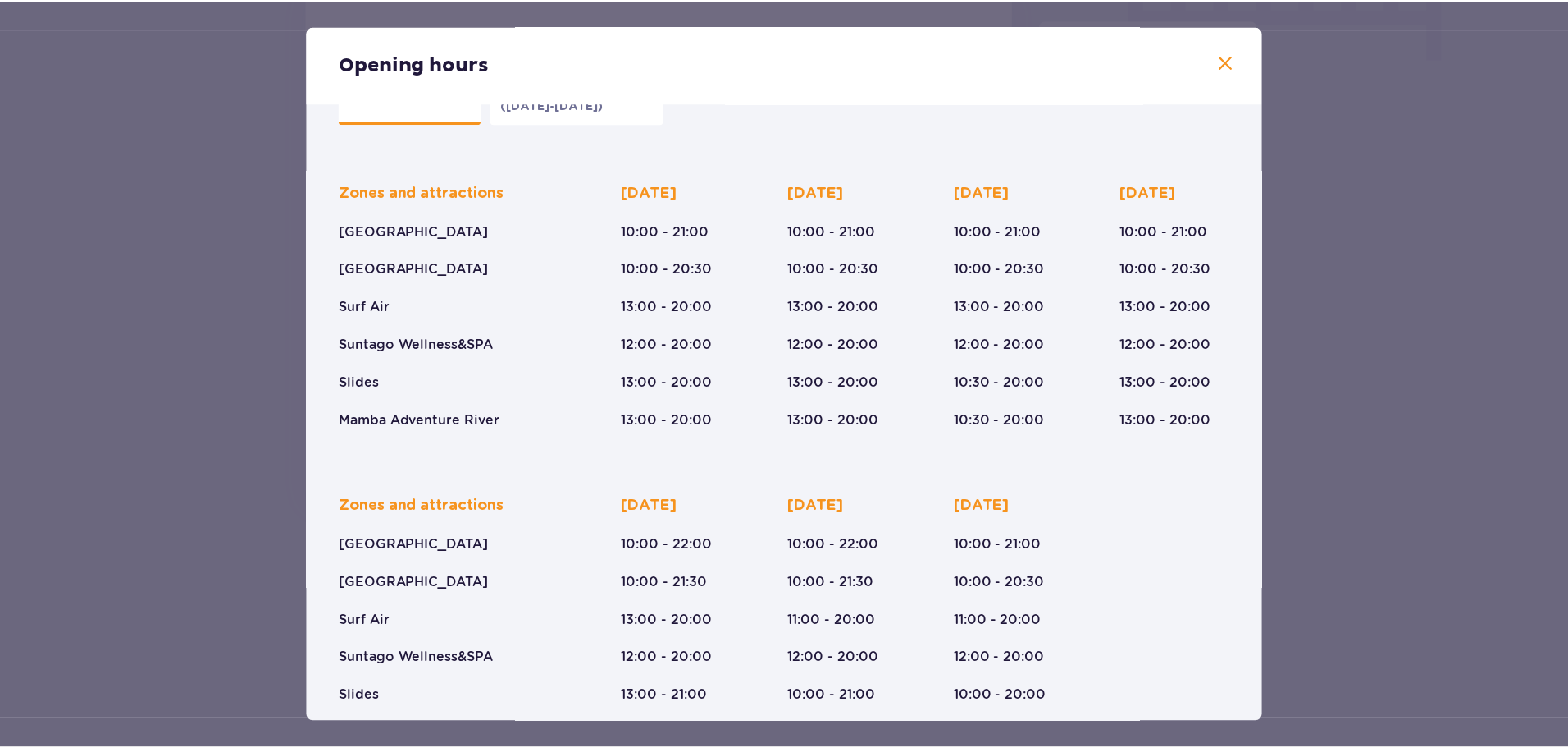
scroll to position [39, 0]
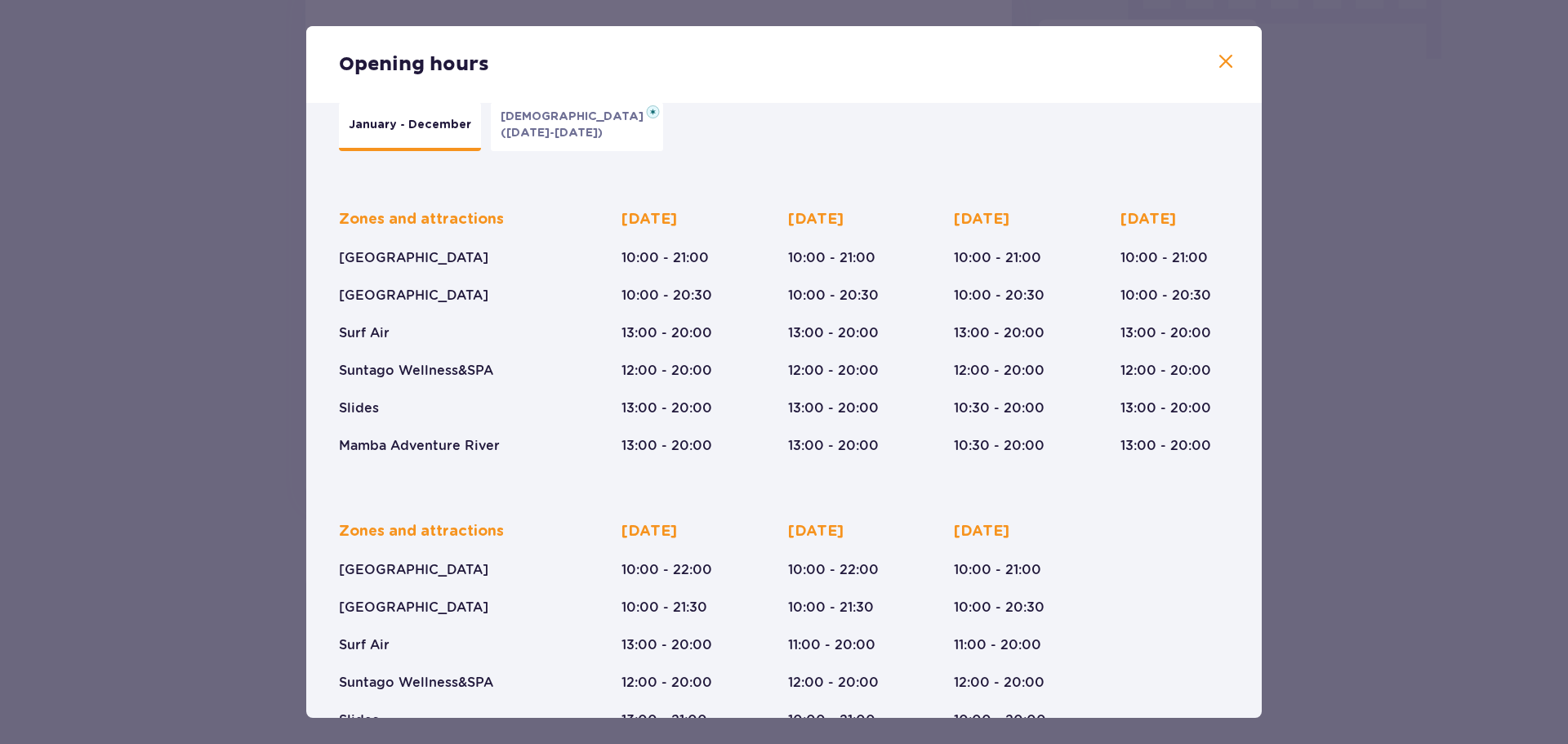
click at [1226, 63] on span at bounding box center [1226, 62] width 19 height 19
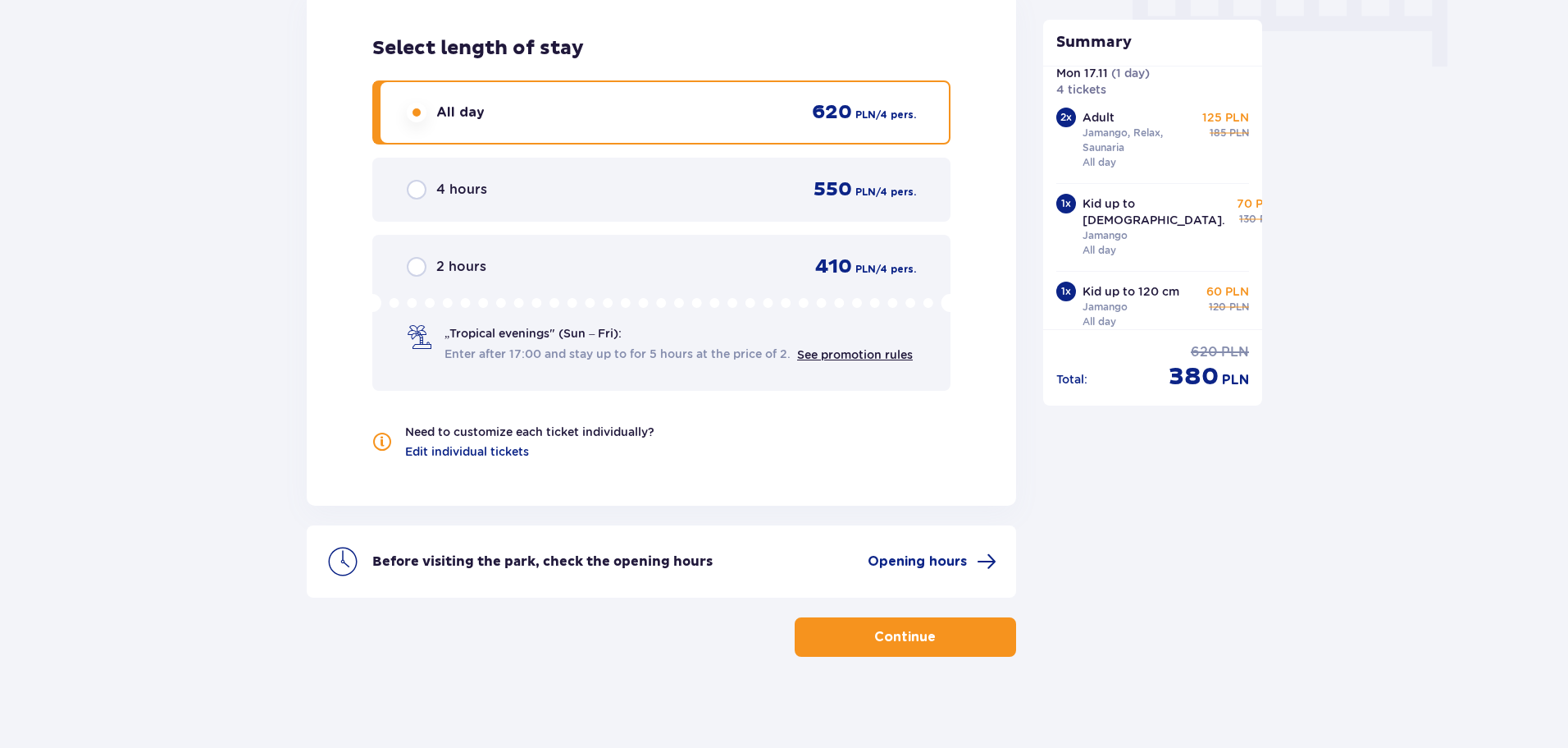
scroll to position [1711, 0]
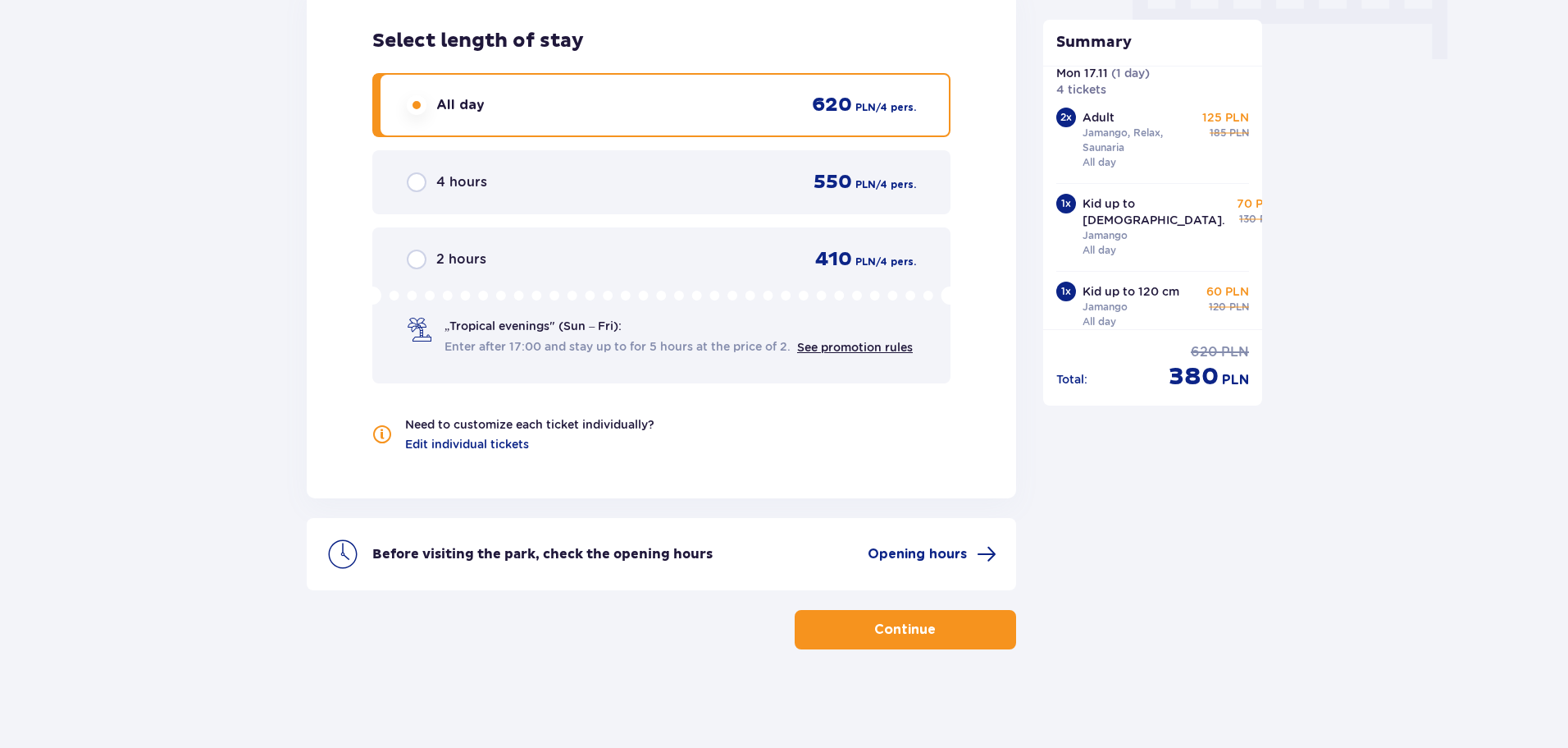
click at [899, 632] on p "Continue" at bounding box center [905, 630] width 62 height 18
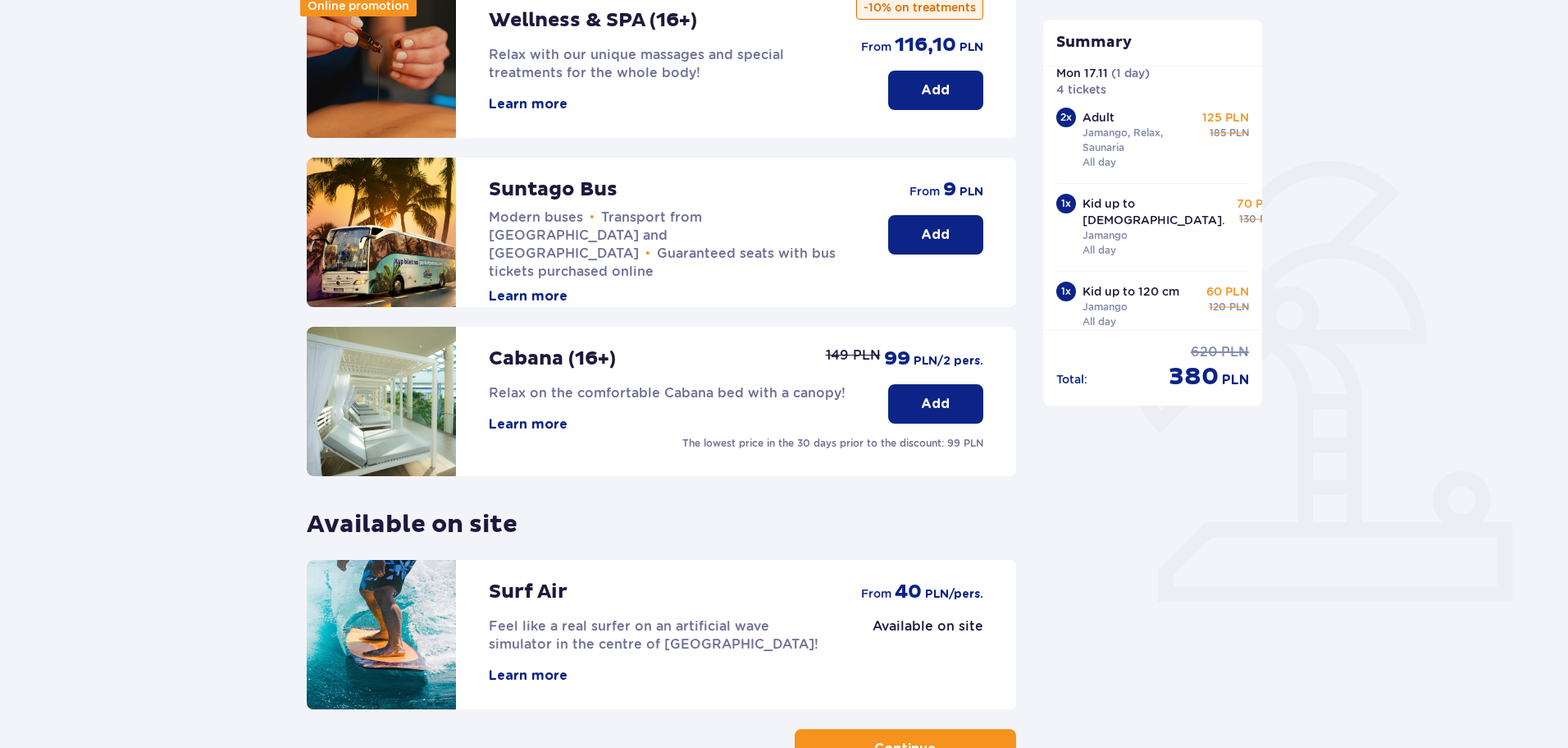
scroll to position [328, 0]
